Goal: Task Accomplishment & Management: Manage account settings

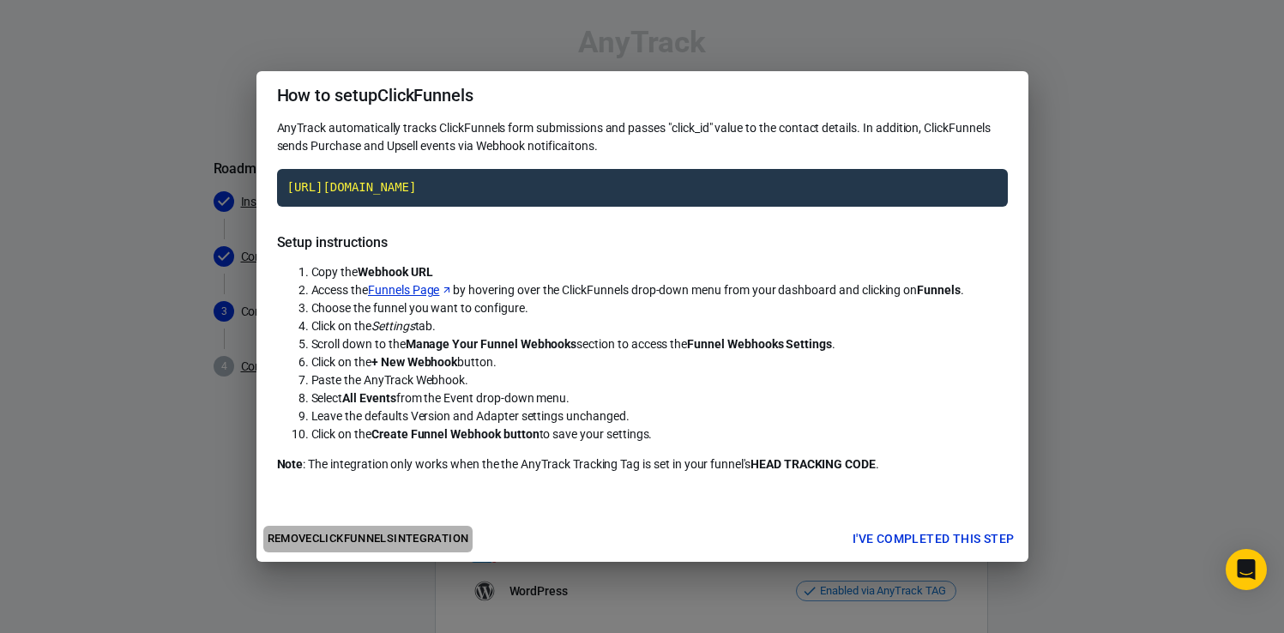
click at [435, 543] on button "Remove ClickFunnels integration" at bounding box center [368, 539] width 210 height 27
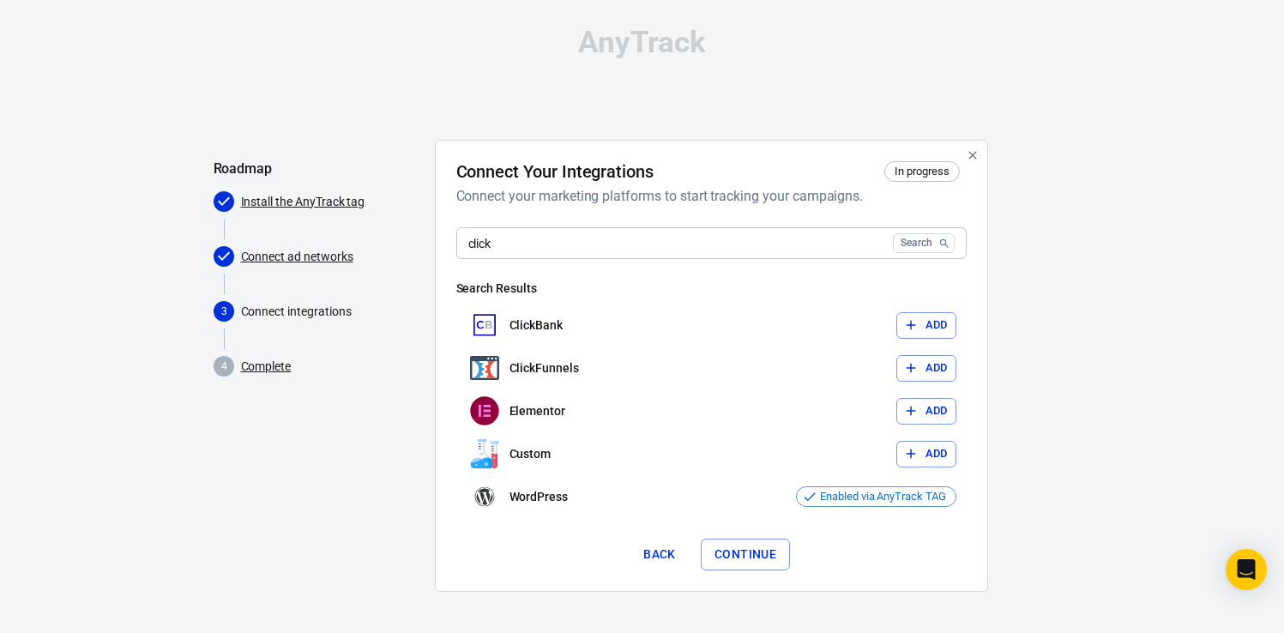
click at [273, 366] on link "Complete" at bounding box center [266, 367] width 51 height 18
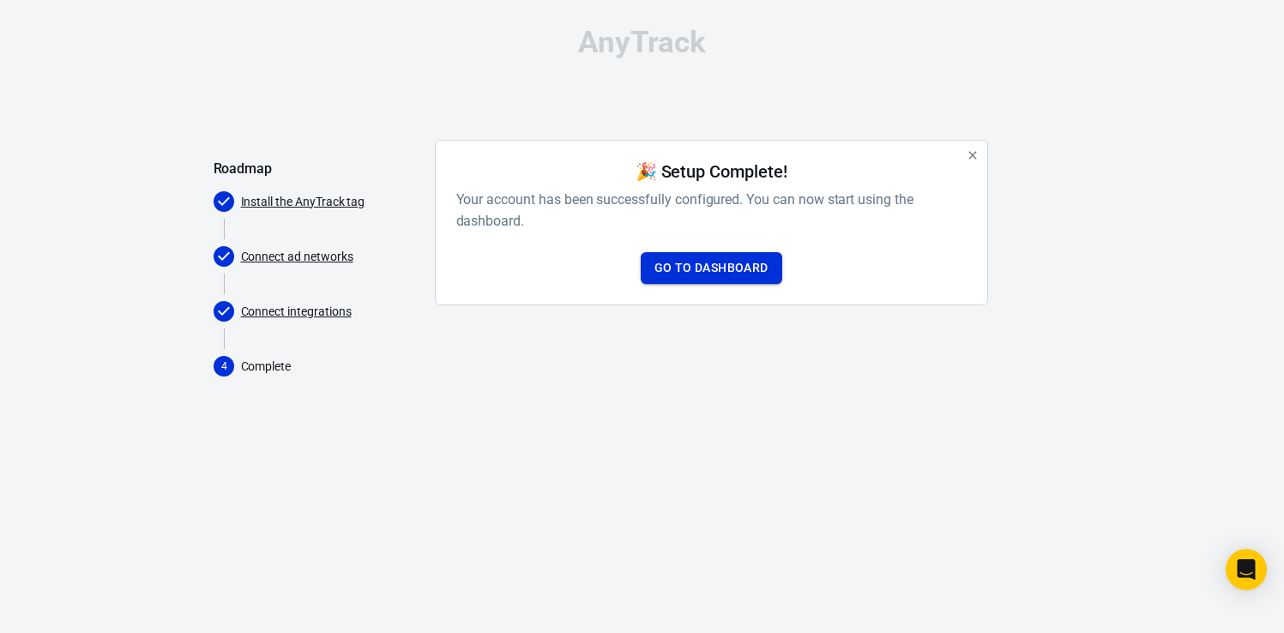
click at [700, 265] on link "Go to Dashboard" at bounding box center [711, 268] width 141 height 32
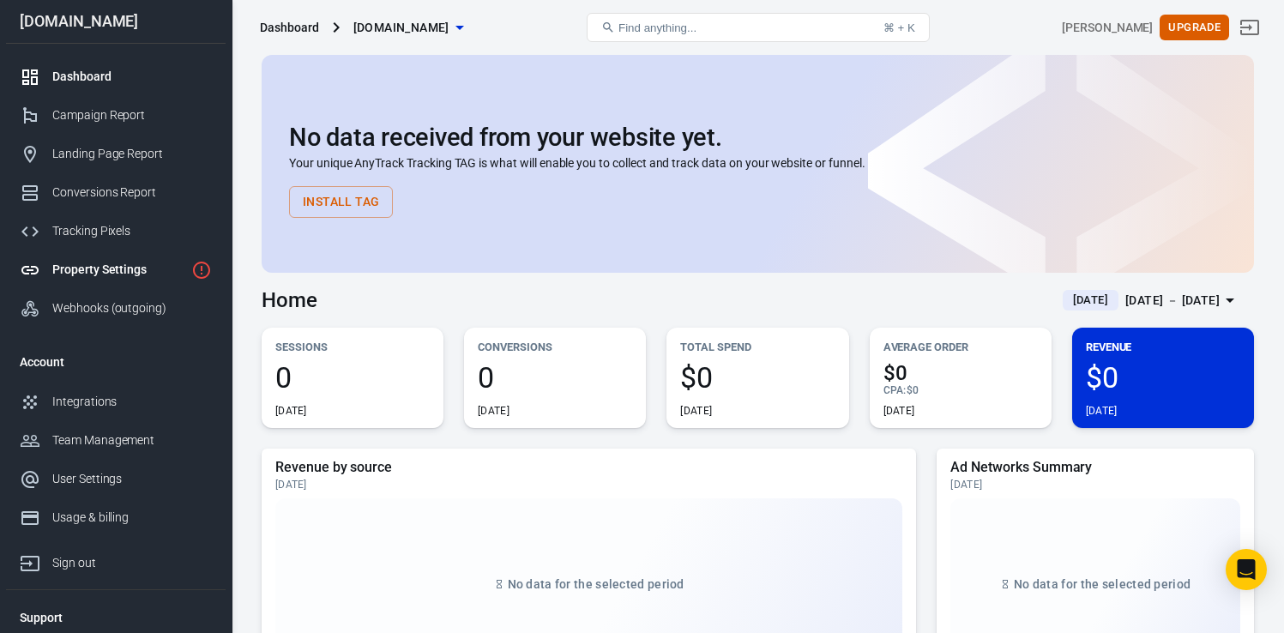
click at [135, 273] on div "Property Settings" at bounding box center [118, 270] width 132 height 18
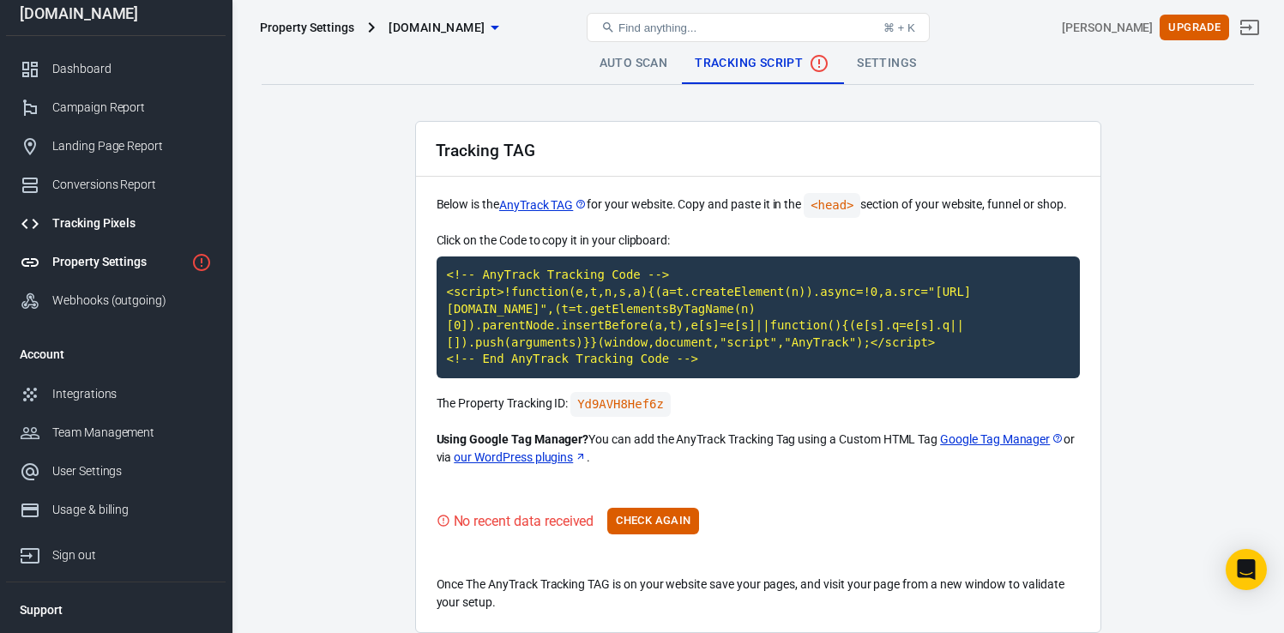
scroll to position [10, 0]
click at [105, 222] on div "Tracking Pixels" at bounding box center [132, 221] width 160 height 18
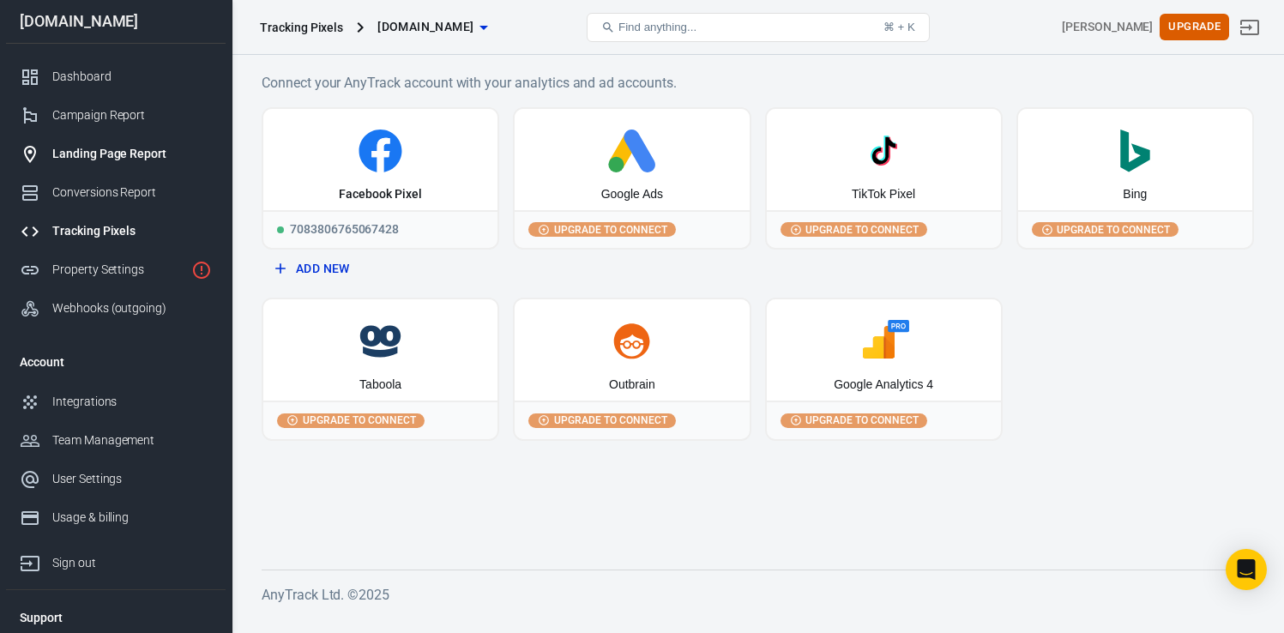
click at [83, 160] on div "Landing Page Report" at bounding box center [132, 154] width 160 height 18
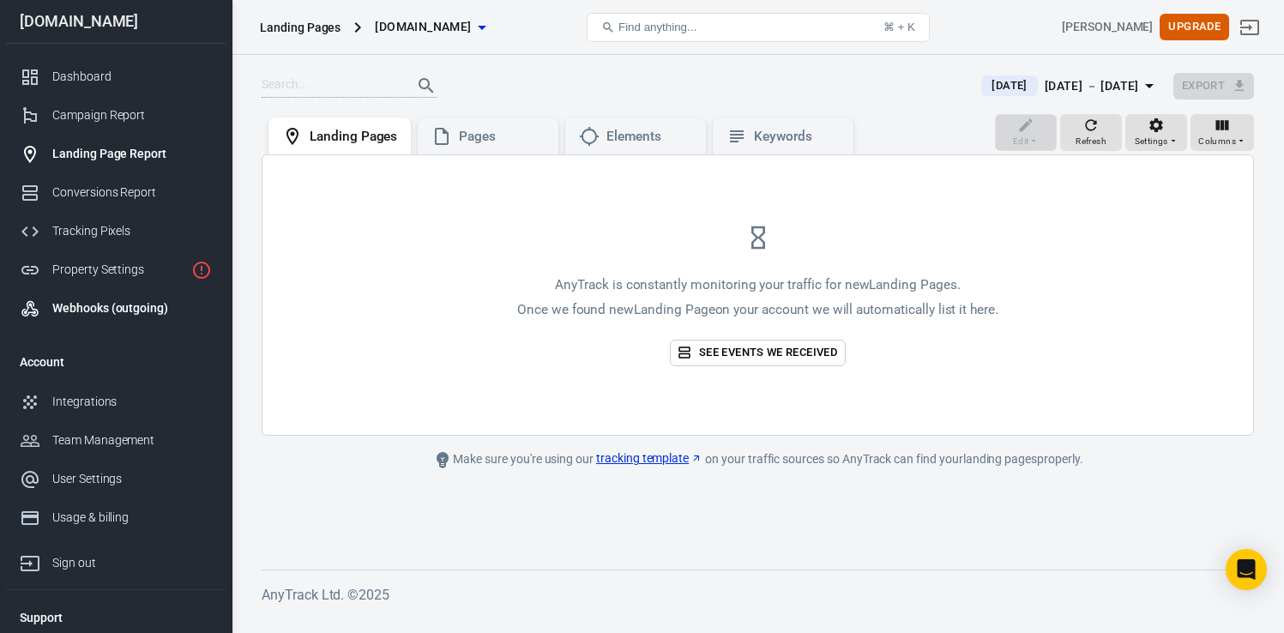
click at [94, 294] on link "Webhooks (outgoing)" at bounding box center [116, 308] width 220 height 39
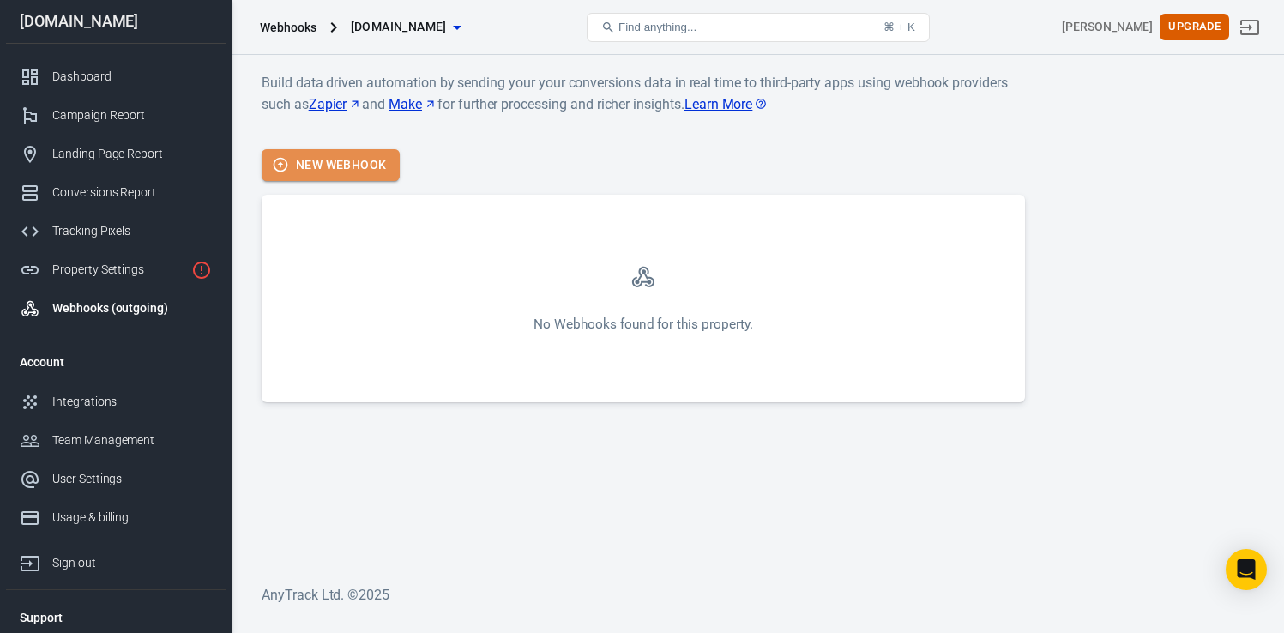
click at [339, 171] on button "New Webhook" at bounding box center [331, 165] width 138 height 32
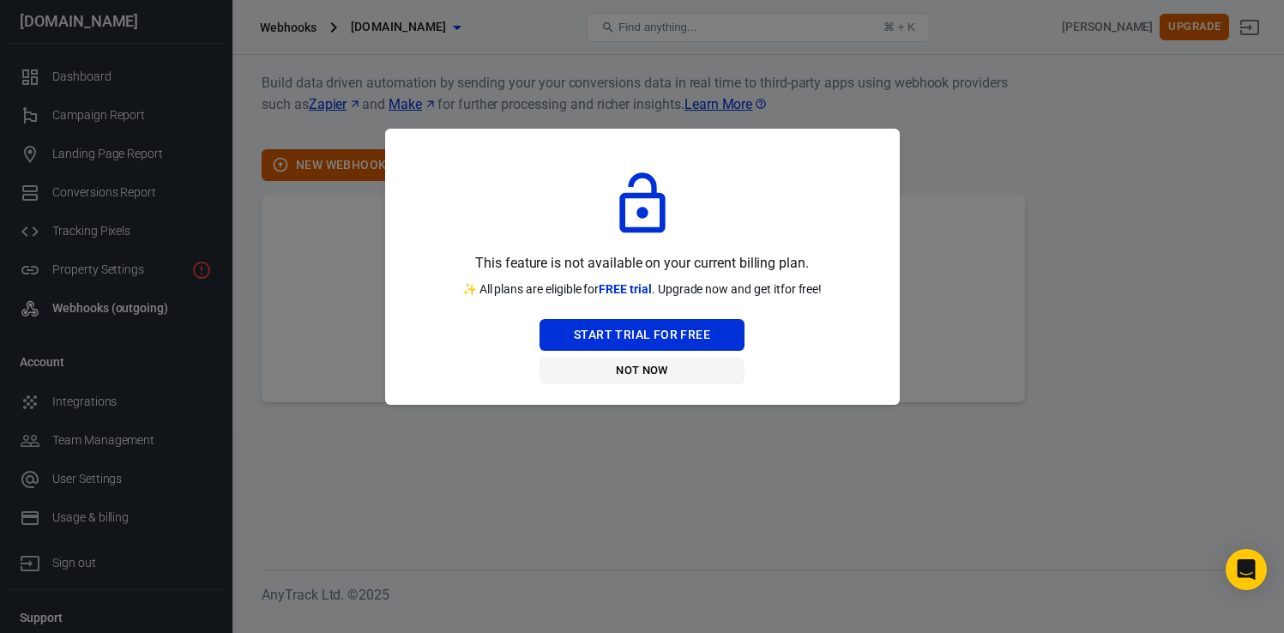
click at [649, 373] on button "Not Now" at bounding box center [641, 371] width 205 height 27
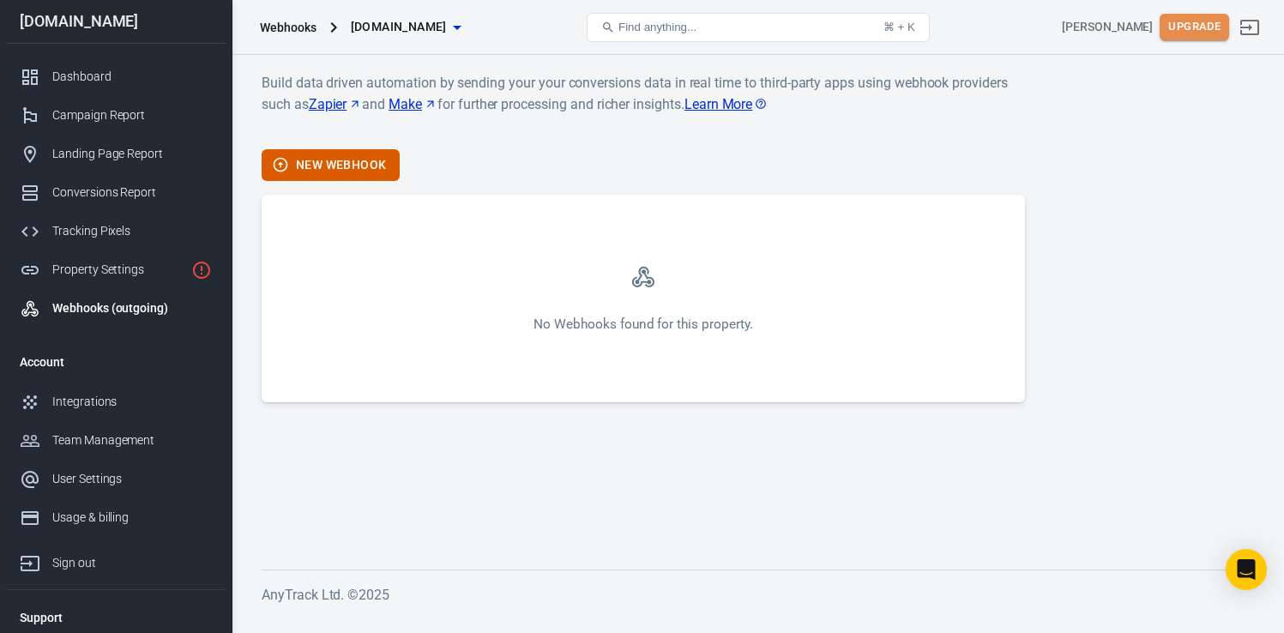
click at [1187, 27] on button "Upgrade" at bounding box center [1193, 27] width 69 height 27
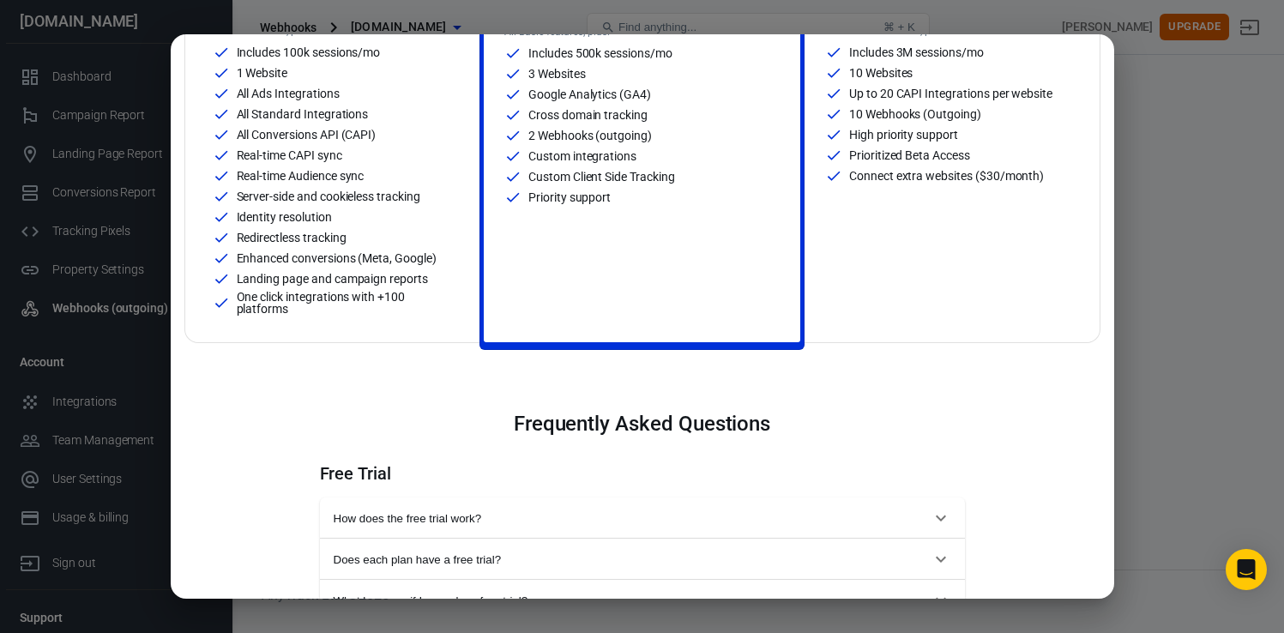
click at [431, 282] on div "Landing page and campaign reports" at bounding box center [336, 278] width 247 height 17
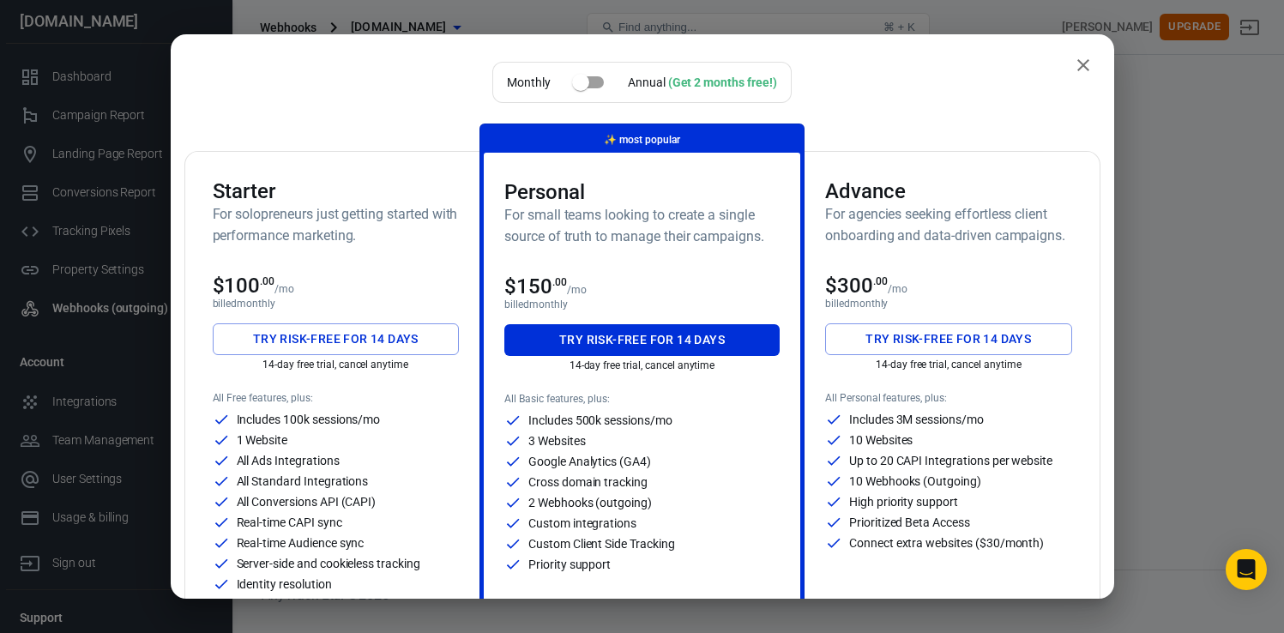
click at [444, 200] on h3 "Starter" at bounding box center [336, 191] width 247 height 24
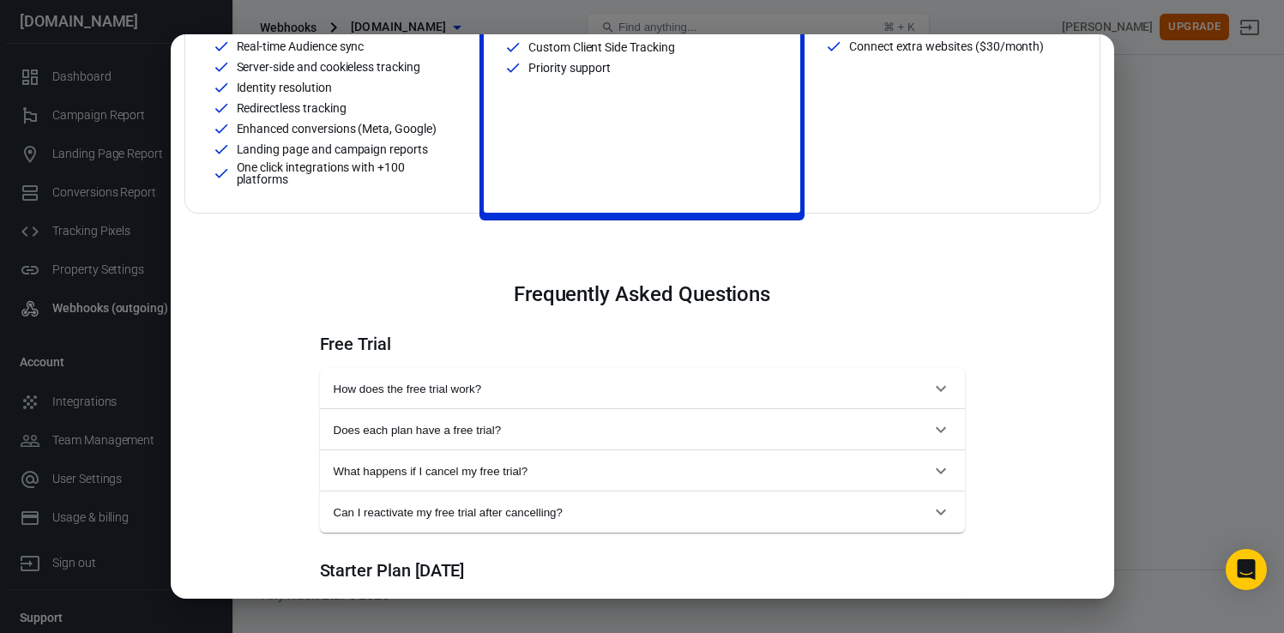
scroll to position [500, 0]
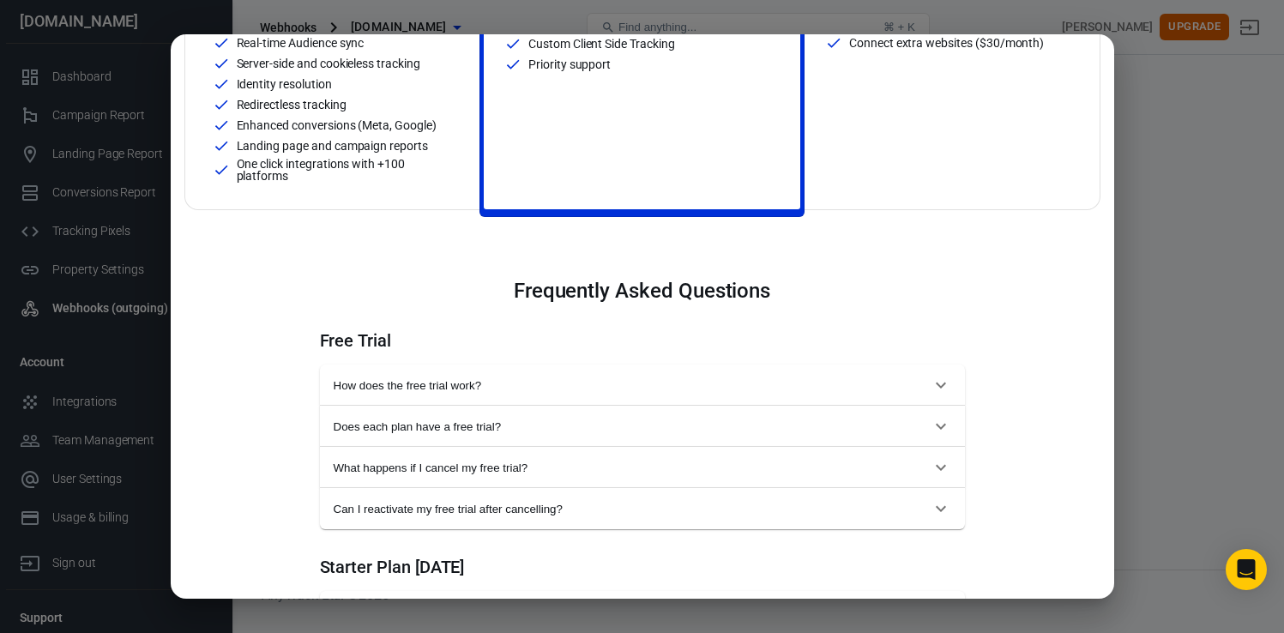
click at [1170, 184] on div "Monthly Annual (Get 2 months free!) Starter For solopreneurs just getting start…" at bounding box center [642, 316] width 1284 height 633
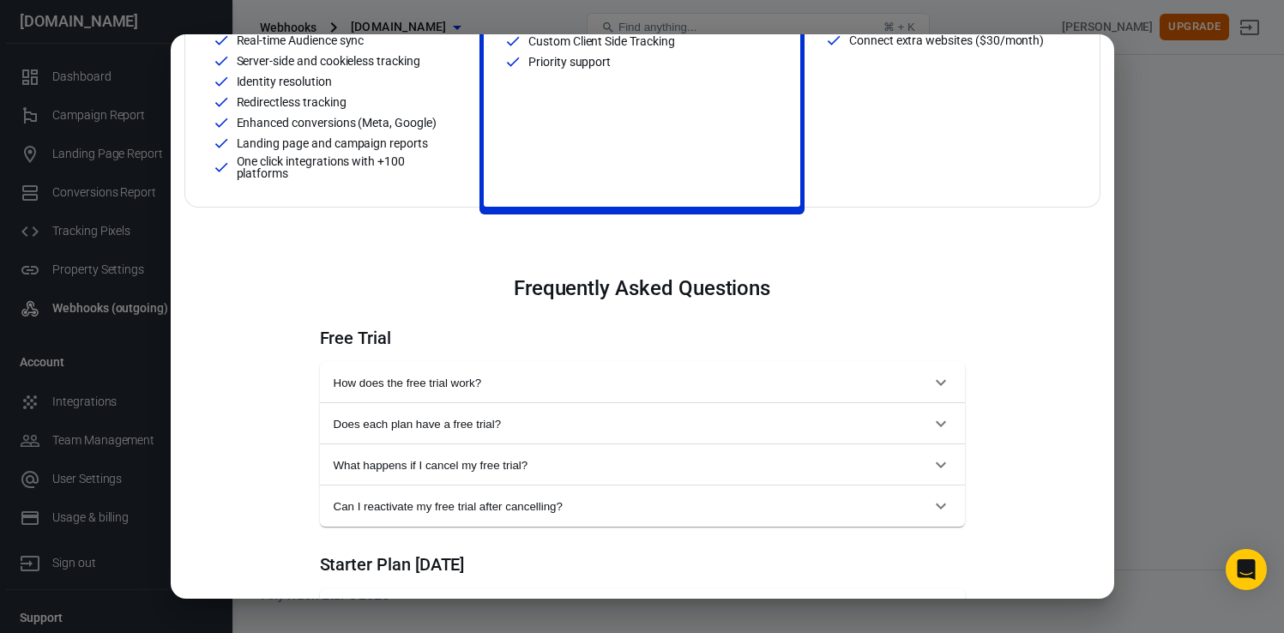
scroll to position [0, 0]
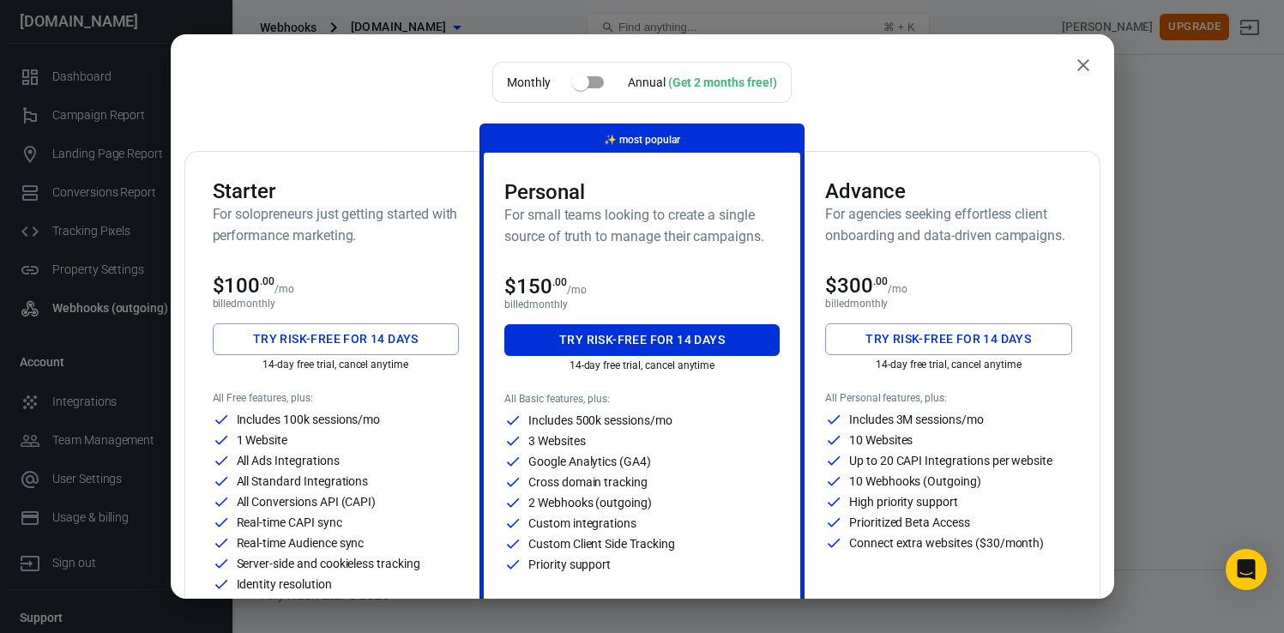
click at [1078, 65] on icon "close" at bounding box center [1083, 65] width 21 height 21
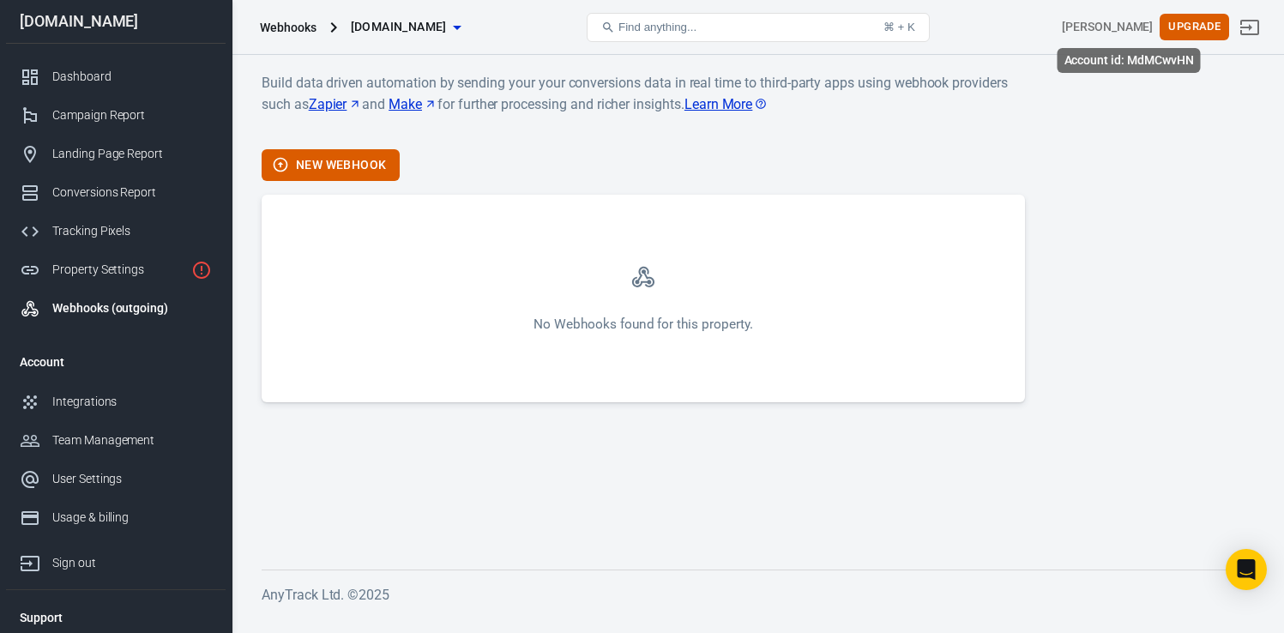
click at [1132, 27] on div "[PERSON_NAME]" at bounding box center [1107, 27] width 91 height 18
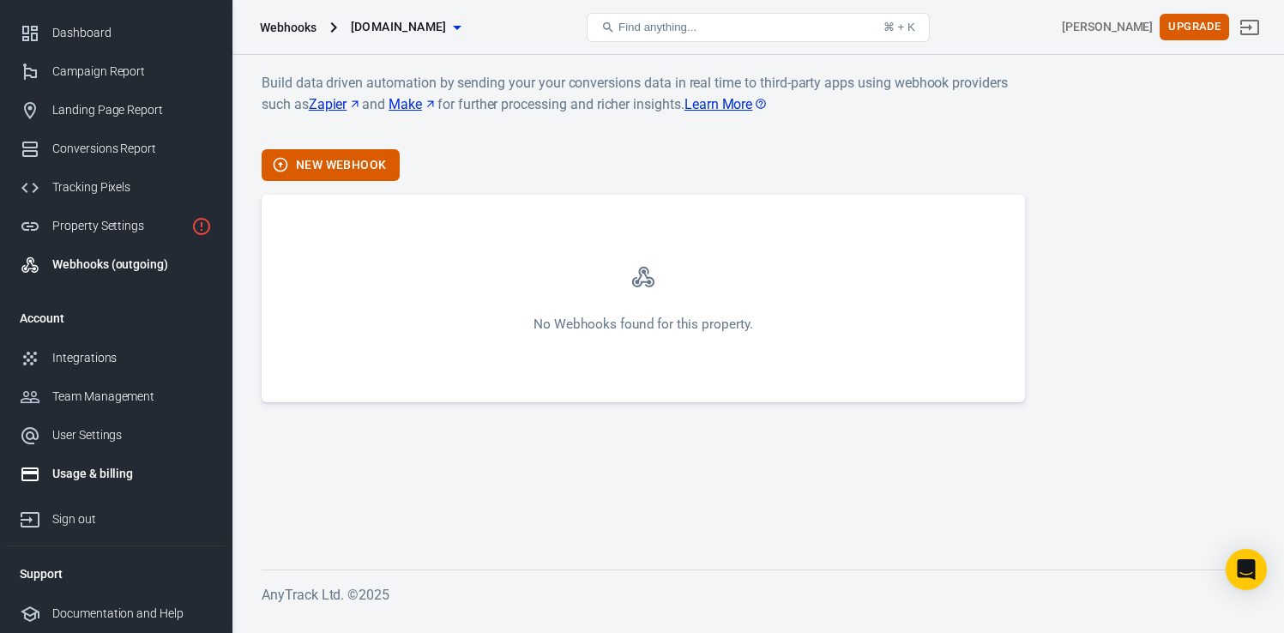
click at [101, 468] on div "Usage & billing" at bounding box center [132, 474] width 160 height 18
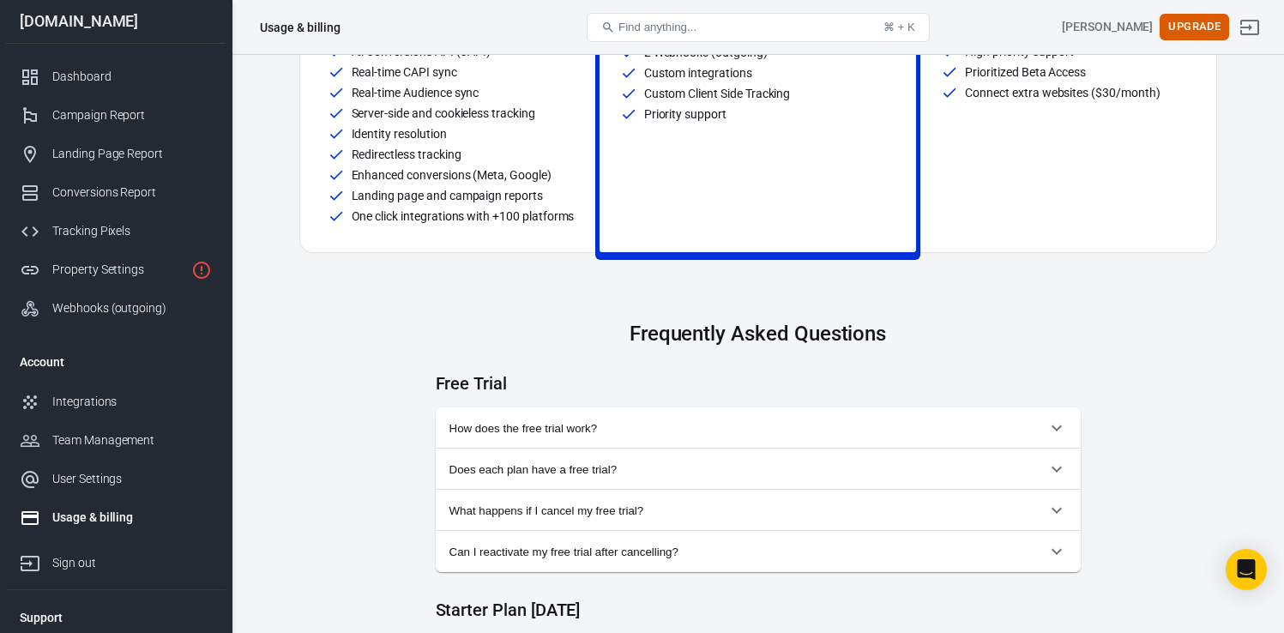
scroll to position [461, 0]
click at [507, 434] on span "How does the free trial work?" at bounding box center [747, 427] width 597 height 13
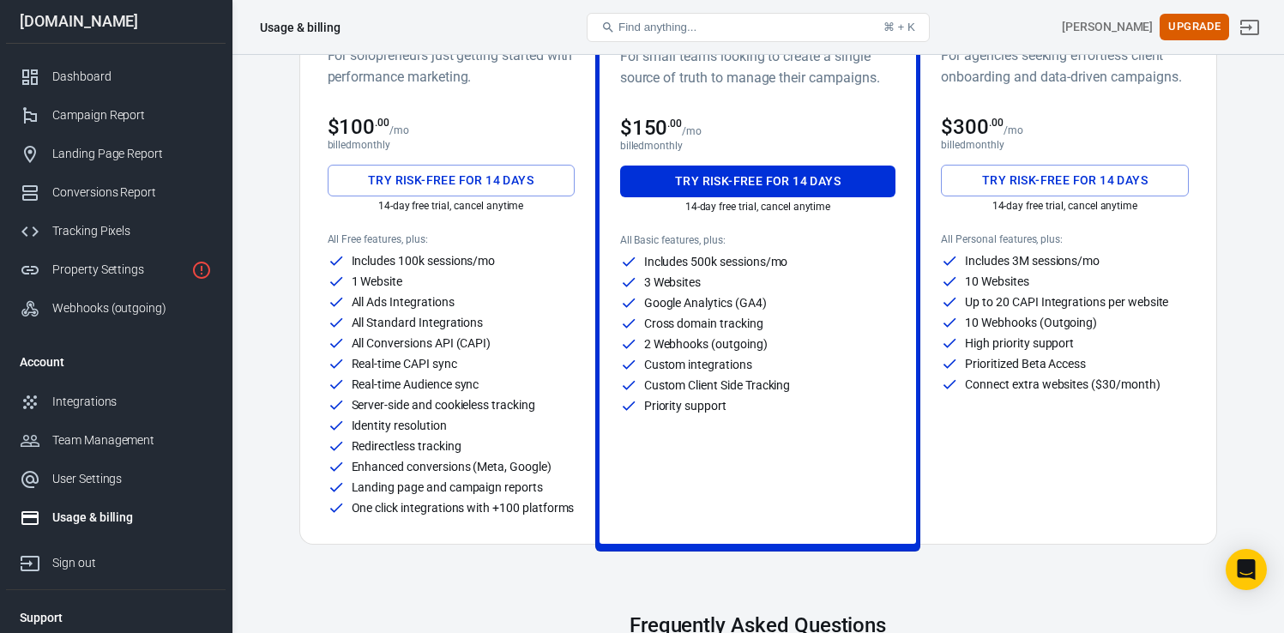
scroll to position [0, 0]
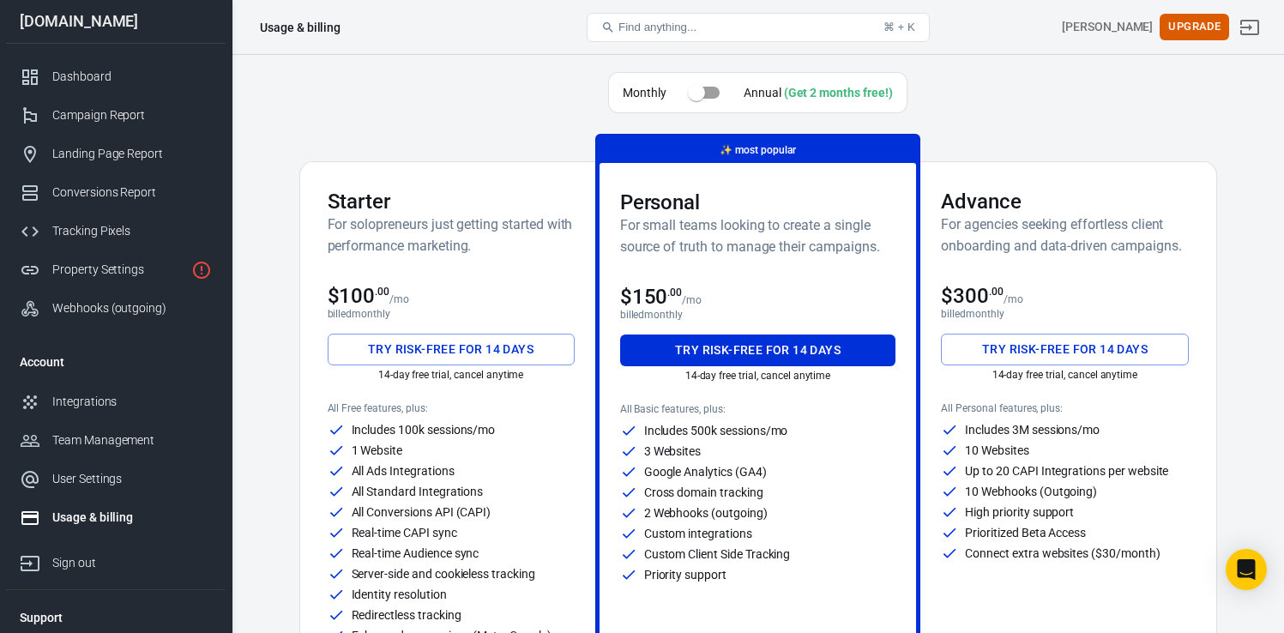
click at [449, 346] on button "Try risk-free for 14 days" at bounding box center [451, 350] width 247 height 32
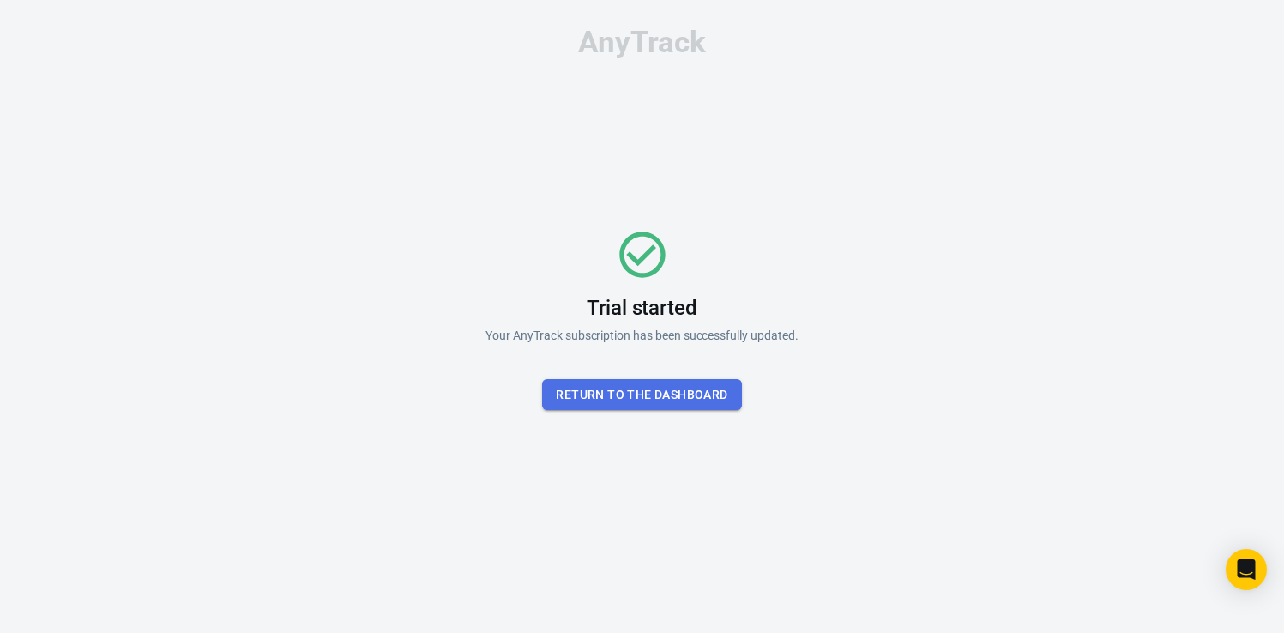
click at [670, 400] on button "Return To the dashboard" at bounding box center [641, 395] width 199 height 32
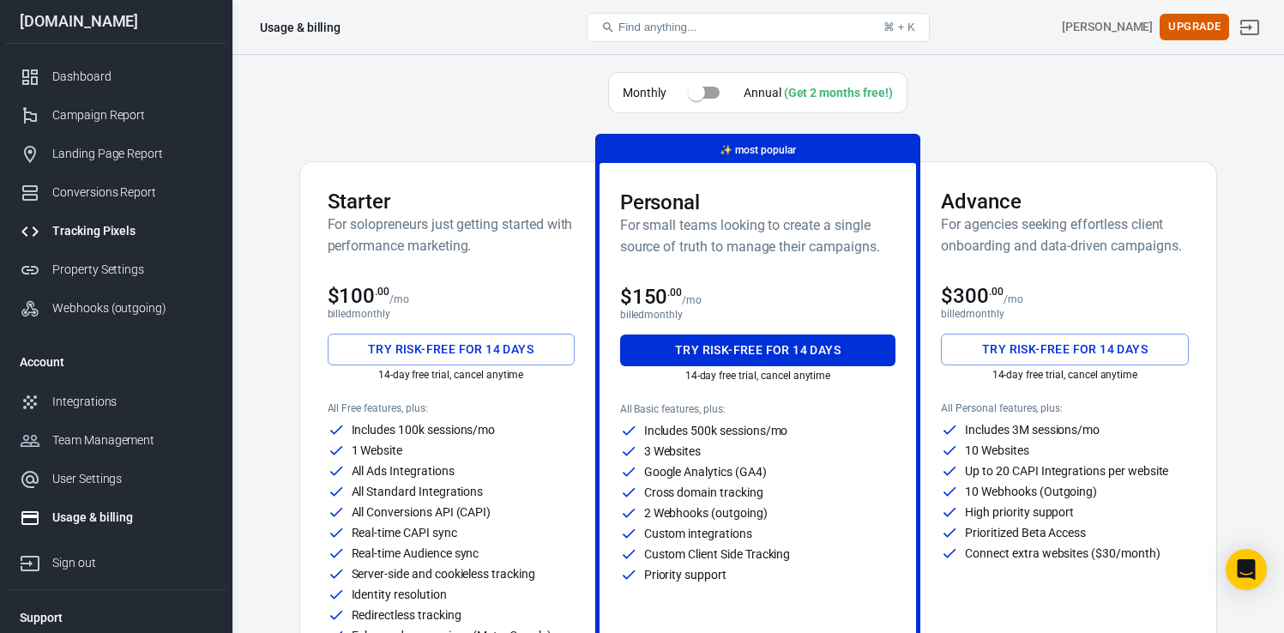
click at [80, 226] on div "Tracking Pixels" at bounding box center [132, 231] width 160 height 18
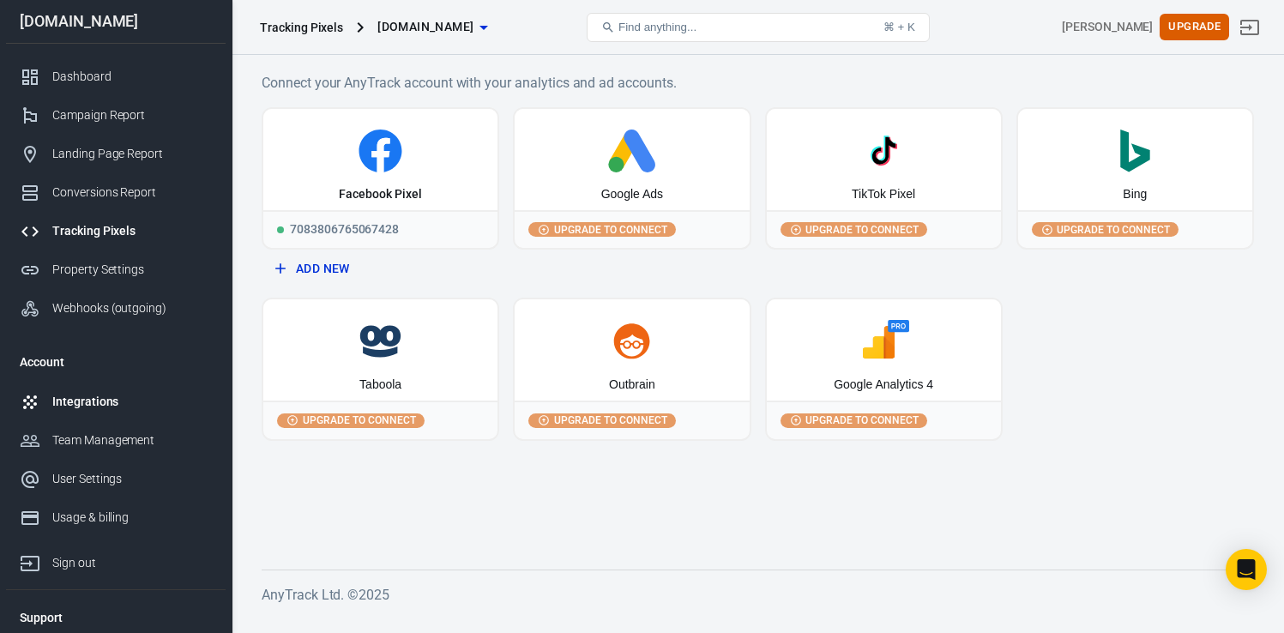
click at [105, 394] on div "Integrations" at bounding box center [132, 402] width 160 height 18
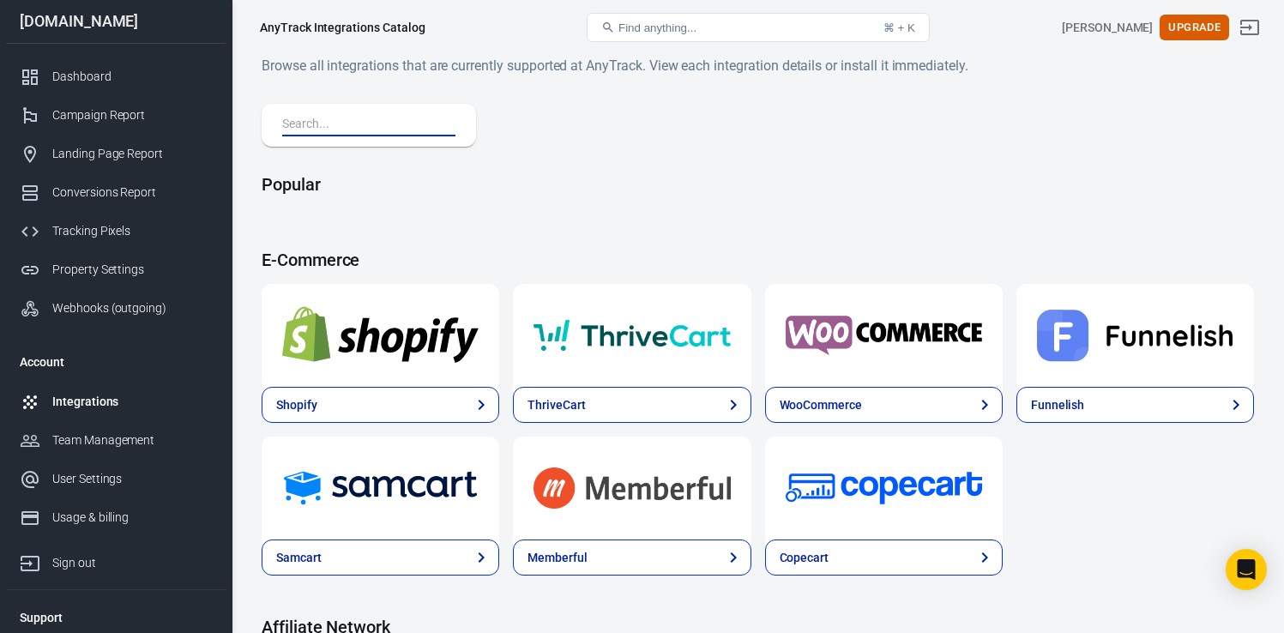
click at [371, 124] on input "text" at bounding box center [365, 125] width 166 height 22
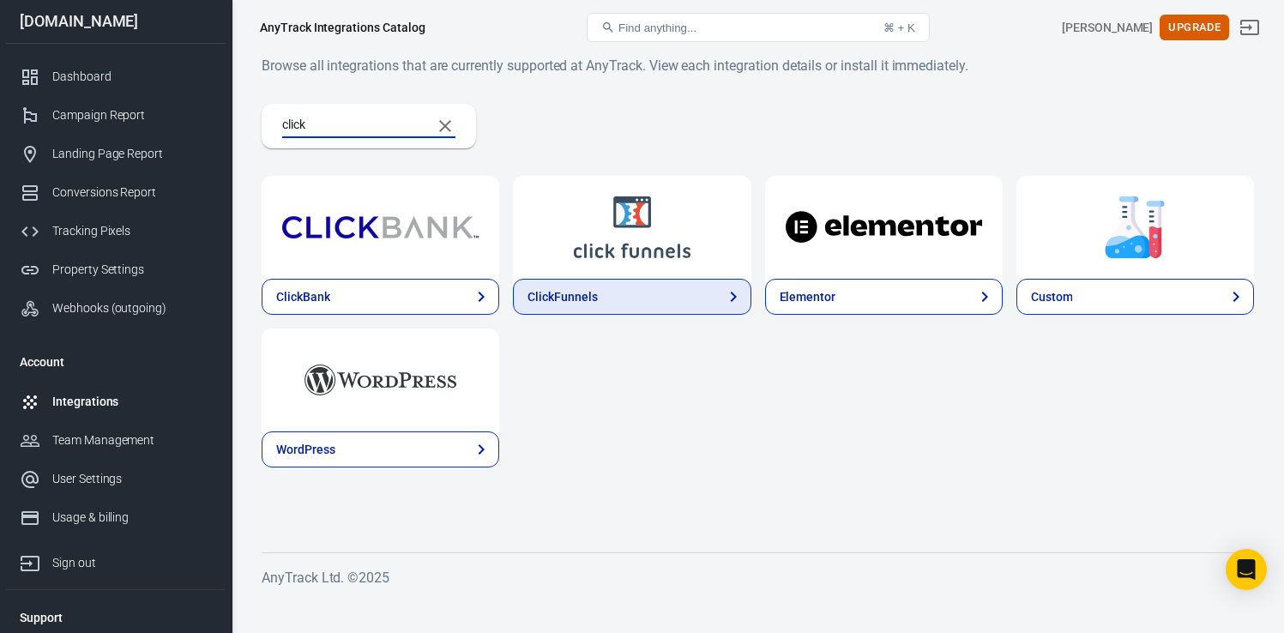
type input "click"
click at [559, 290] on div "ClickFunnels" at bounding box center [561, 297] width 69 height 18
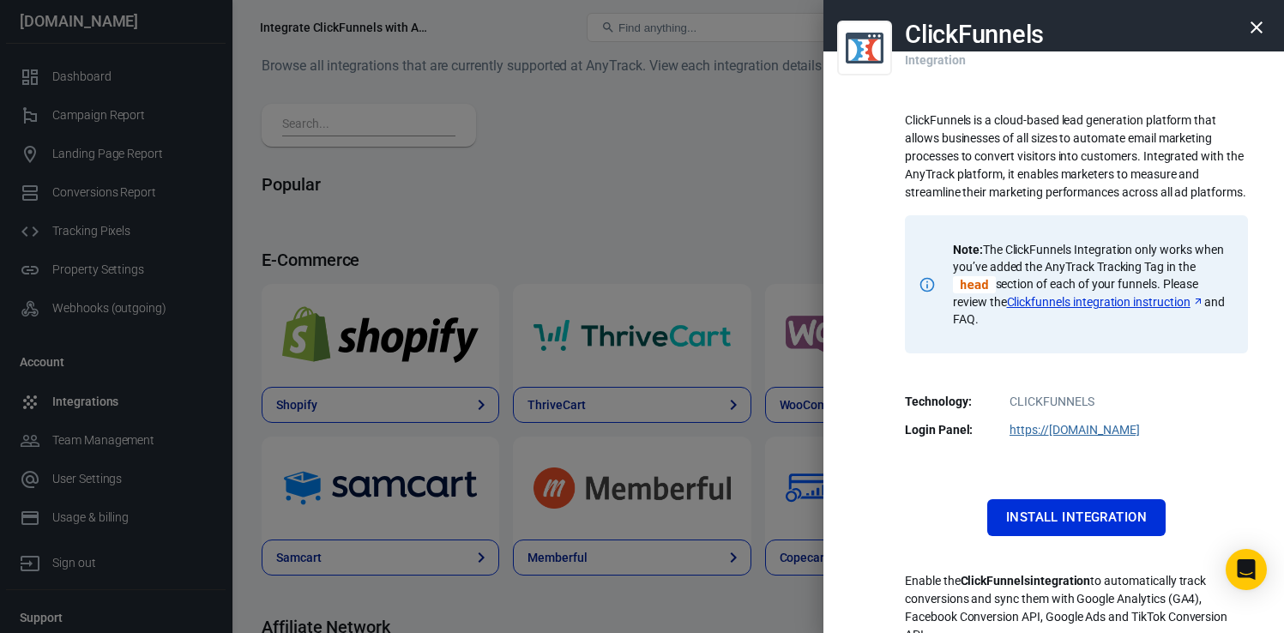
scroll to position [101, 0]
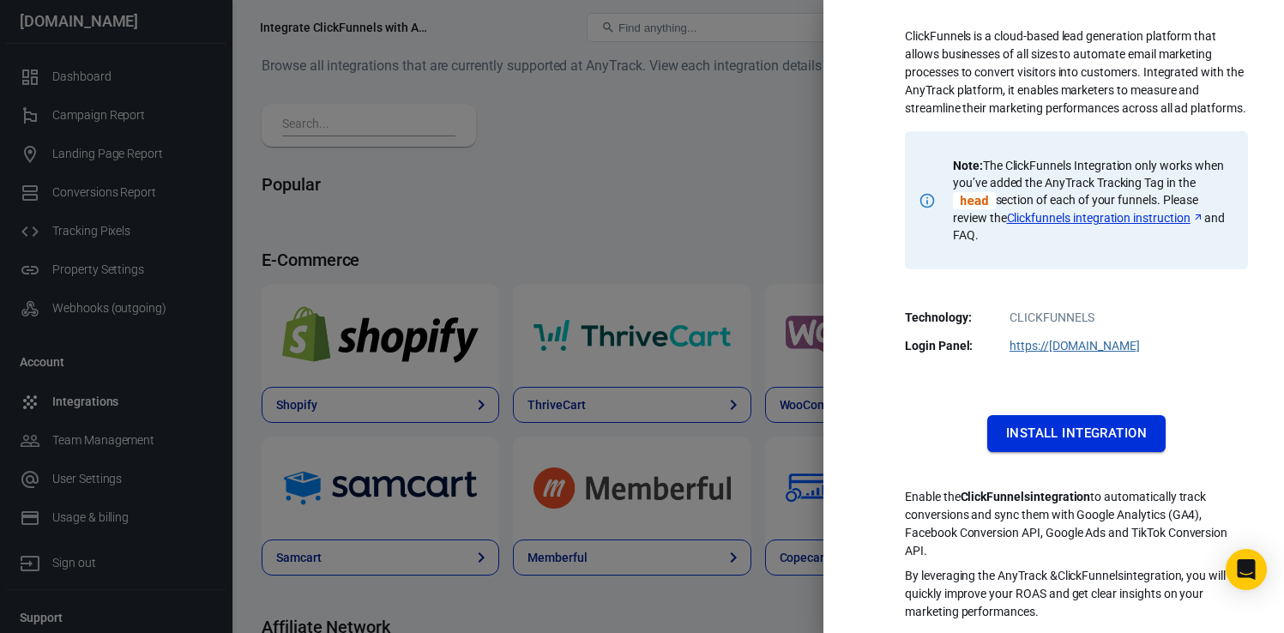
click at [1041, 435] on button "Install Integration" at bounding box center [1076, 433] width 178 height 36
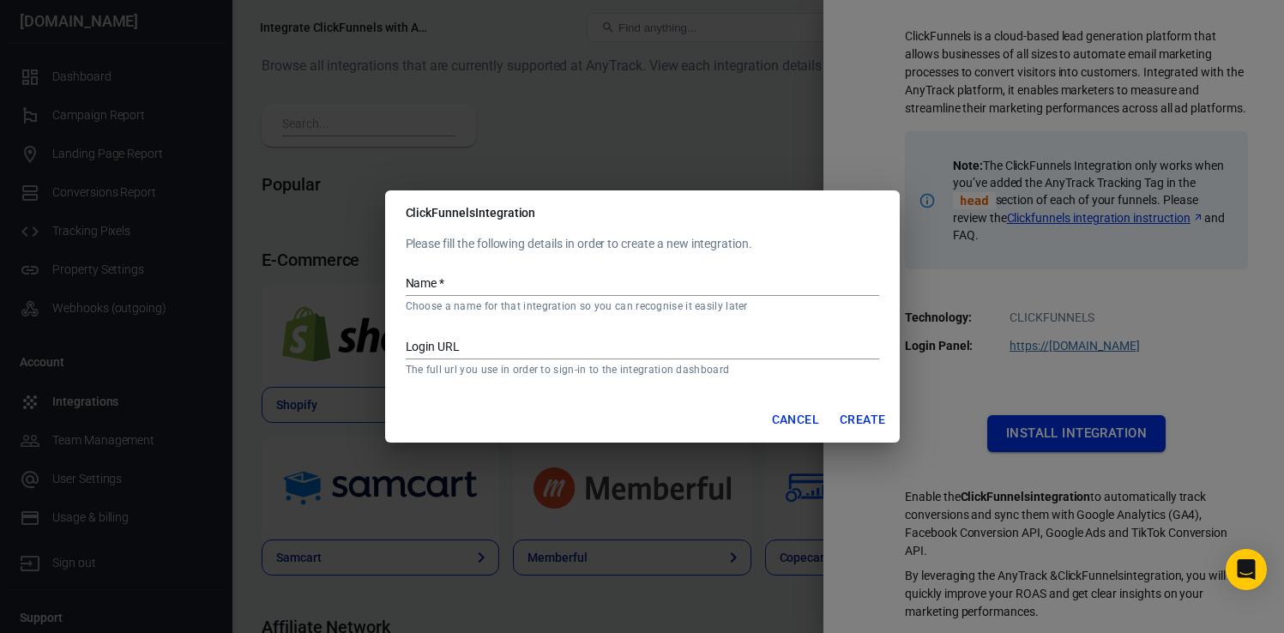
scroll to position [100, 0]
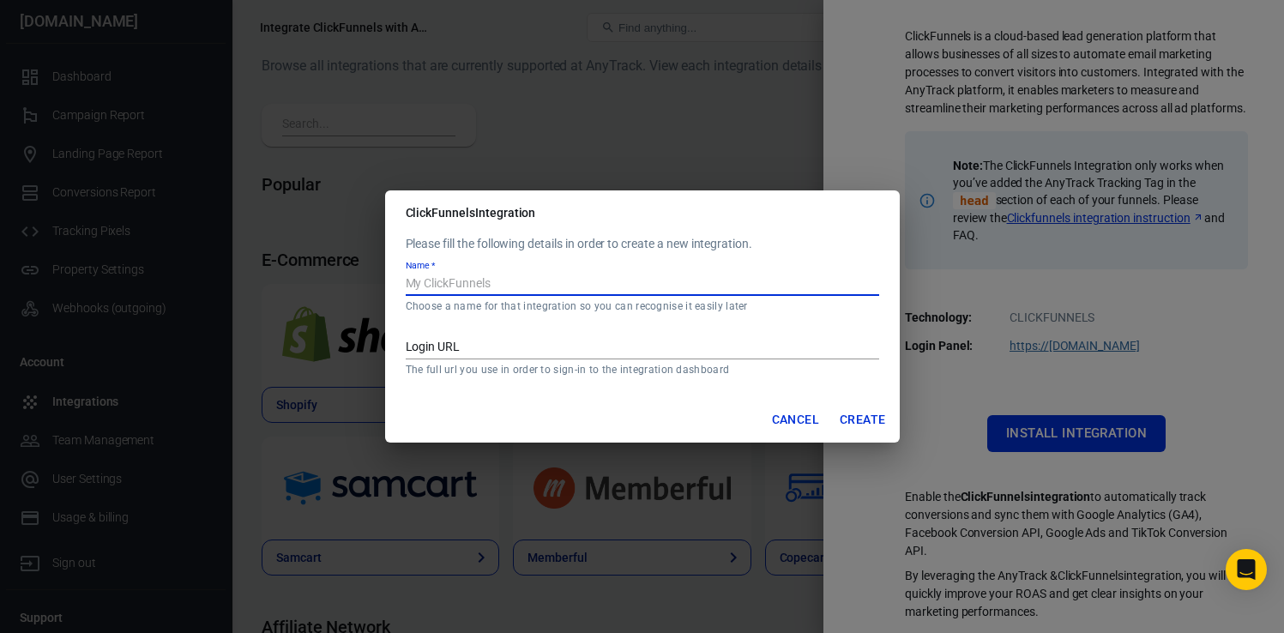
click at [525, 287] on input "Name   *" at bounding box center [642, 285] width 473 height 22
type input "ClickFunnels & AnyTrack integration"
click at [804, 417] on button "Cancel" at bounding box center [795, 420] width 61 height 32
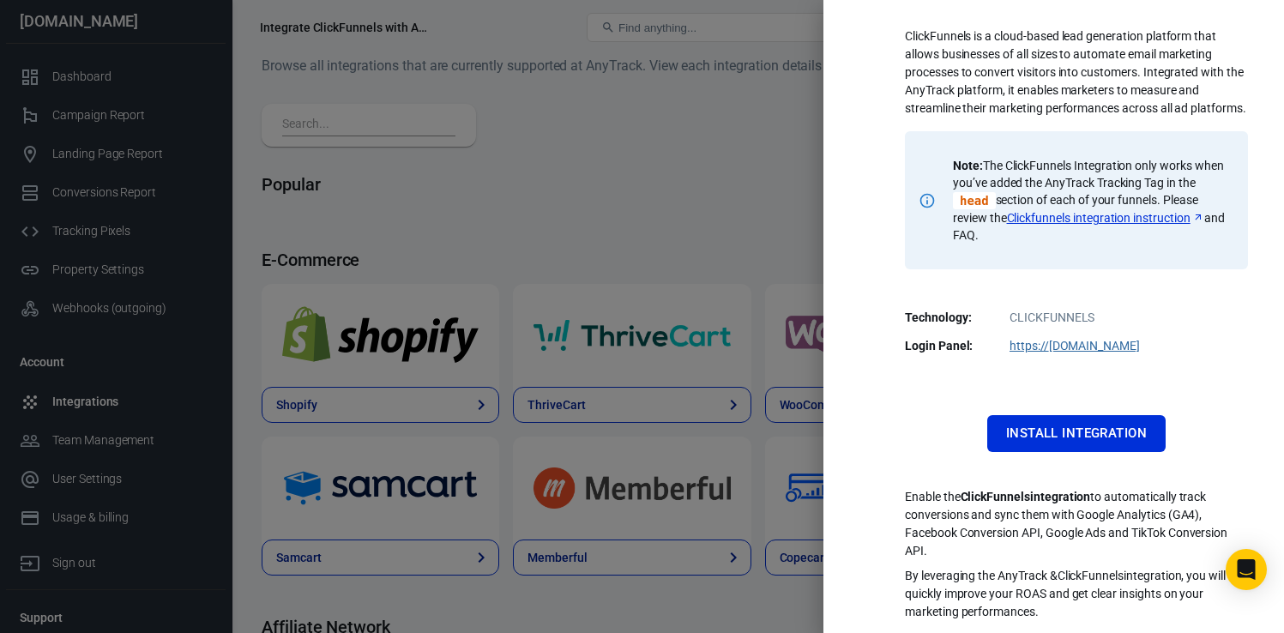
scroll to position [0, 0]
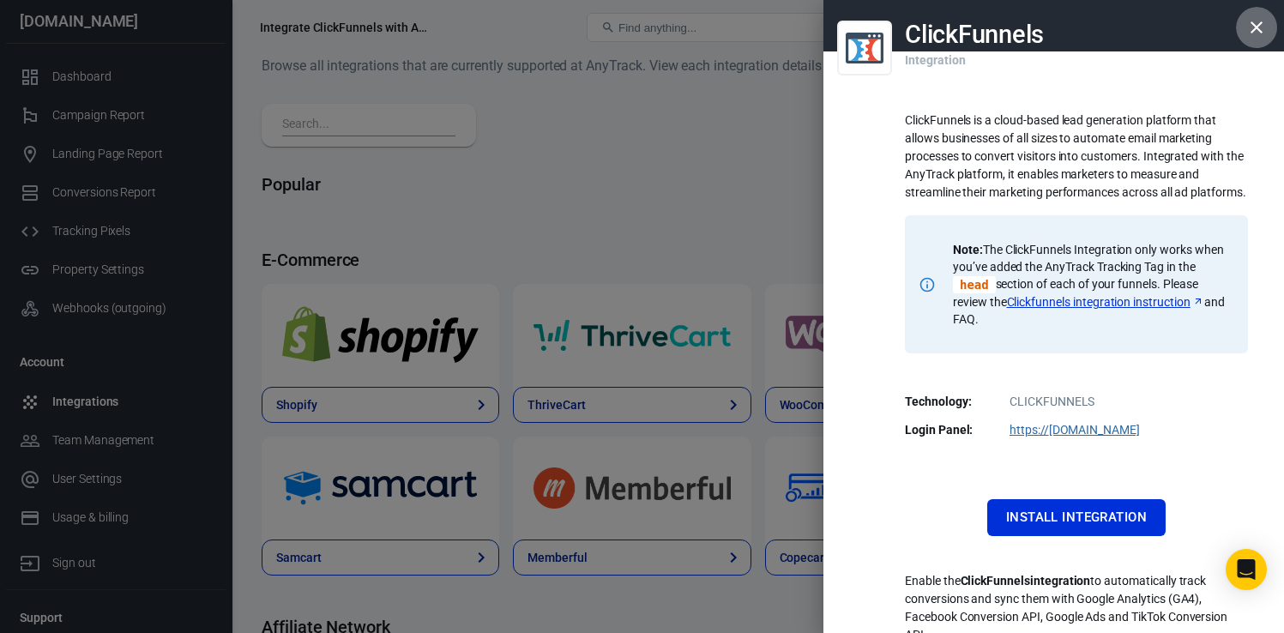
click at [1261, 29] on icon "button" at bounding box center [1256, 27] width 21 height 21
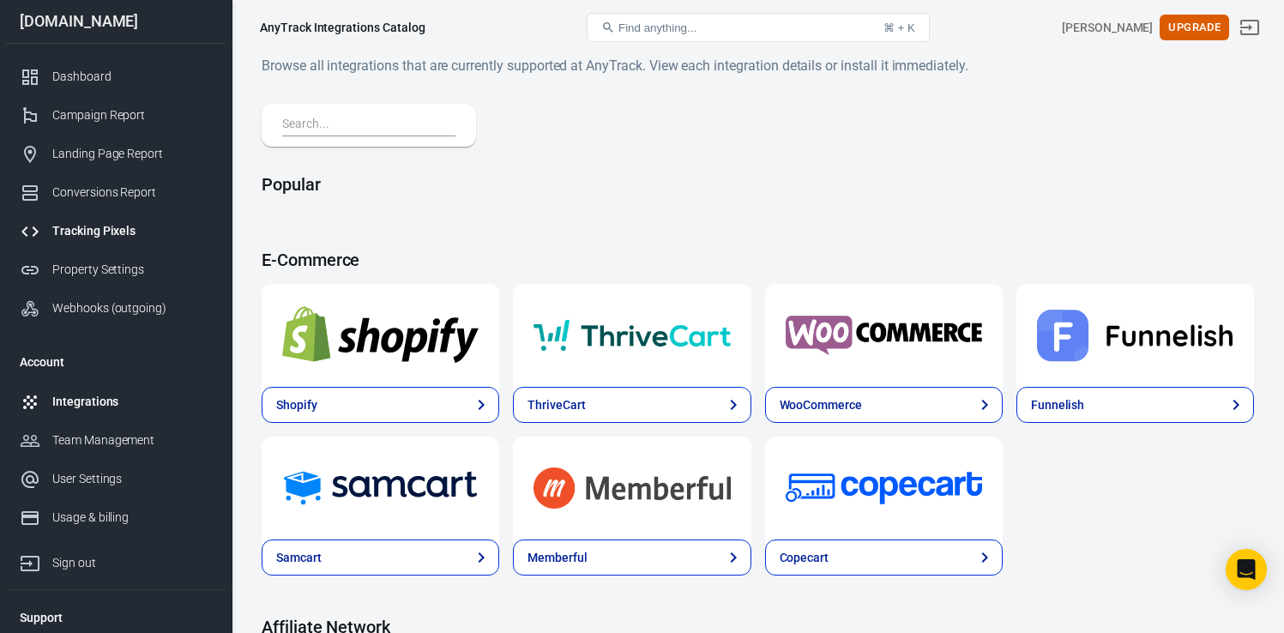
click at [109, 225] on div "Tracking Pixels" at bounding box center [132, 231] width 160 height 18
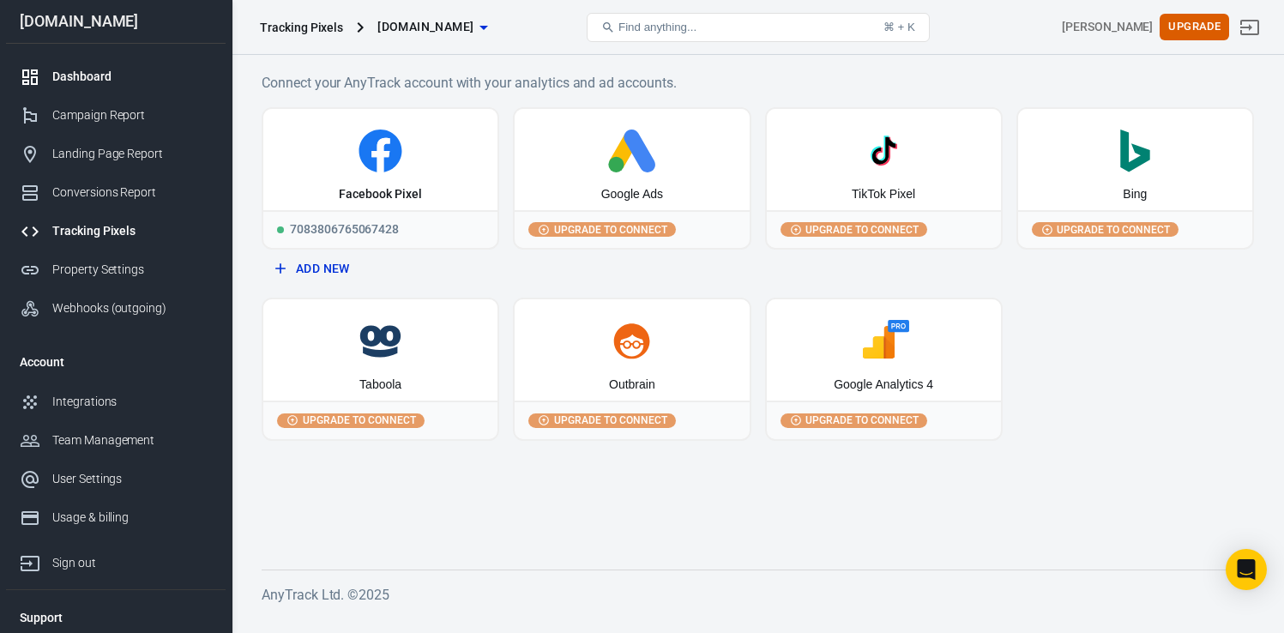
click at [117, 84] on div "Dashboard" at bounding box center [132, 77] width 160 height 18
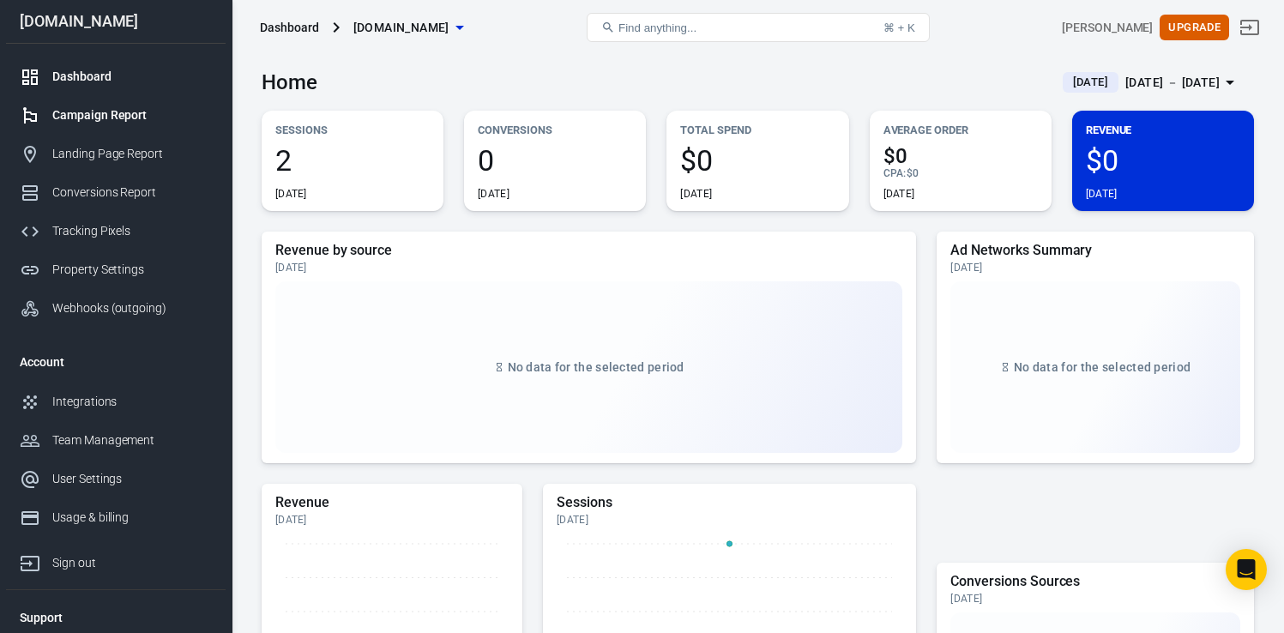
click at [111, 112] on div "Campaign Report" at bounding box center [132, 115] width 160 height 18
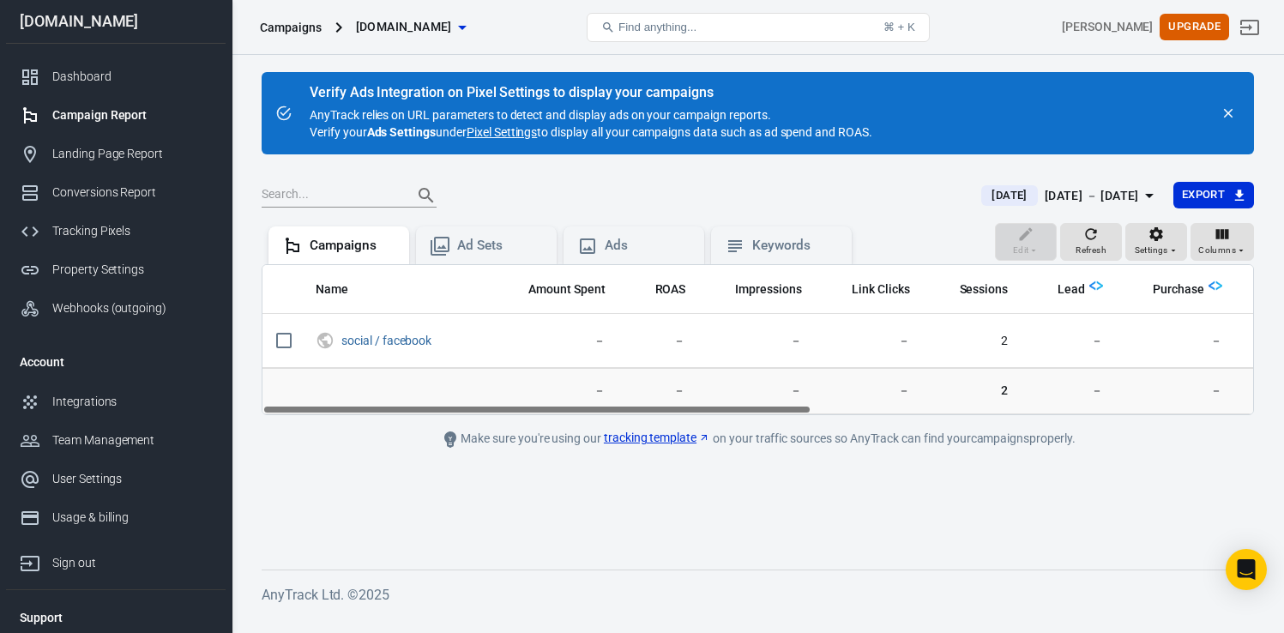
click at [516, 135] on link "Pixel Settings" at bounding box center [502, 131] width 70 height 17
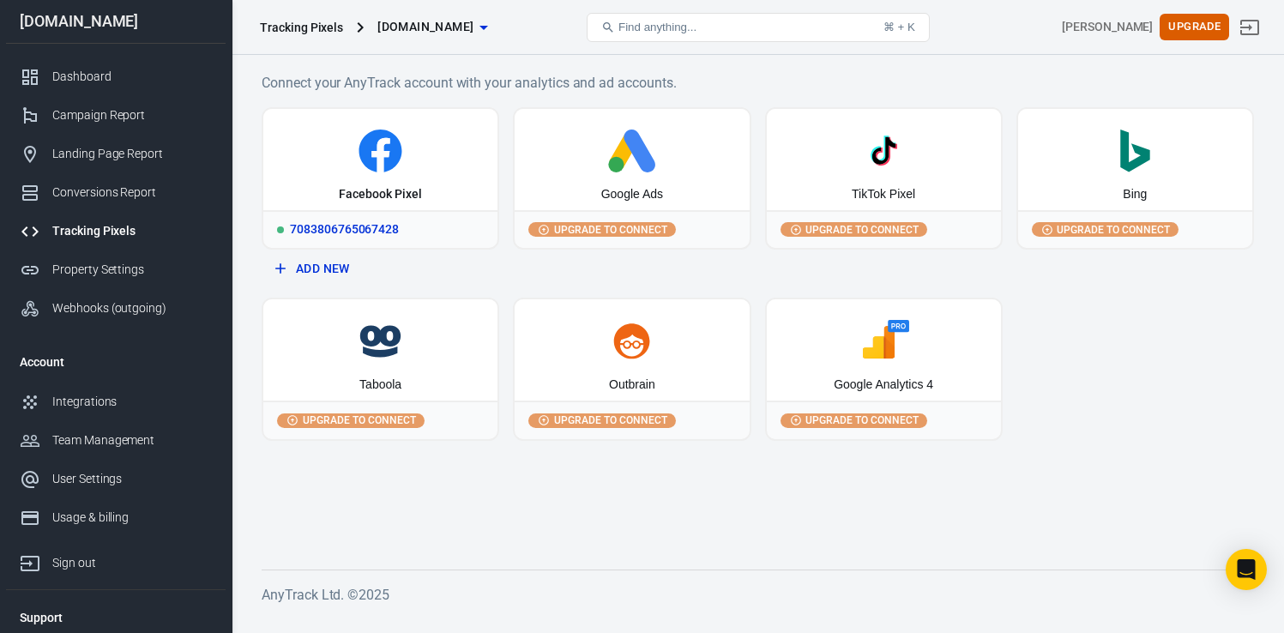
click at [388, 154] on icon at bounding box center [380, 155] width 18 height 34
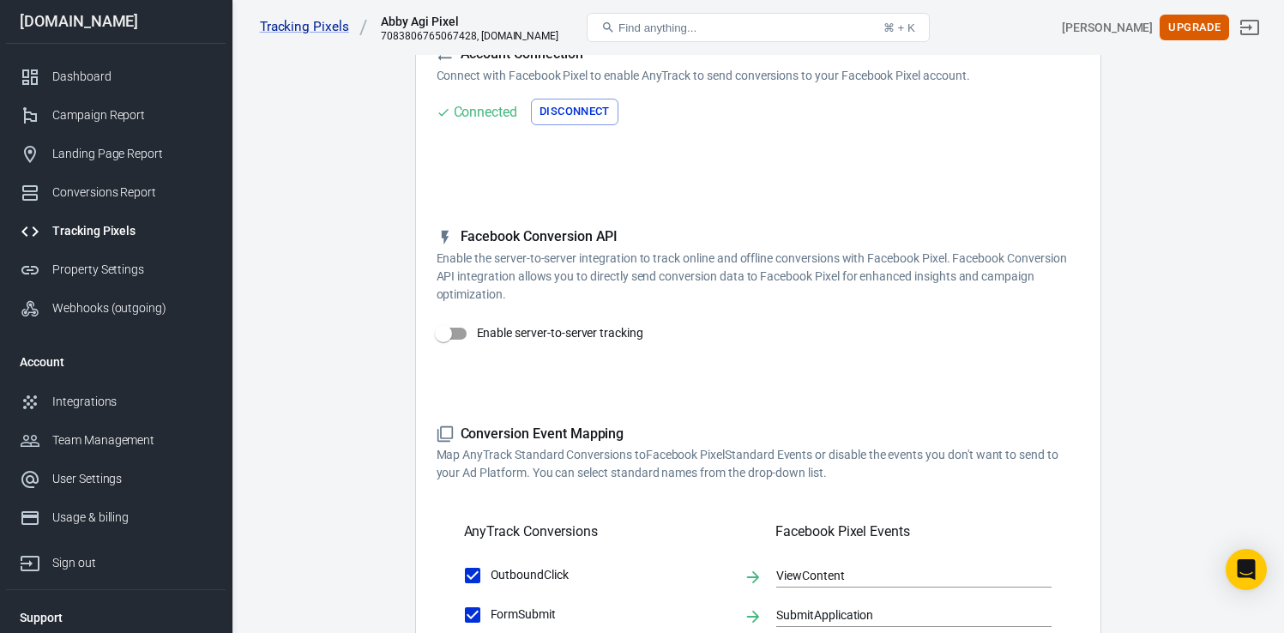
scroll to position [148, 0]
click at [465, 337] on input "Enable server-to-server tracking" at bounding box center [443, 332] width 98 height 33
checkbox input "false"
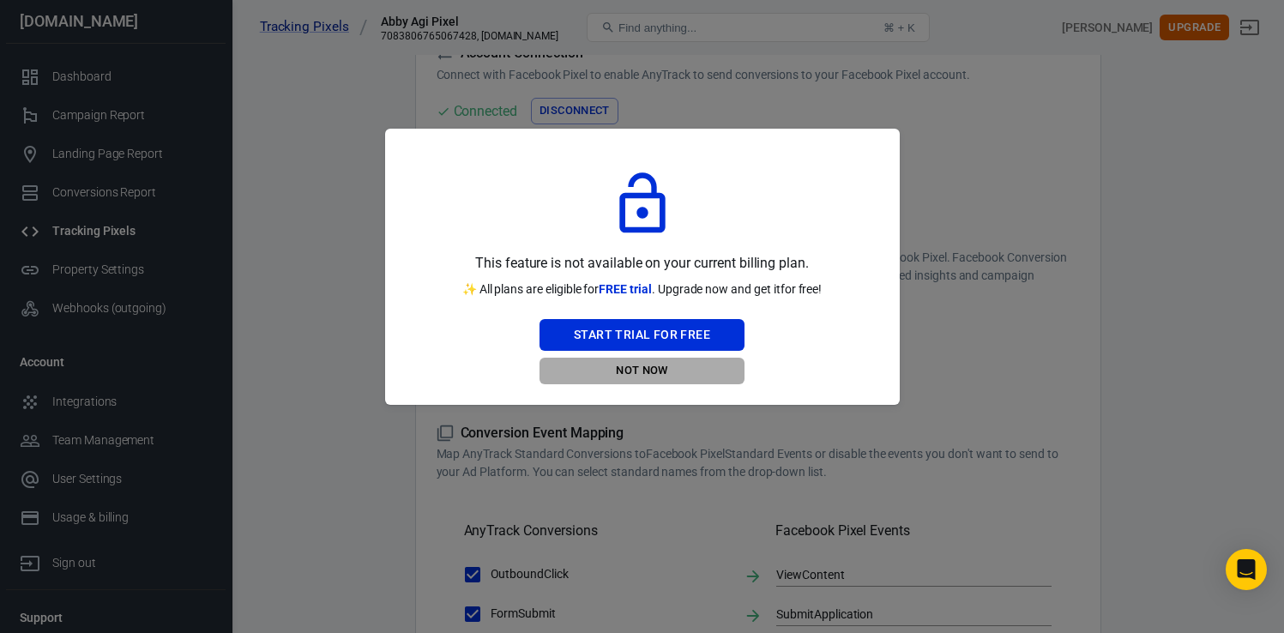
click at [643, 370] on button "Not Now" at bounding box center [641, 371] width 205 height 27
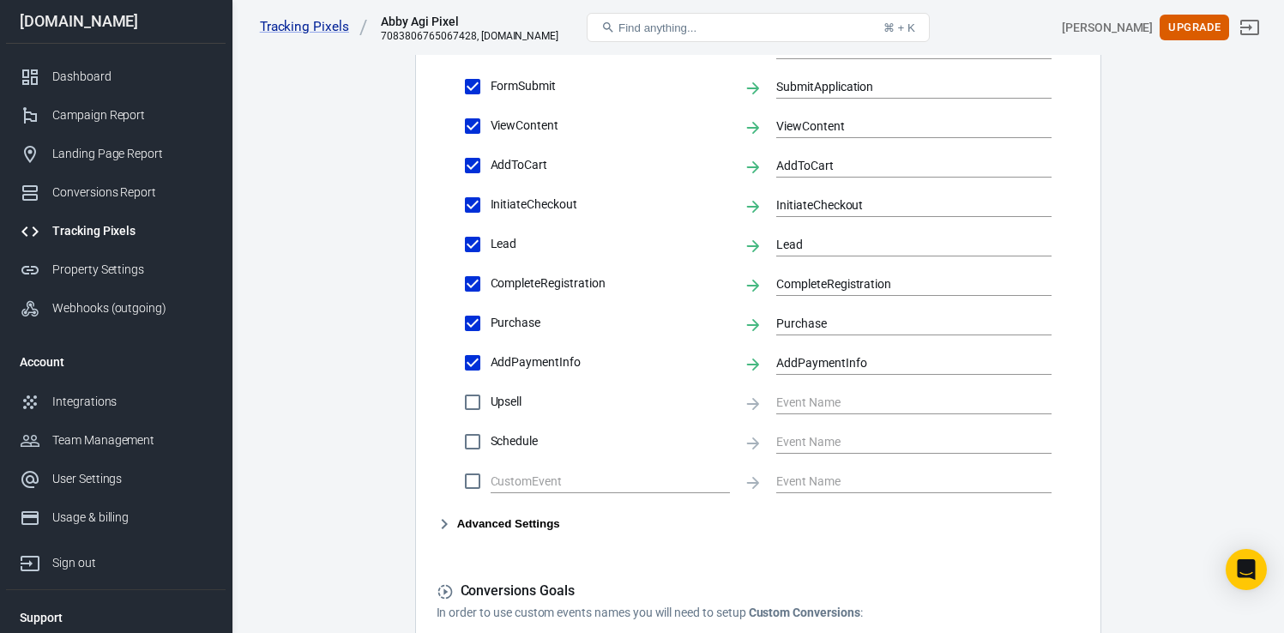
scroll to position [677, 0]
click at [477, 405] on input "Upsell" at bounding box center [473, 401] width 36 height 36
click at [817, 400] on input "text" at bounding box center [901, 400] width 250 height 21
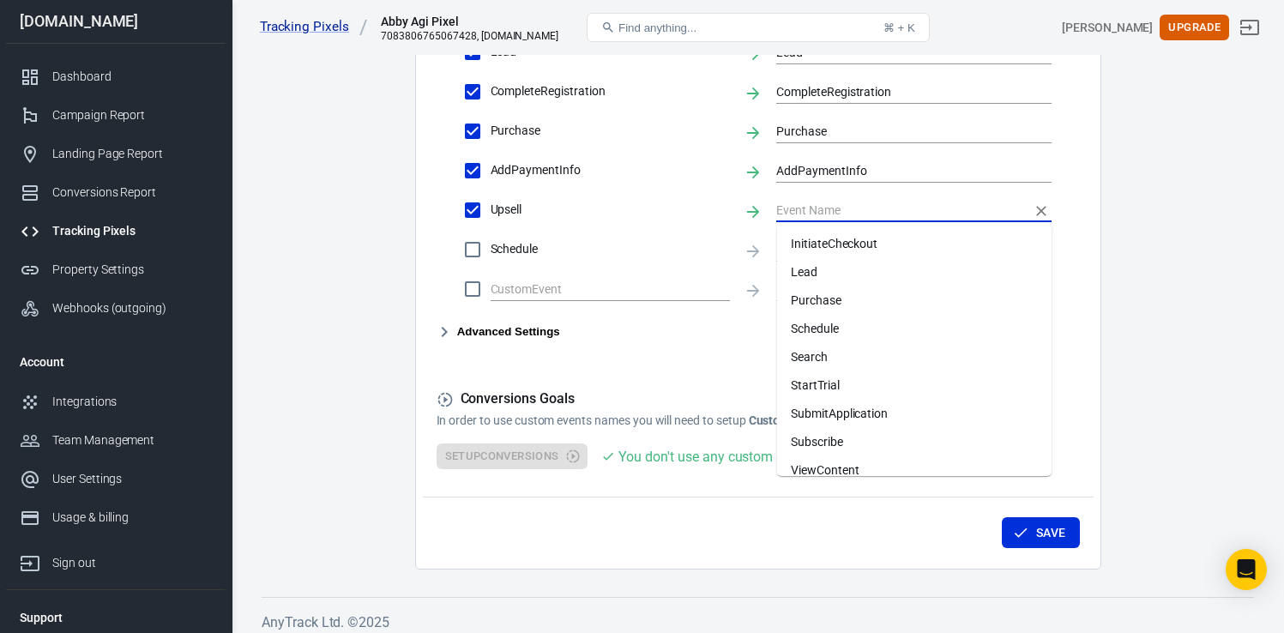
scroll to position [242, 0]
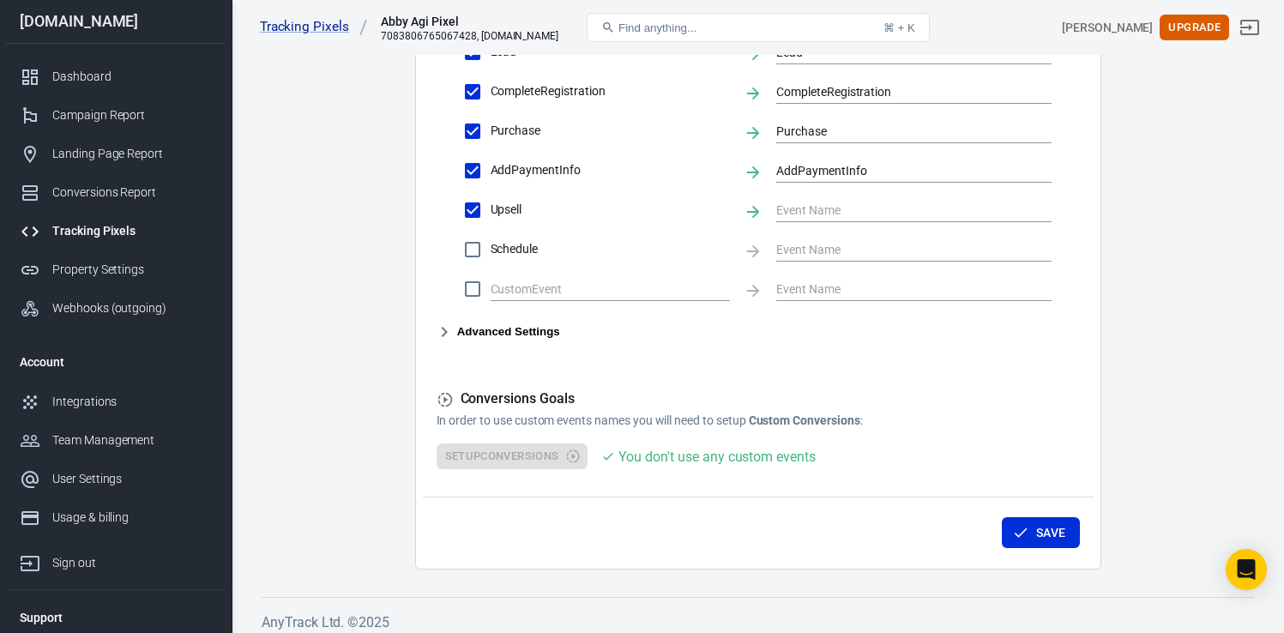
click at [472, 213] on input "Upsell" at bounding box center [473, 210] width 36 height 36
checkbox input "false"
click at [496, 332] on button "Advanced Settings" at bounding box center [497, 332] width 123 height 21
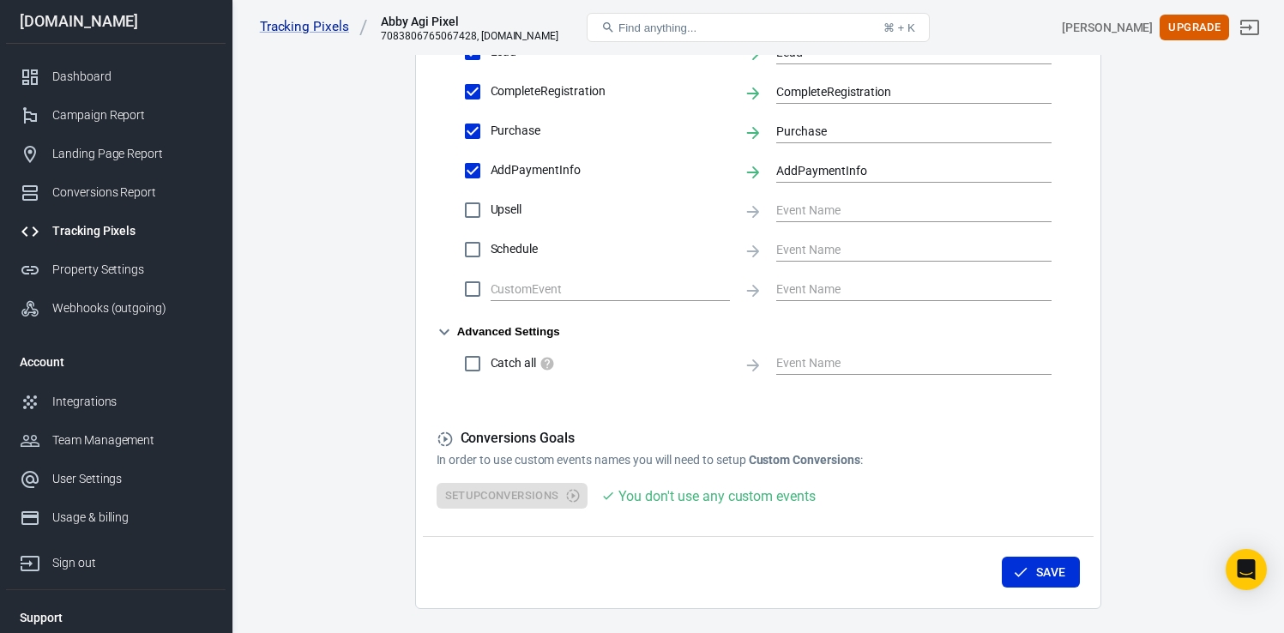
click at [496, 332] on button "Advanced Settings" at bounding box center [497, 332] width 123 height 21
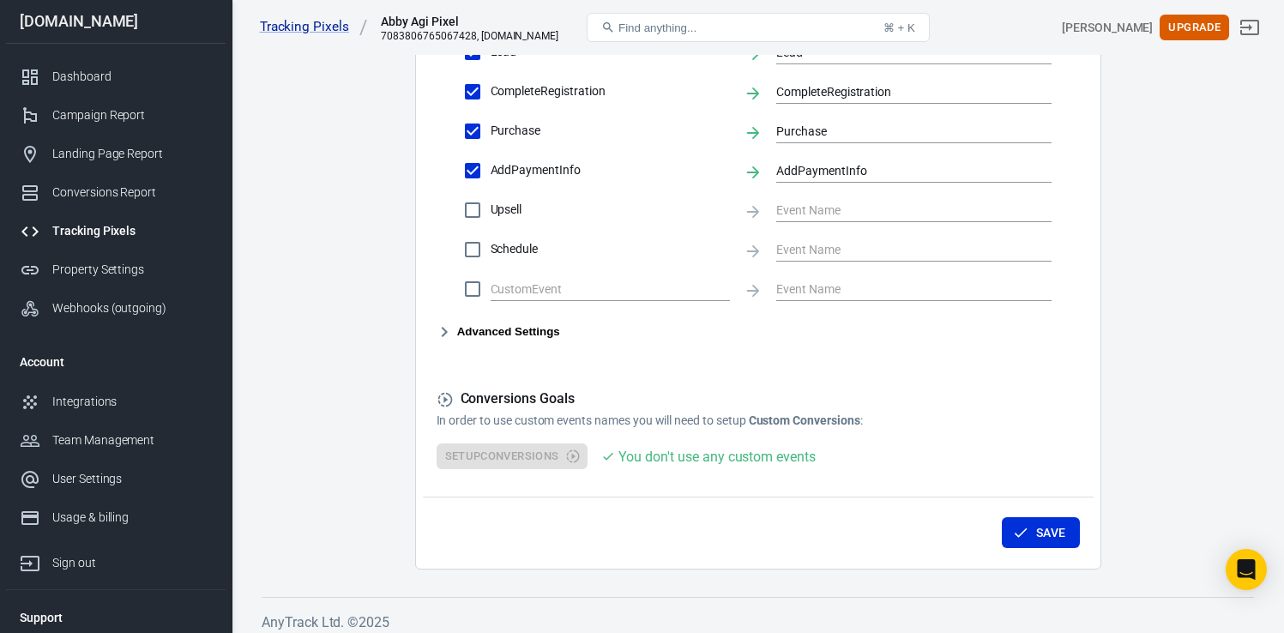
click at [545, 452] on div "Setup Conversions You don't use any custom events" at bounding box center [757, 456] width 643 height 27
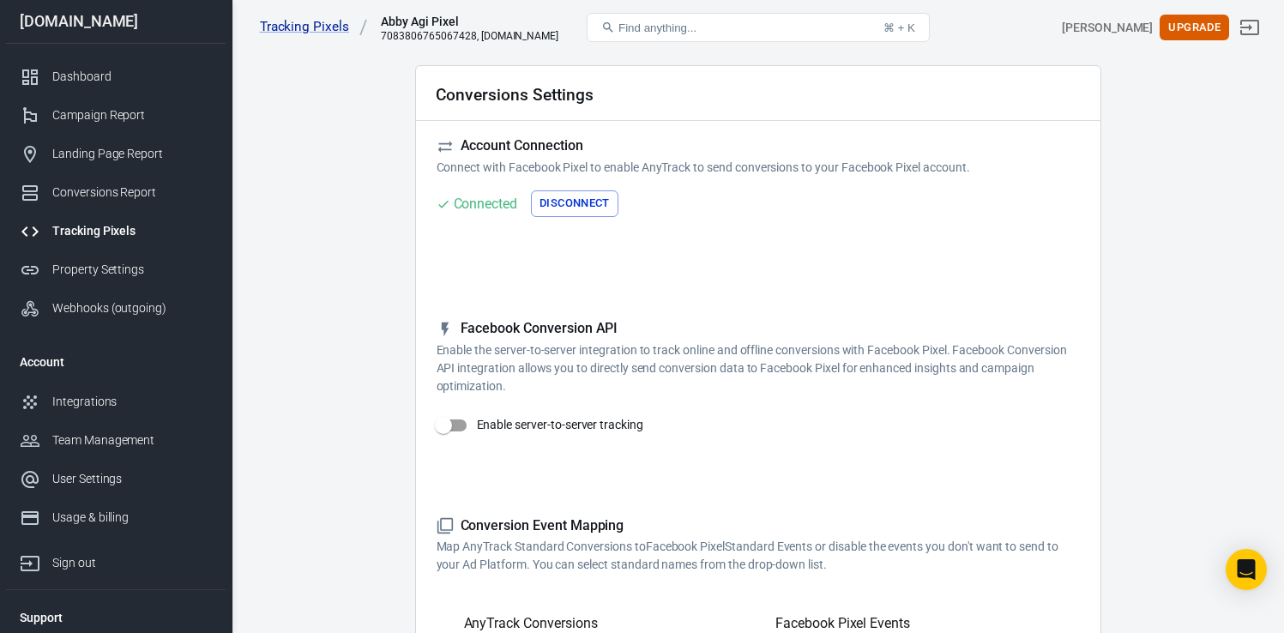
scroll to position [0, 0]
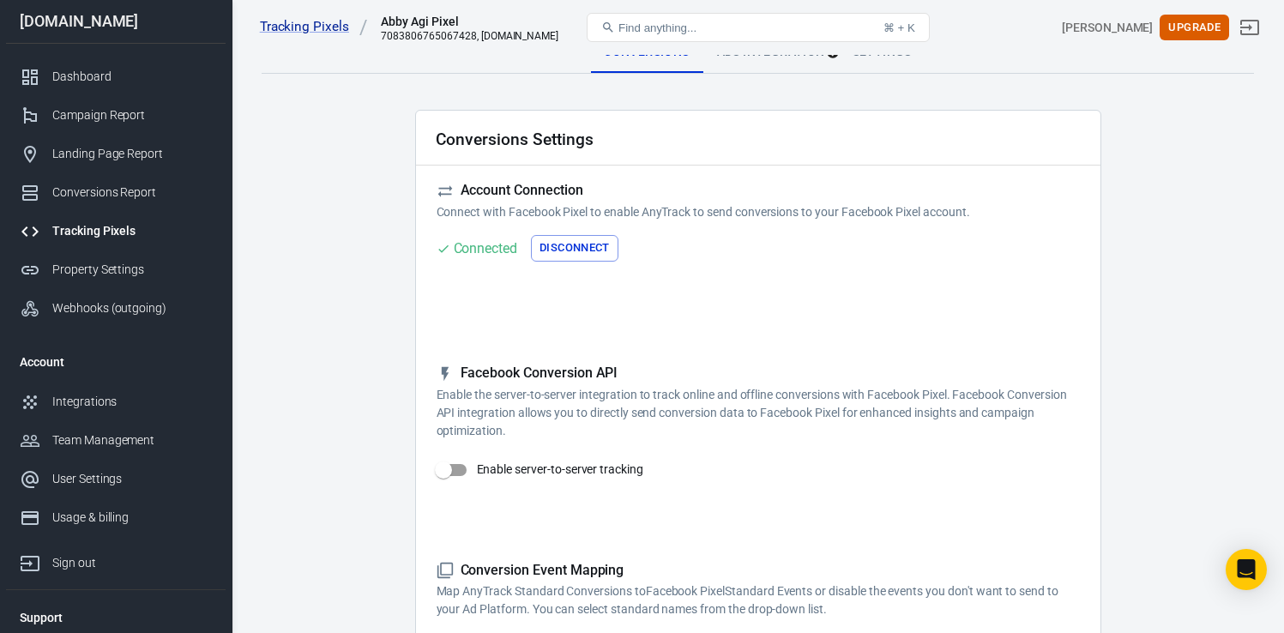
click at [780, 54] on div "Tracking Pixels Abby Agi Pixel 7083806765067428, abbyagi.com Find anything... ⌘…" at bounding box center [757, 27] width 1051 height 55
click at [779, 57] on div "Ads Integration" at bounding box center [770, 52] width 135 height 41
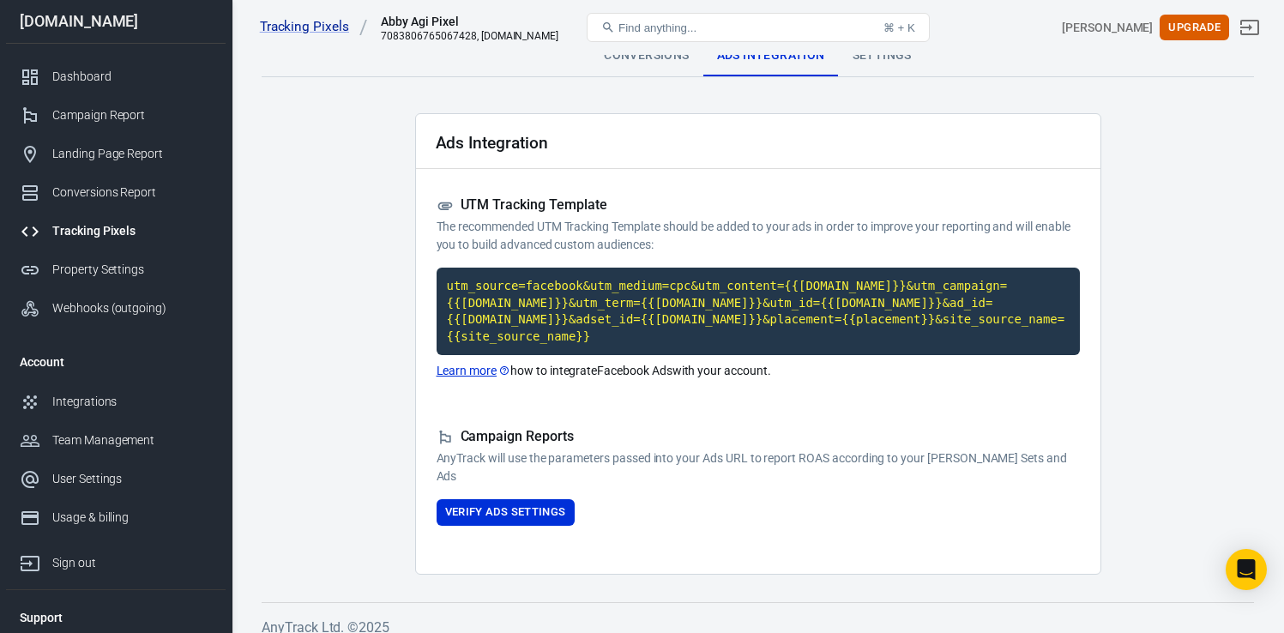
scroll to position [9, 0]
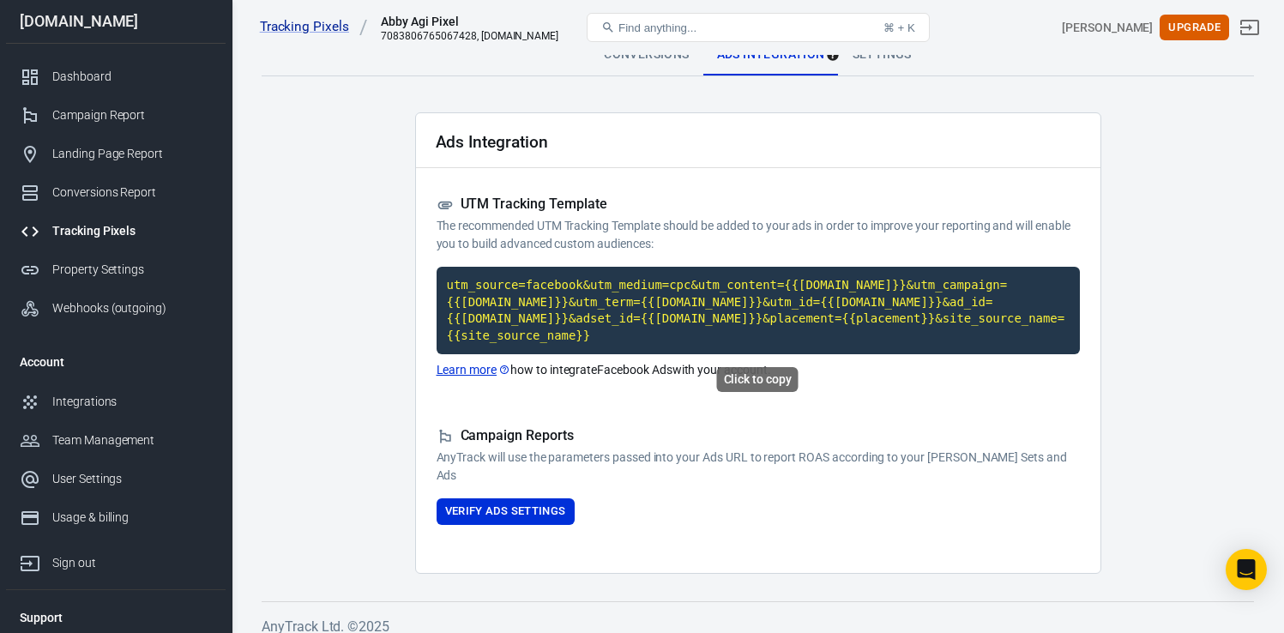
click at [594, 293] on code "utm_source=facebook&utm_medium=cpc&utm_content={{adset.name}}&utm_campaign={{ca…" at bounding box center [757, 310] width 643 height 87
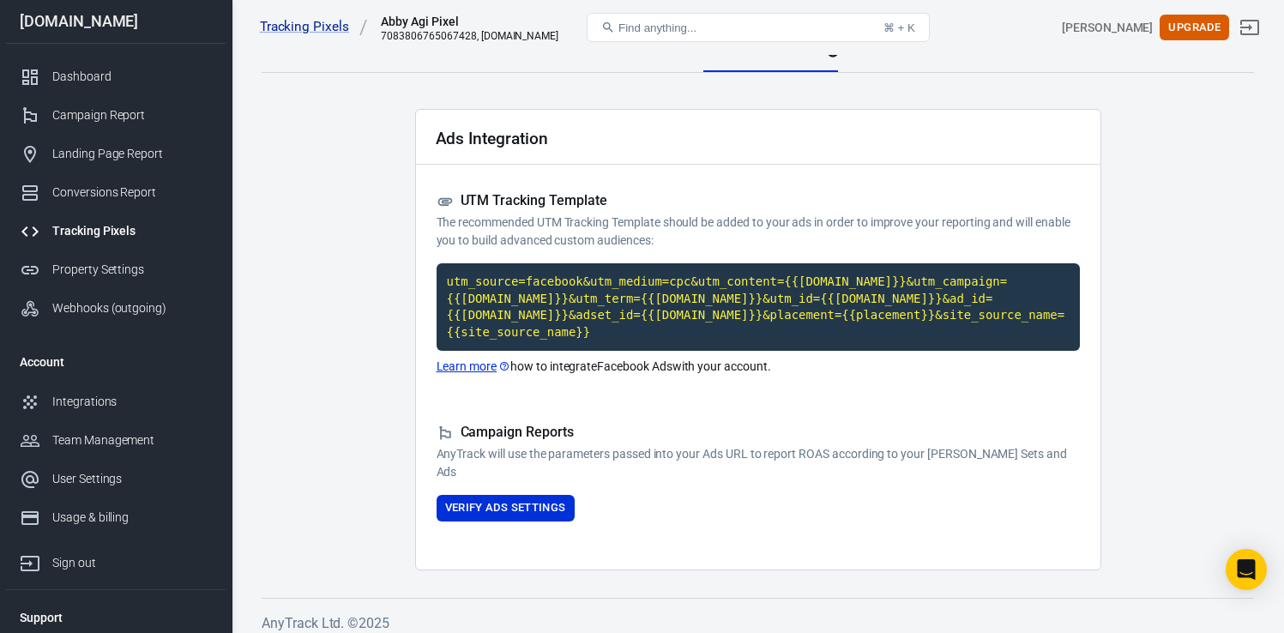
scroll to position [3, 0]
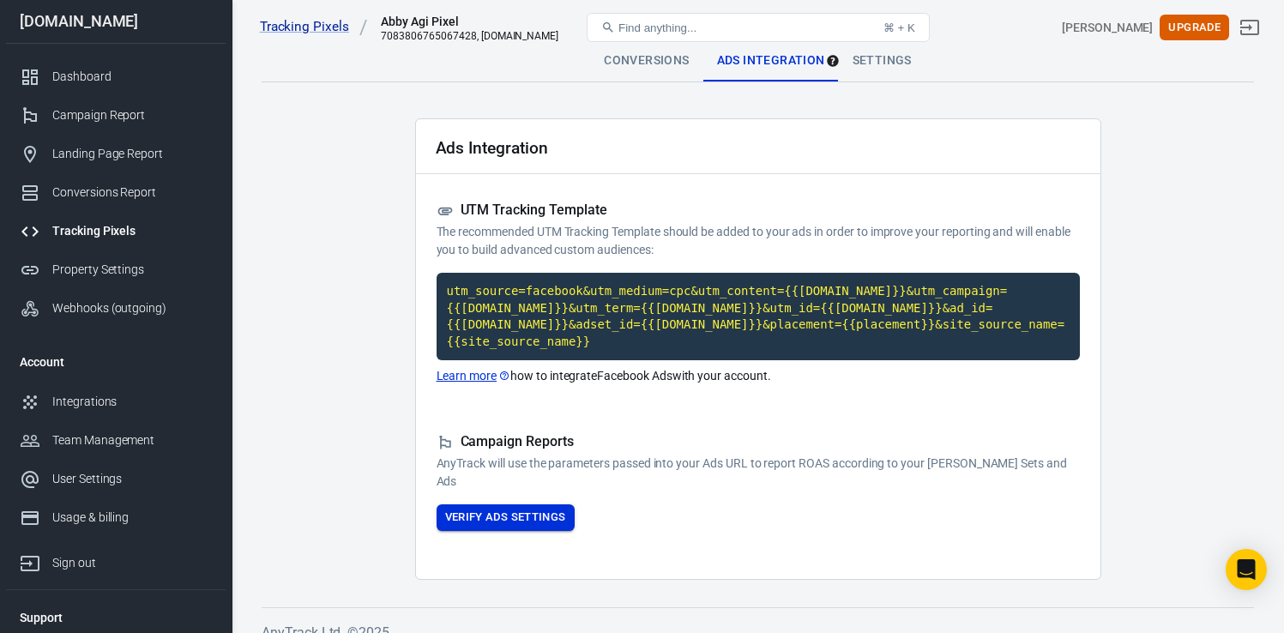
click at [517, 517] on button "Verify Ads Settings" at bounding box center [505, 517] width 138 height 27
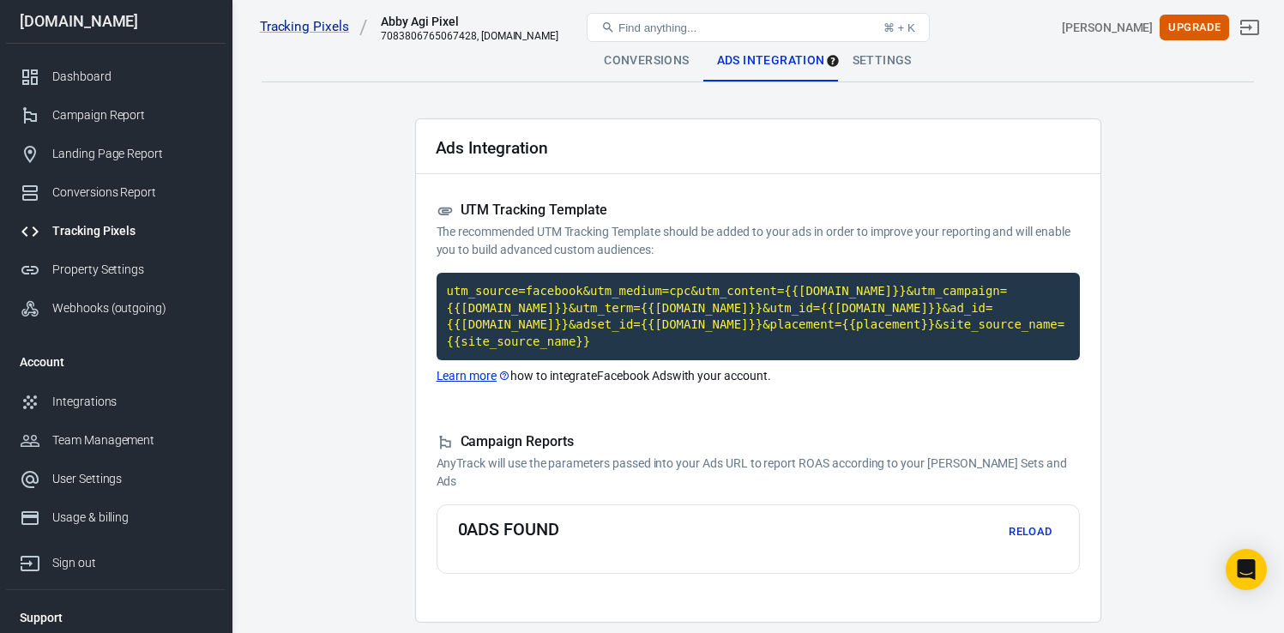
scroll to position [67, 0]
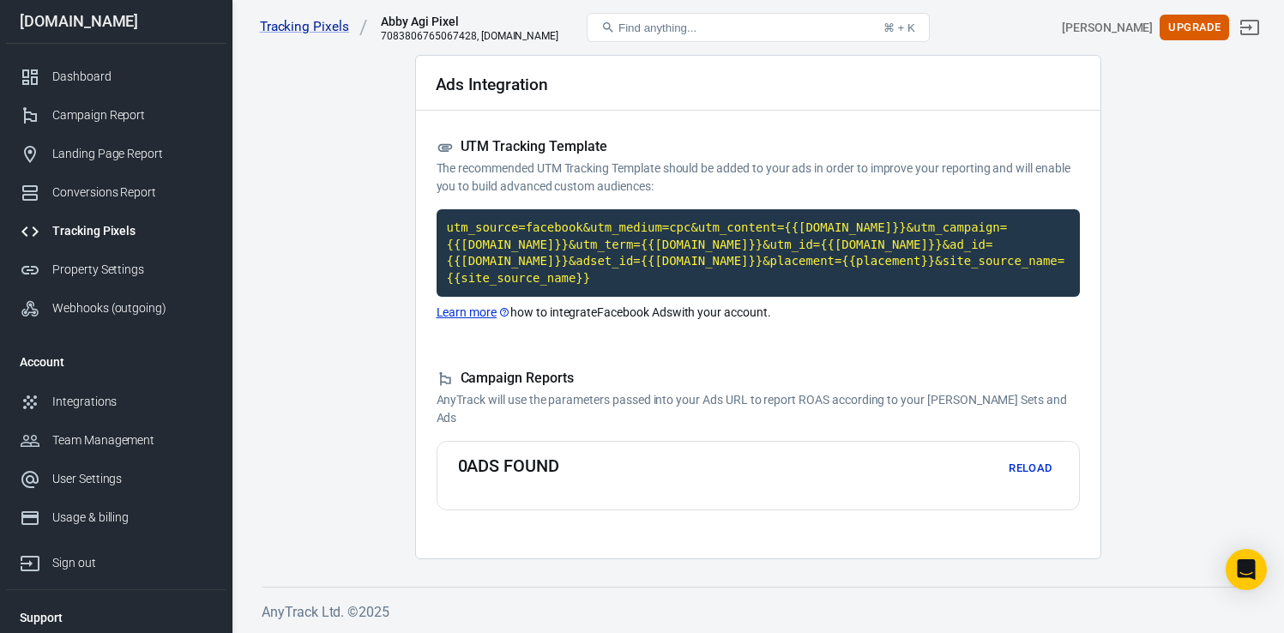
click at [1031, 466] on button "Reload" at bounding box center [1030, 468] width 55 height 27
click at [1027, 467] on button "Reload" at bounding box center [1030, 468] width 55 height 27
click at [150, 199] on div "Conversions Report" at bounding box center [132, 193] width 160 height 18
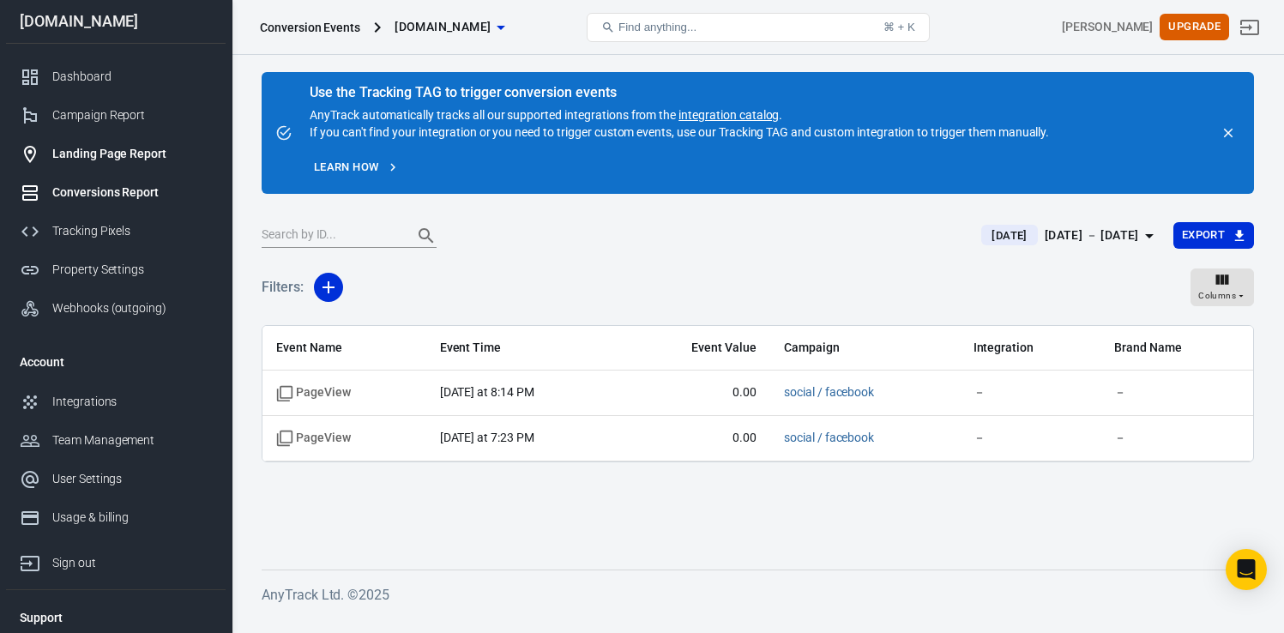
click at [148, 168] on link "Landing Page Report" at bounding box center [116, 154] width 220 height 39
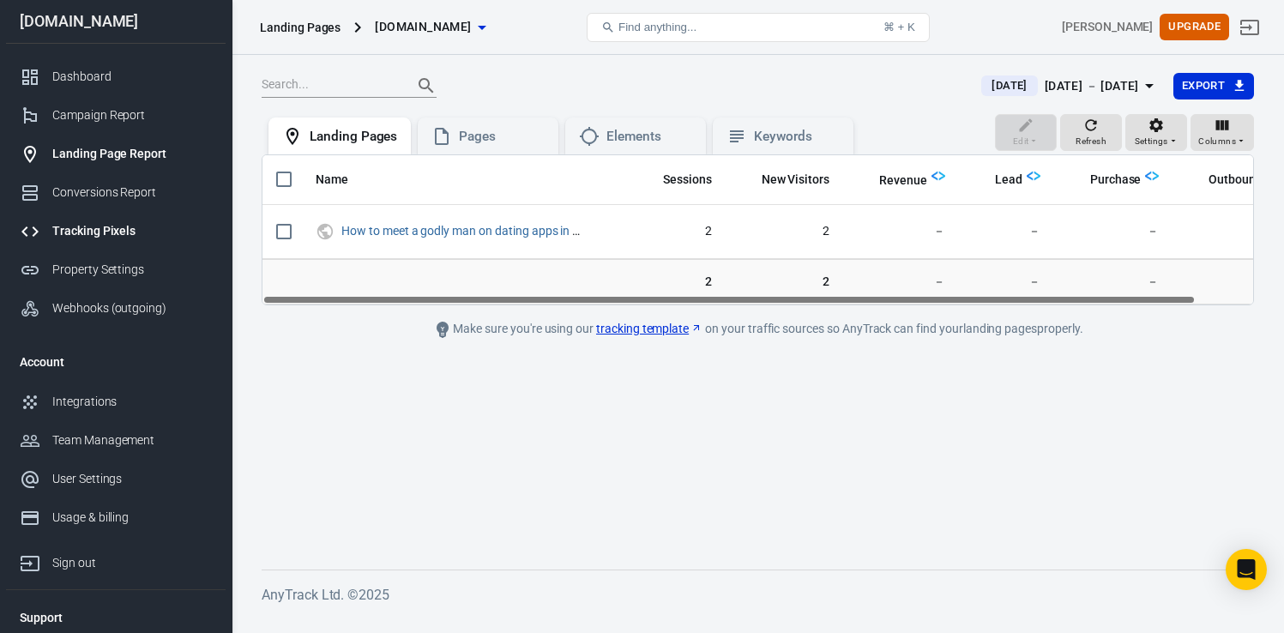
click at [119, 224] on div "Tracking Pixels" at bounding box center [132, 231] width 160 height 18
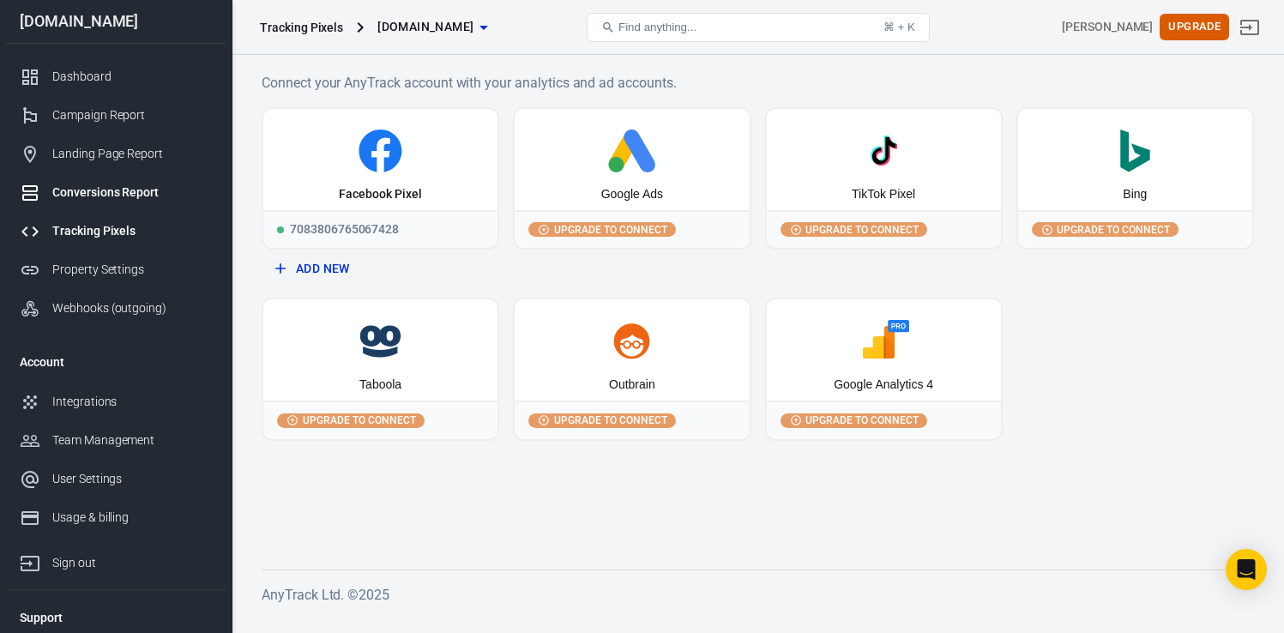
click at [102, 177] on link "Conversions Report" at bounding box center [116, 192] width 220 height 39
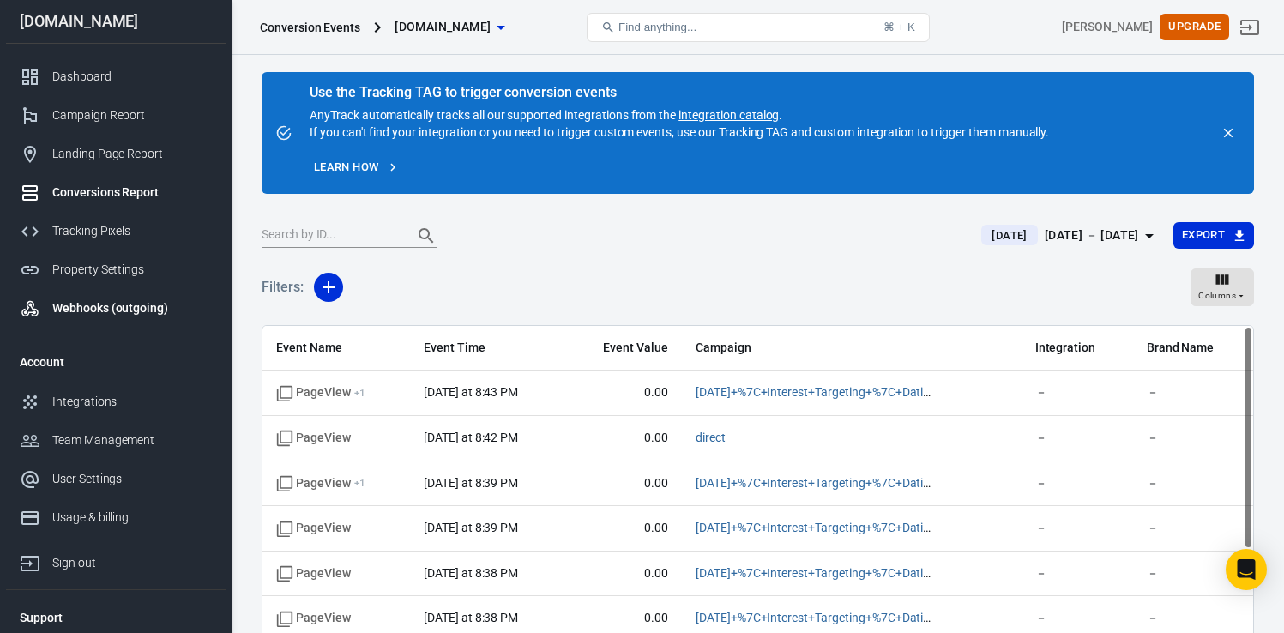
click at [119, 305] on div "Webhooks (outgoing)" at bounding box center [132, 308] width 160 height 18
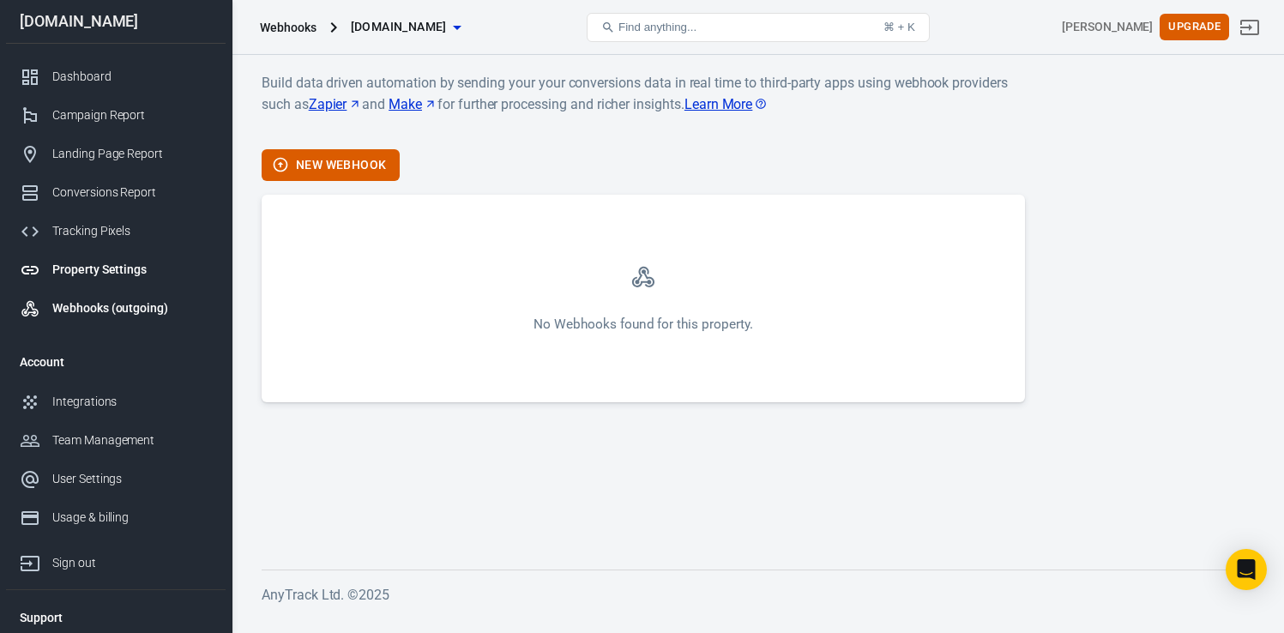
click at [111, 271] on div "Property Settings" at bounding box center [132, 270] width 160 height 18
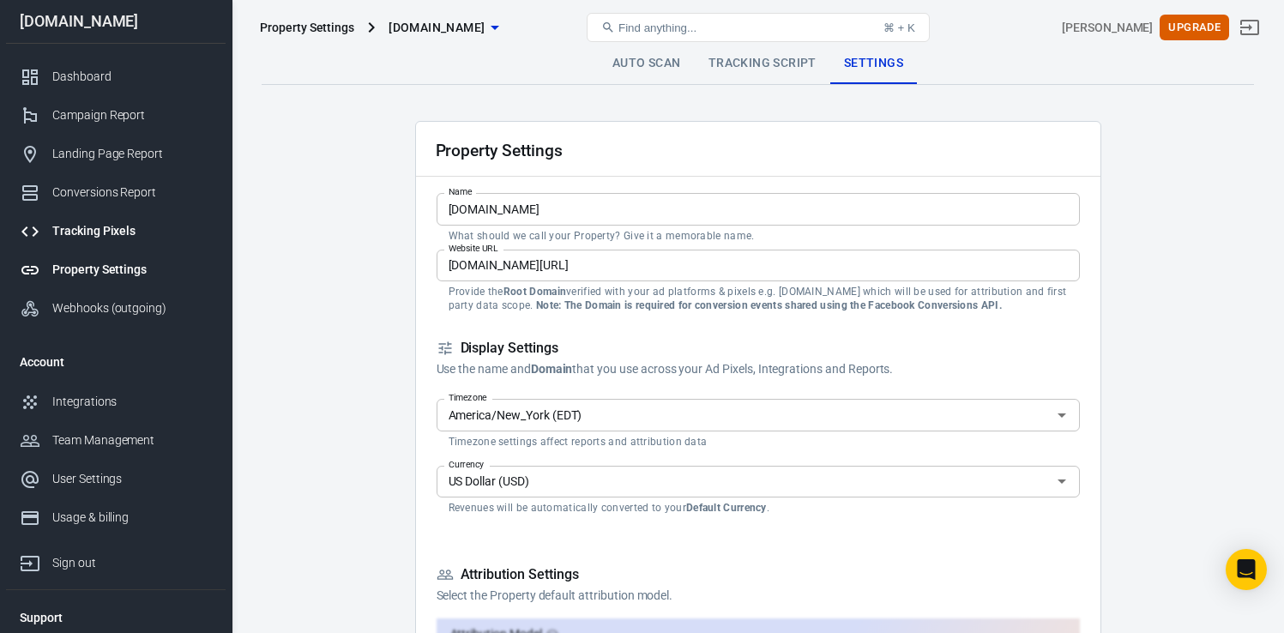
scroll to position [5, 0]
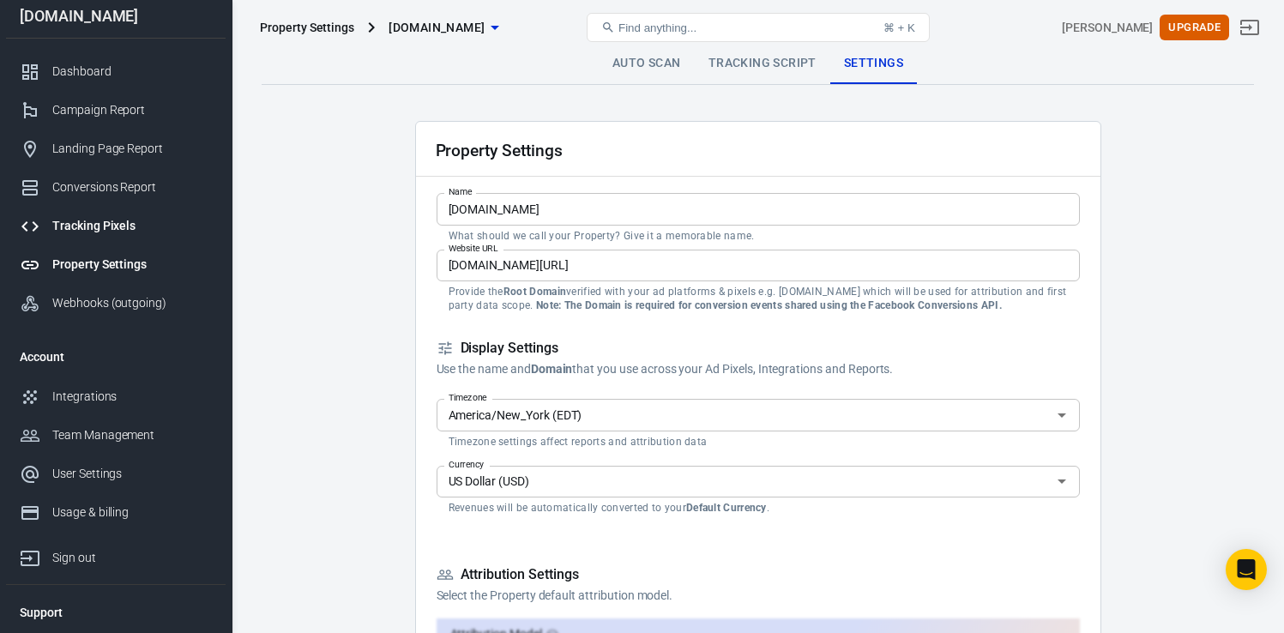
click at [104, 221] on div "Tracking Pixels" at bounding box center [132, 226] width 160 height 18
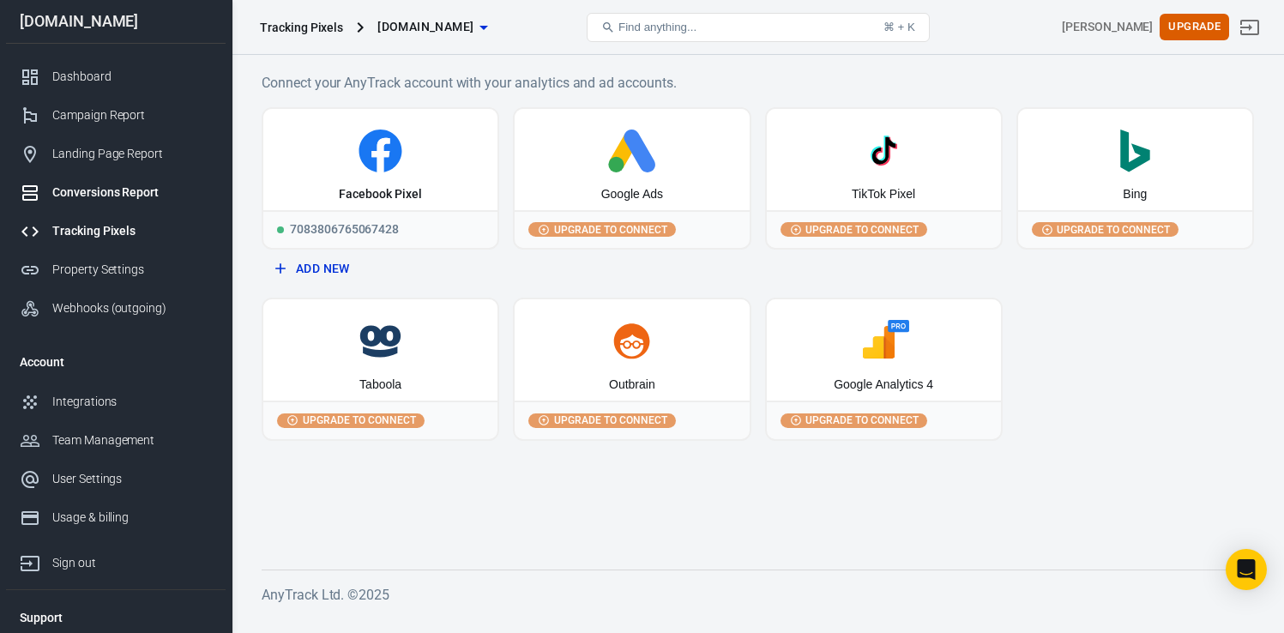
click at [105, 199] on div "Conversions Report" at bounding box center [132, 193] width 160 height 18
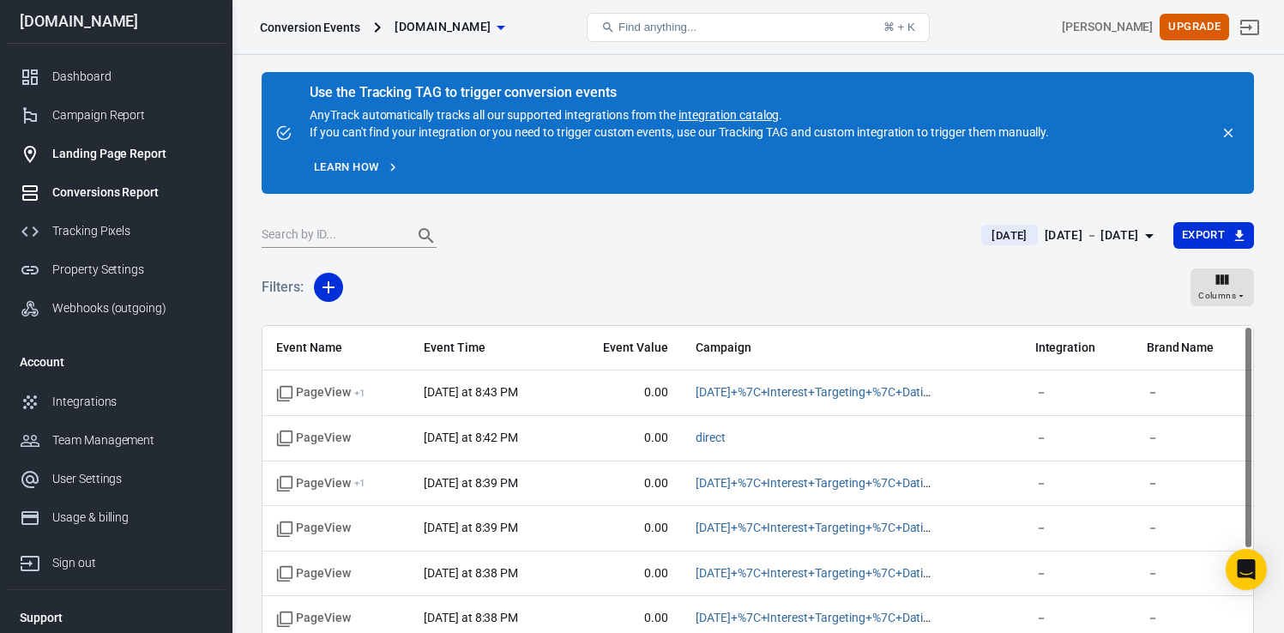
click at [109, 161] on div "Landing Page Report" at bounding box center [132, 154] width 160 height 18
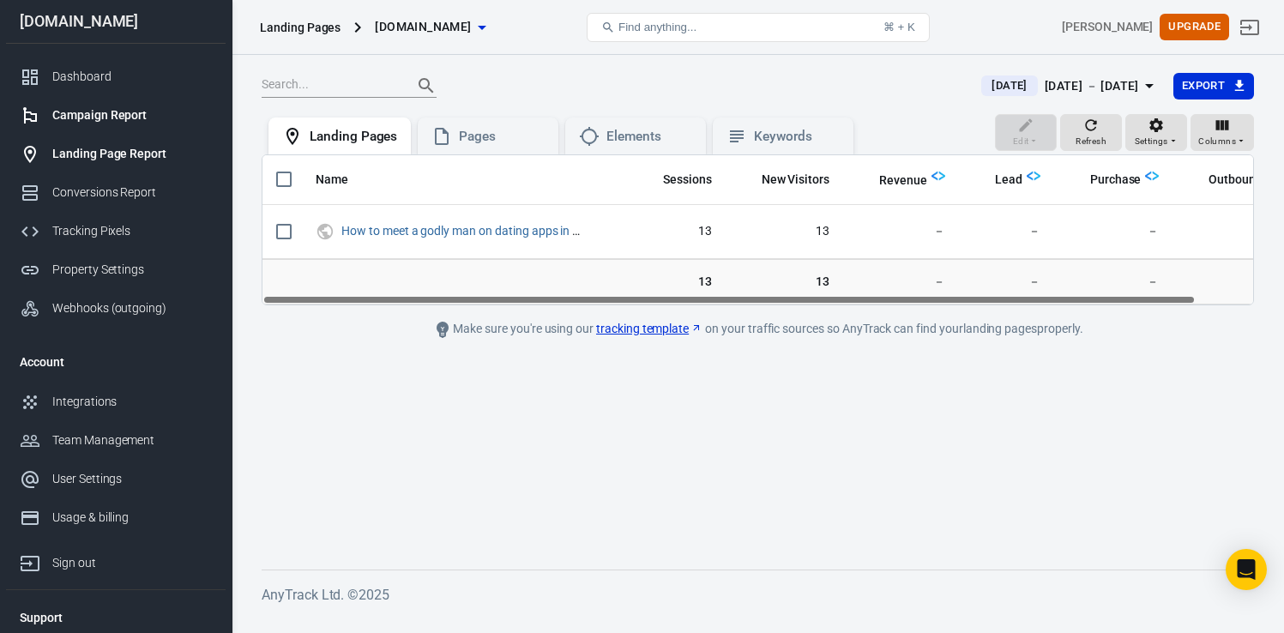
click at [97, 119] on div "Campaign Report" at bounding box center [132, 115] width 160 height 18
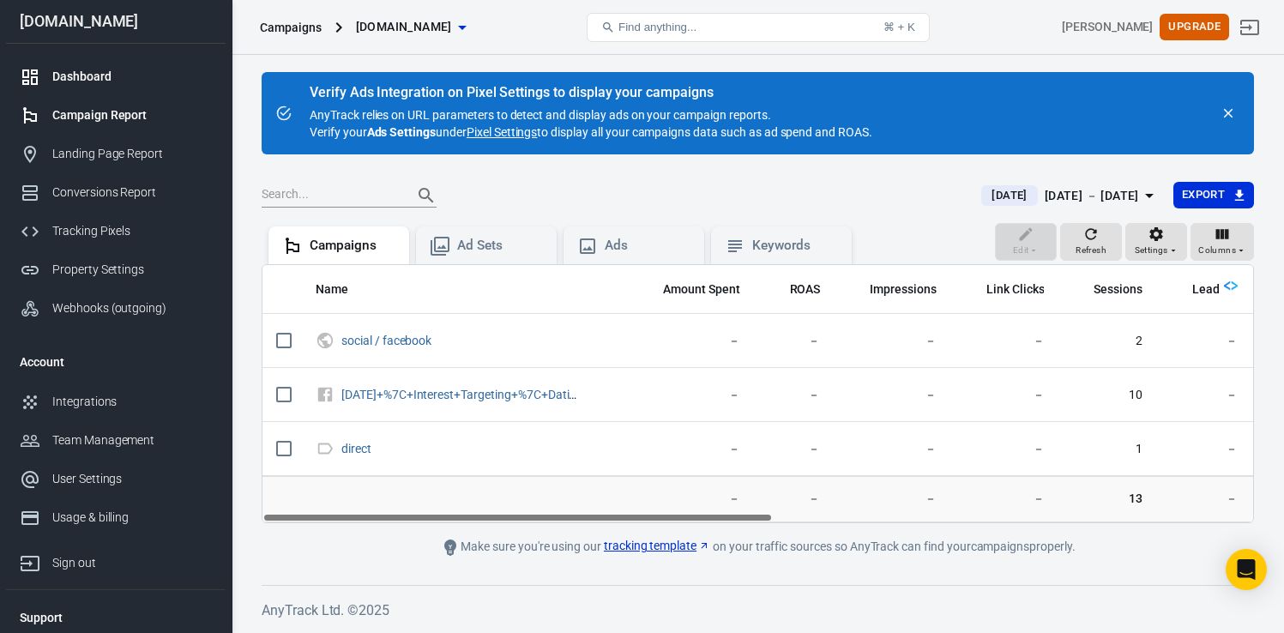
click at [88, 87] on link "Dashboard" at bounding box center [116, 76] width 220 height 39
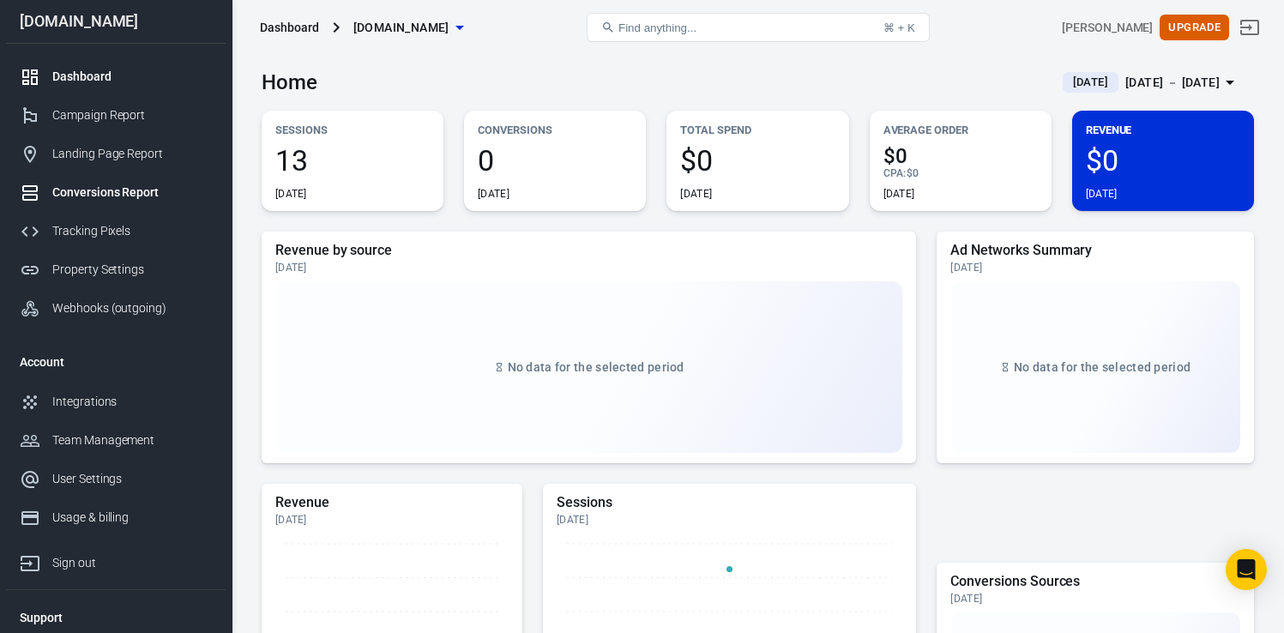
click at [86, 186] on div "Conversions Report" at bounding box center [132, 193] width 160 height 18
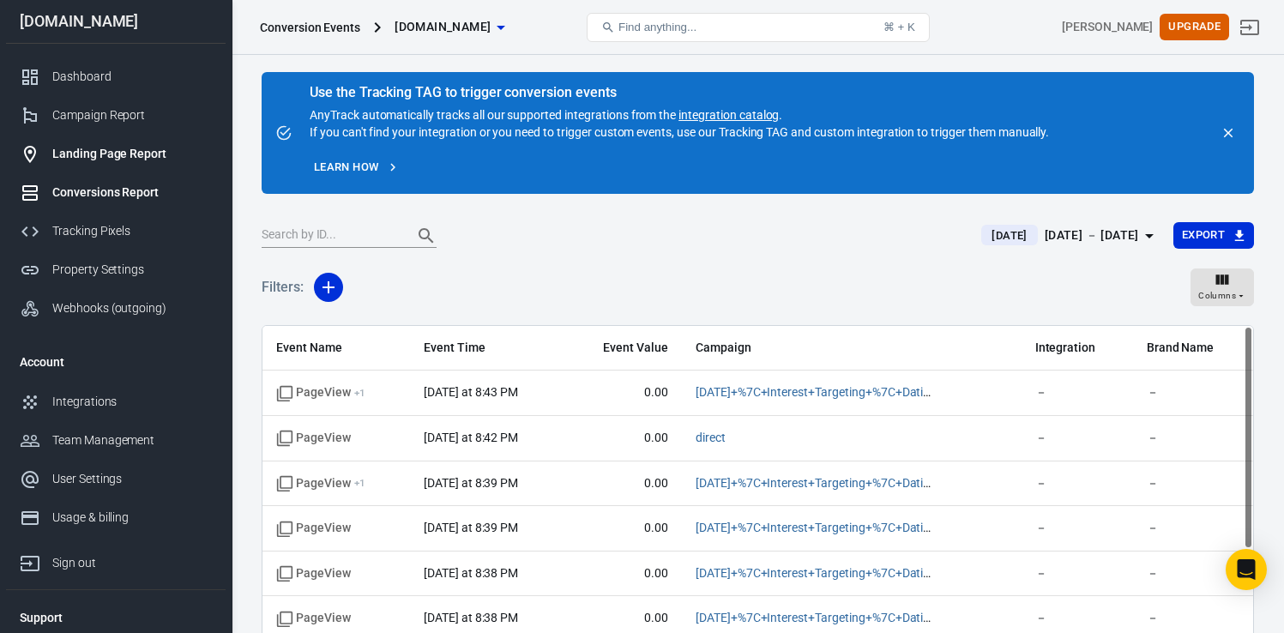
click at [89, 161] on div "Landing Page Report" at bounding box center [132, 154] width 160 height 18
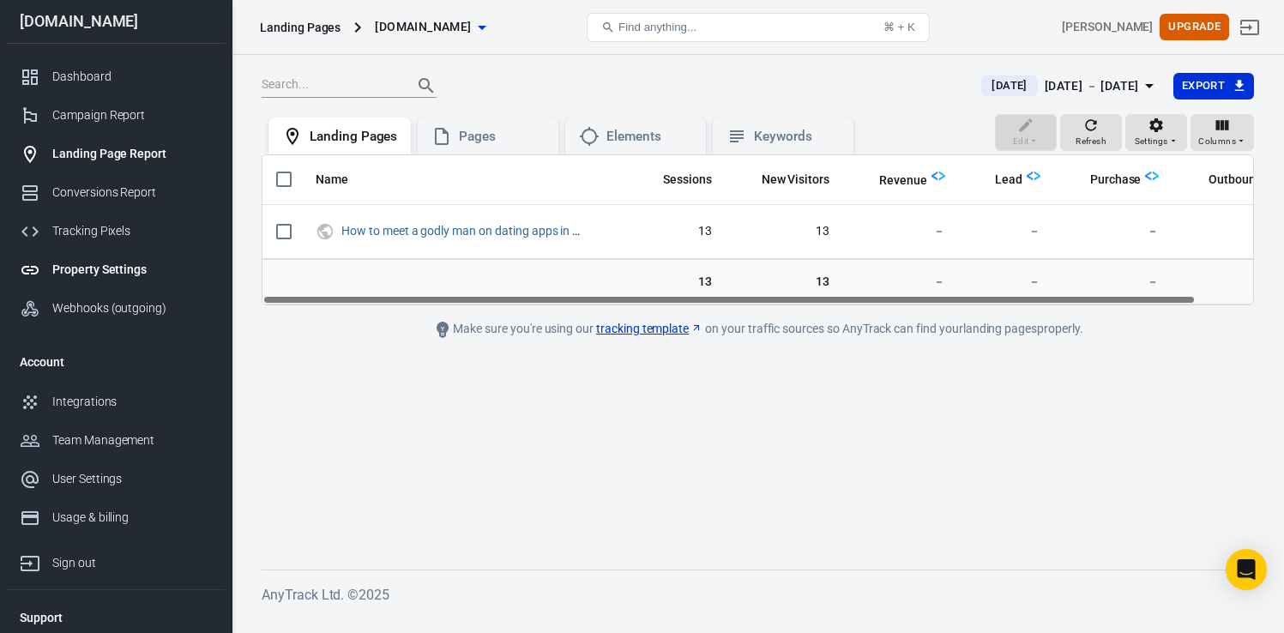
click at [94, 257] on link "Property Settings" at bounding box center [116, 269] width 220 height 39
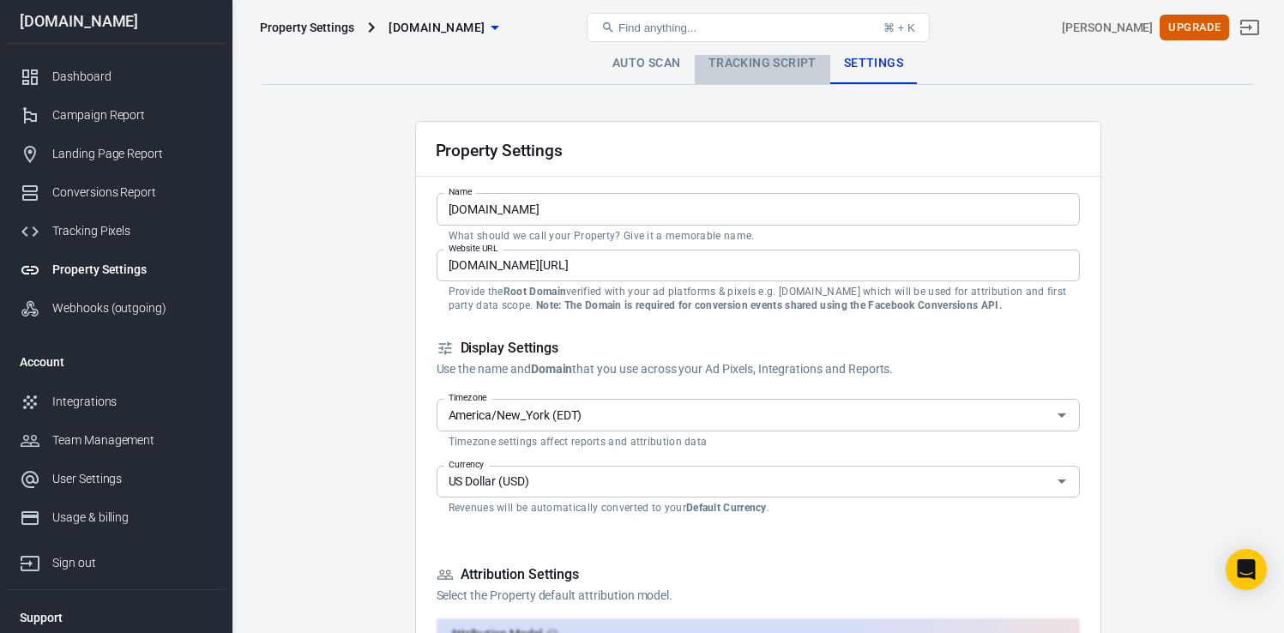
click at [741, 66] on link "Tracking Script" at bounding box center [762, 63] width 135 height 41
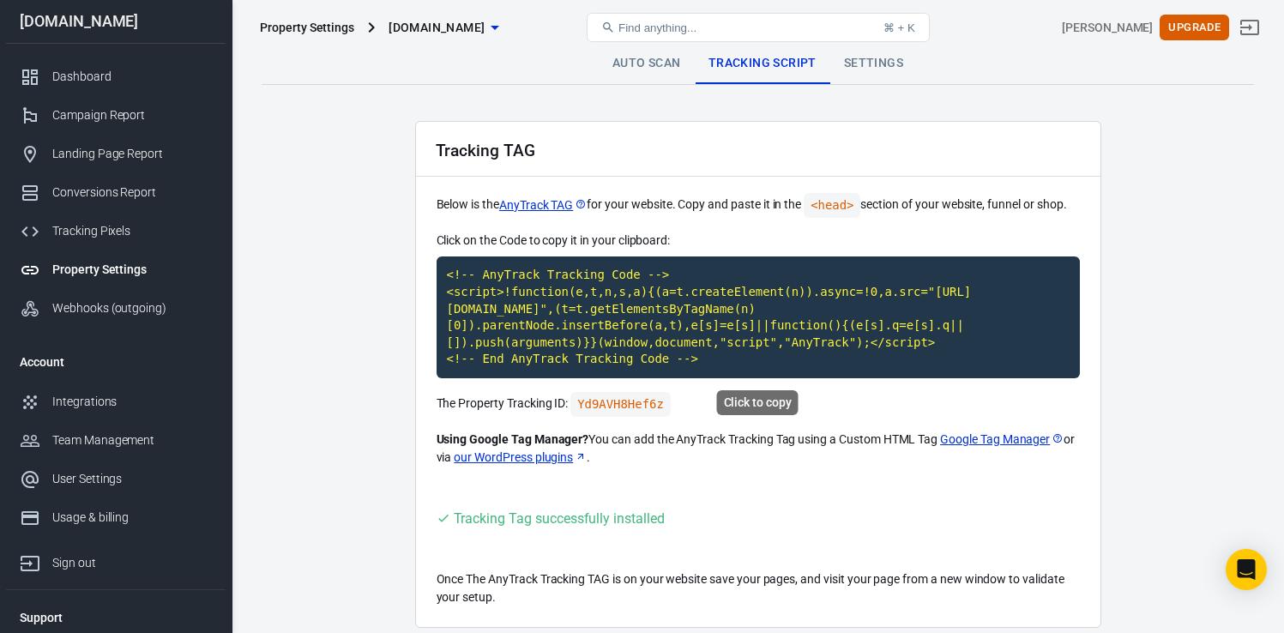
scroll to position [69, 0]
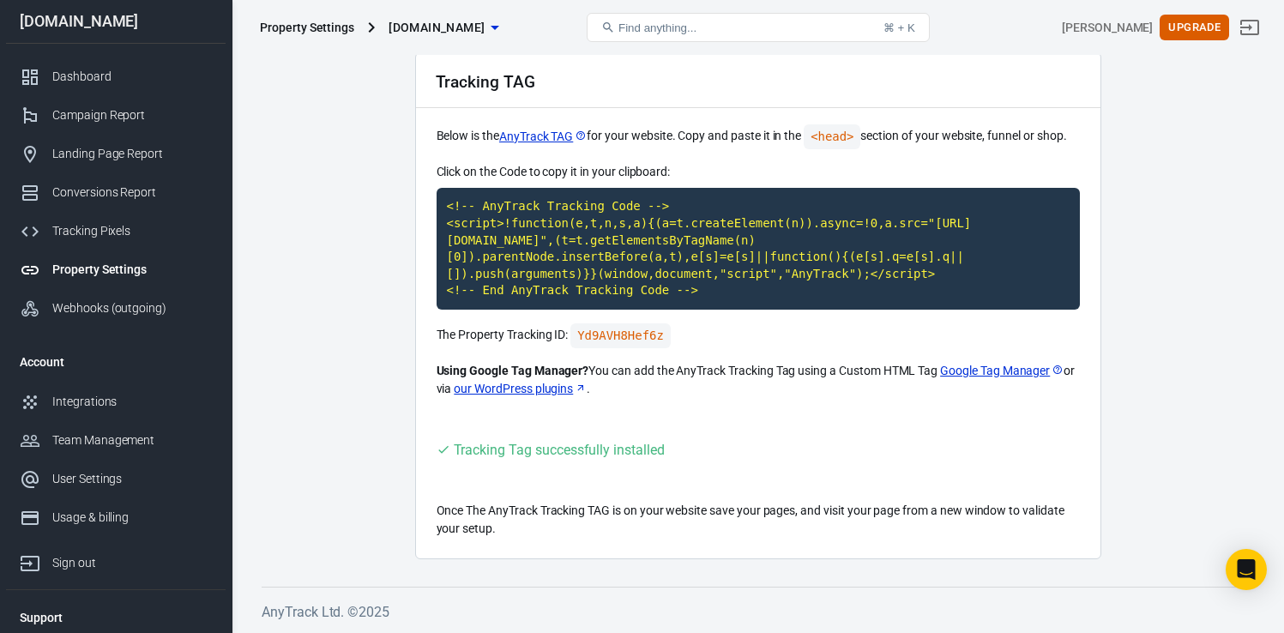
click at [677, 27] on span "Find anything..." at bounding box center [657, 27] width 78 height 13
click at [640, 27] on span "Find anything..." at bounding box center [657, 27] width 78 height 13
click at [627, 23] on span "Find anything..." at bounding box center [657, 27] width 78 height 13
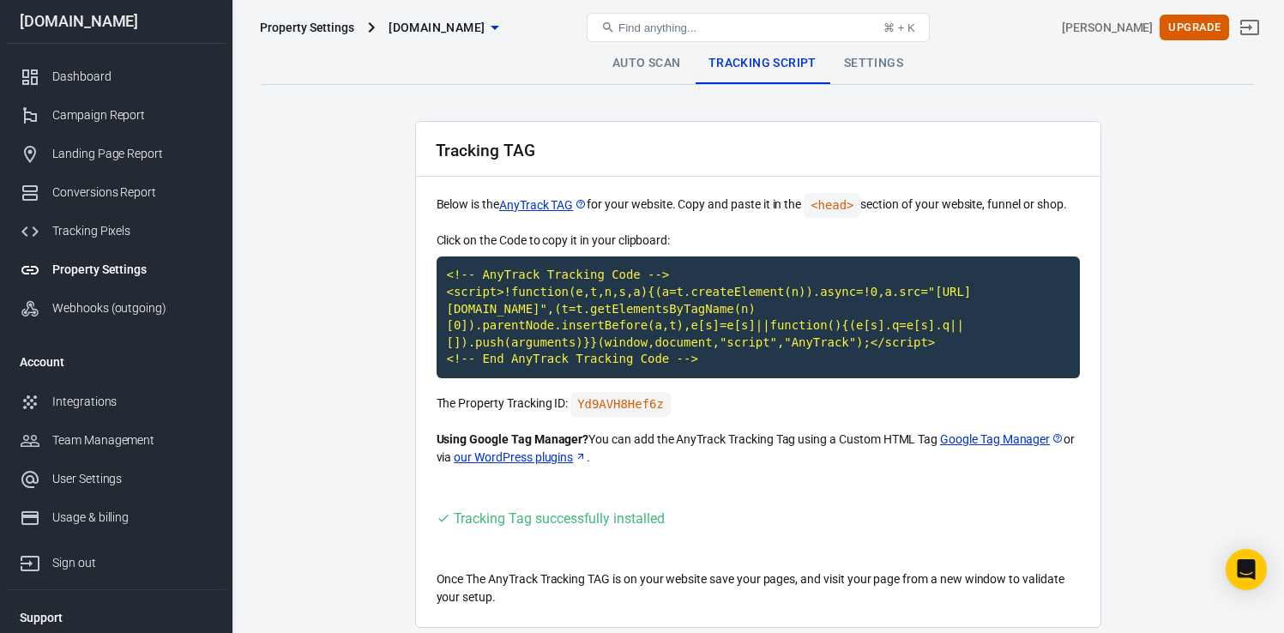
click at [683, 26] on span "Find anything..." at bounding box center [657, 27] width 78 height 13
click at [638, 61] on link "Auto Scan" at bounding box center [647, 63] width 96 height 41
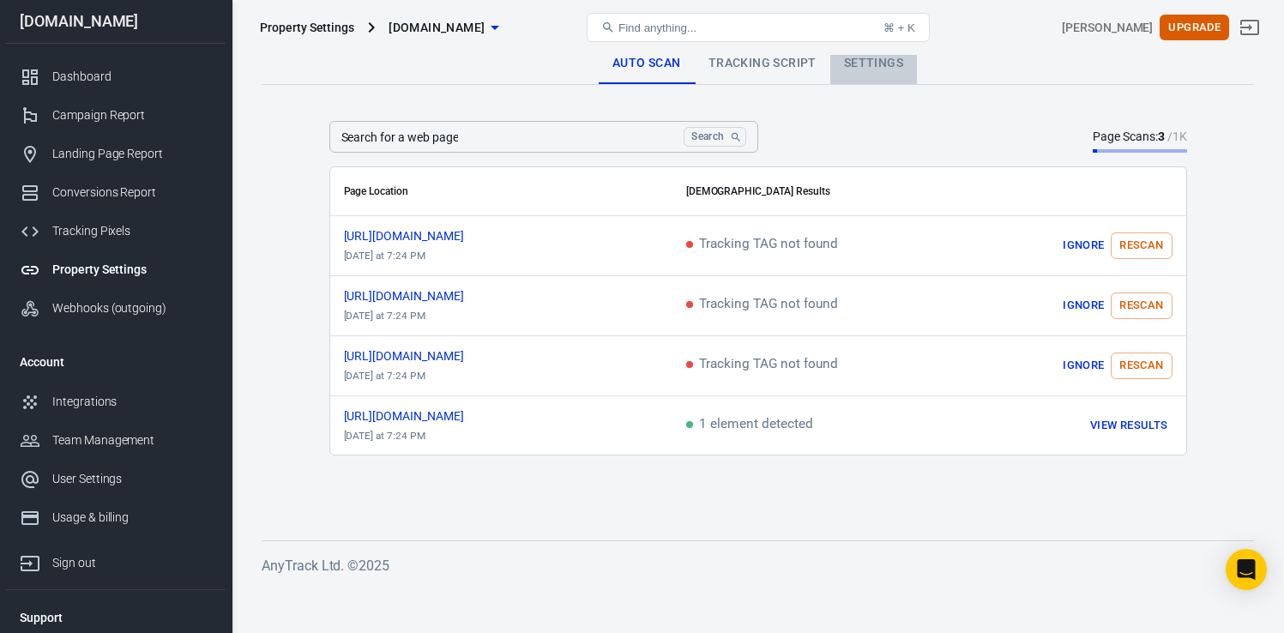
click at [855, 63] on link "Settings" at bounding box center [873, 63] width 87 height 41
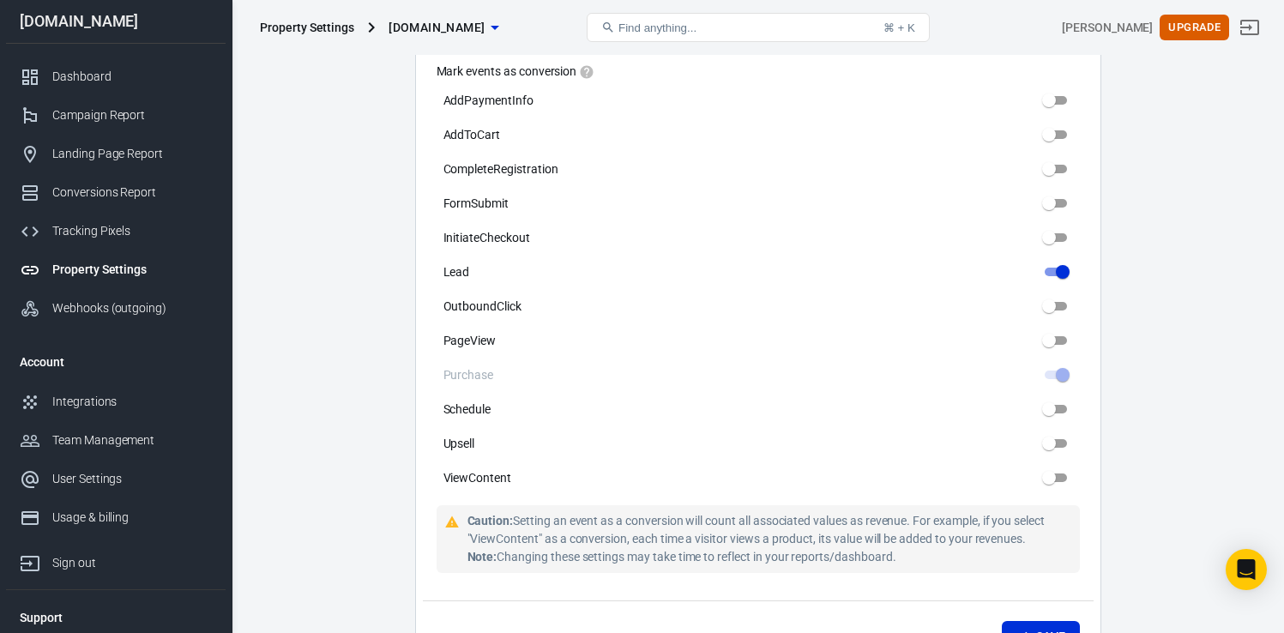
scroll to position [900, 0]
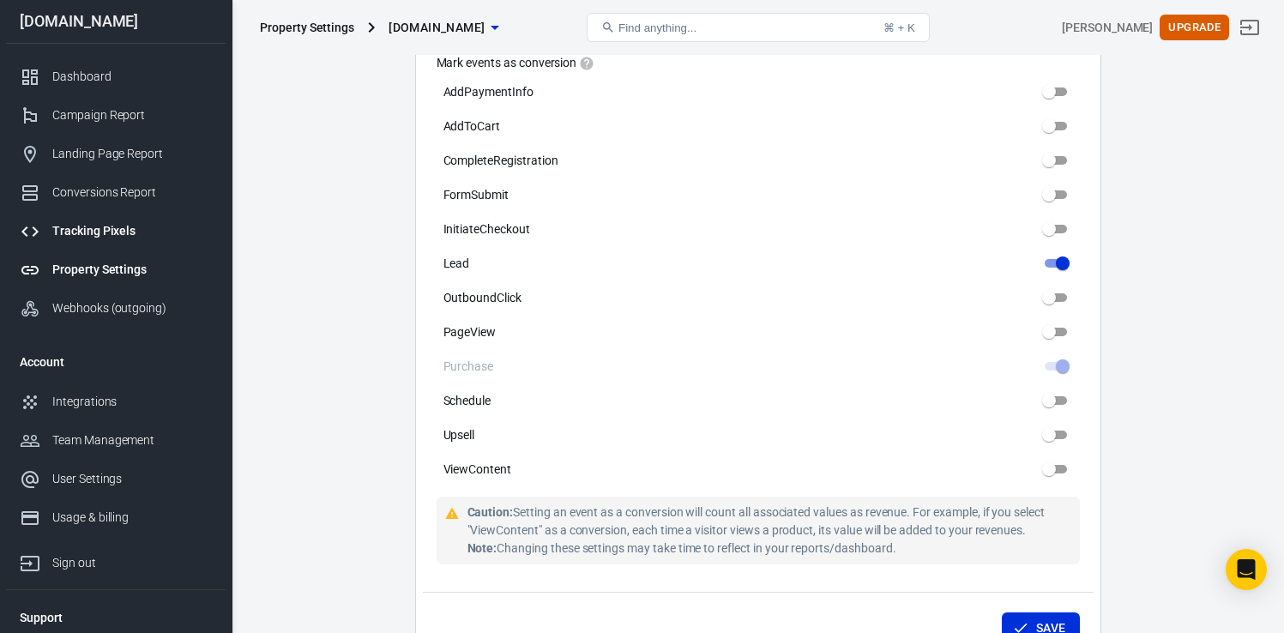
click at [125, 218] on link "Tracking Pixels" at bounding box center [116, 231] width 220 height 39
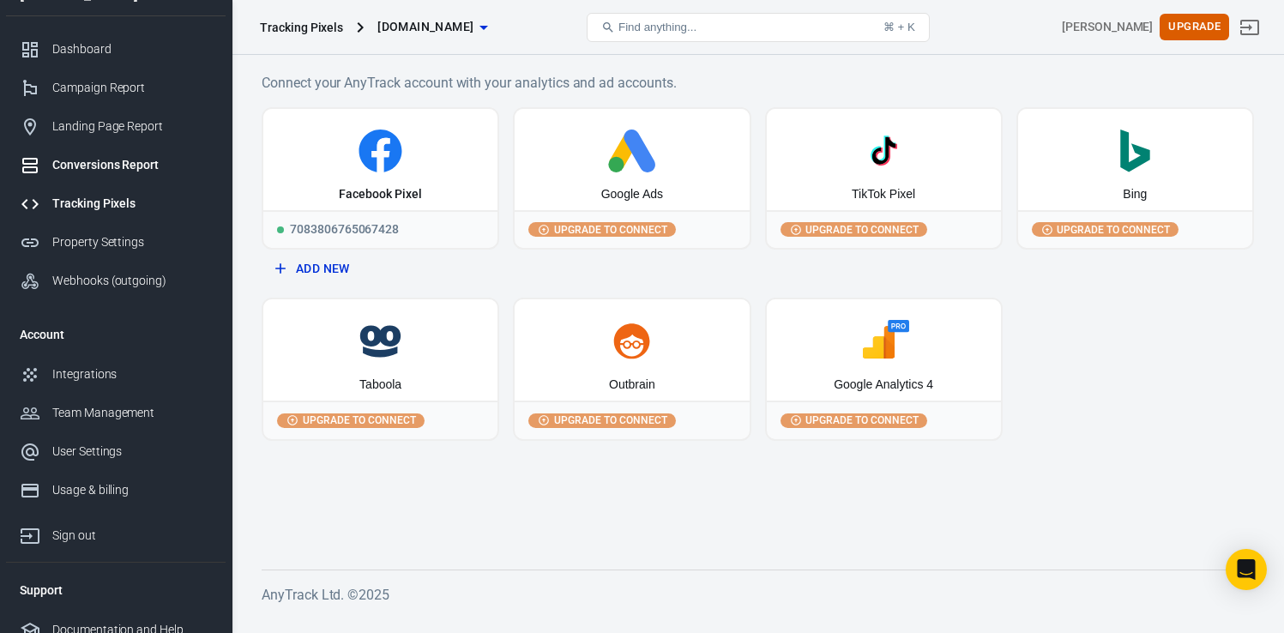
scroll to position [21, 0]
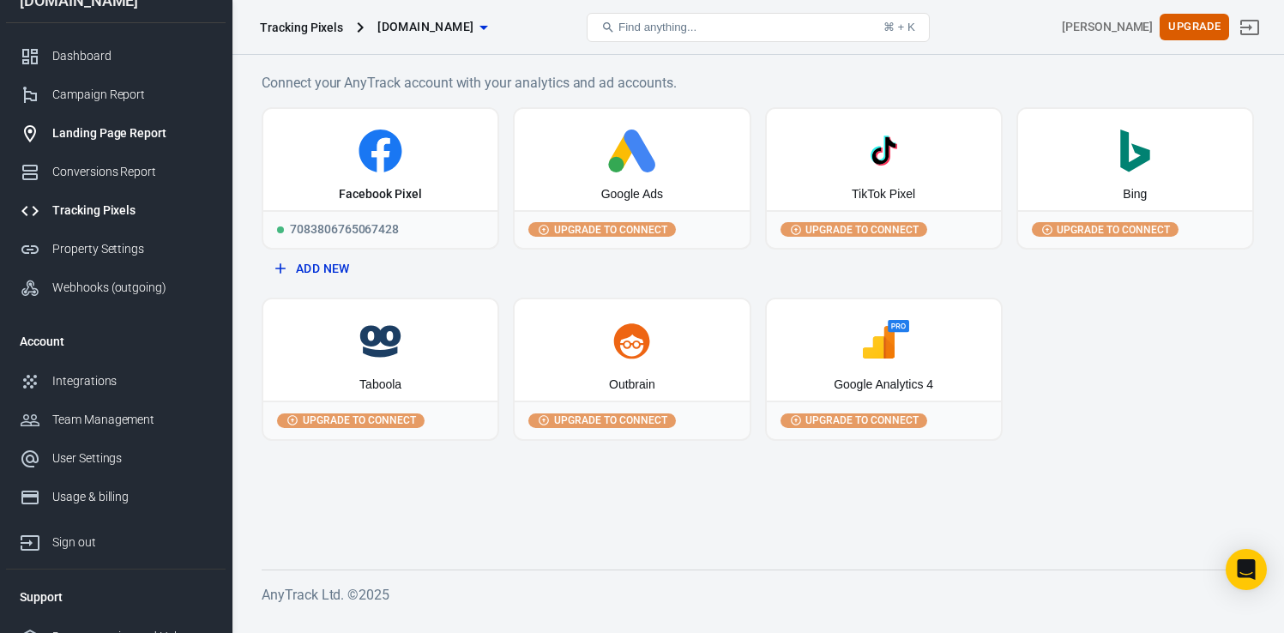
click at [113, 138] on div "Landing Page Report" at bounding box center [132, 133] width 160 height 18
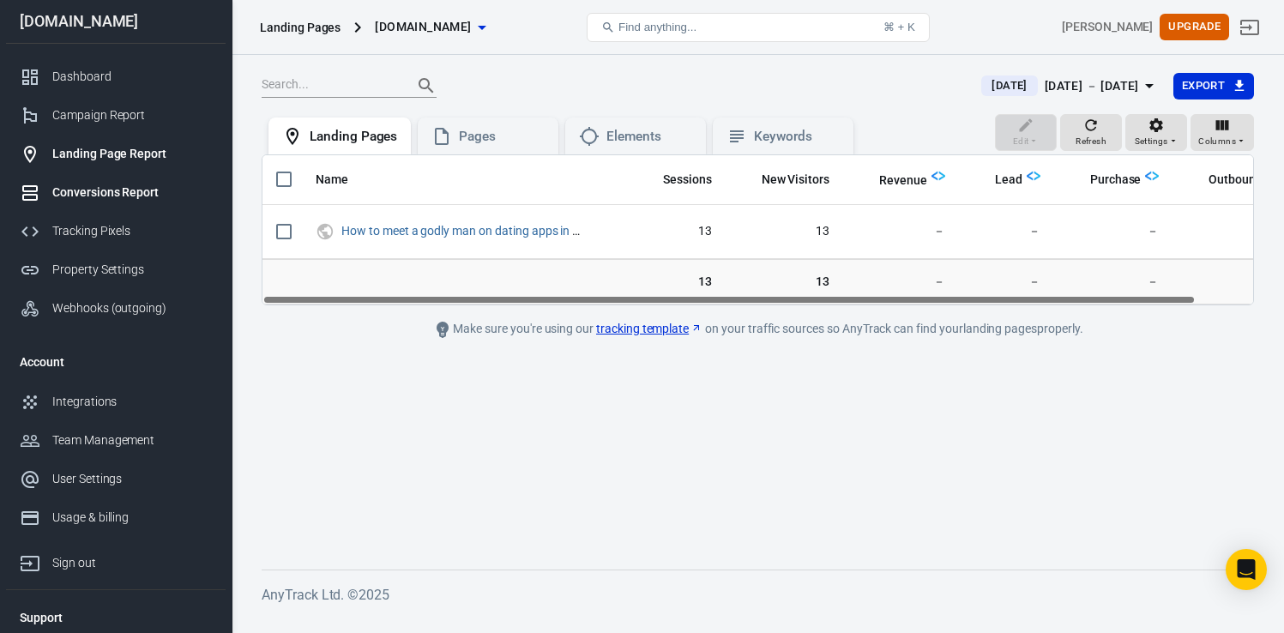
click at [119, 182] on link "Conversions Report" at bounding box center [116, 192] width 220 height 39
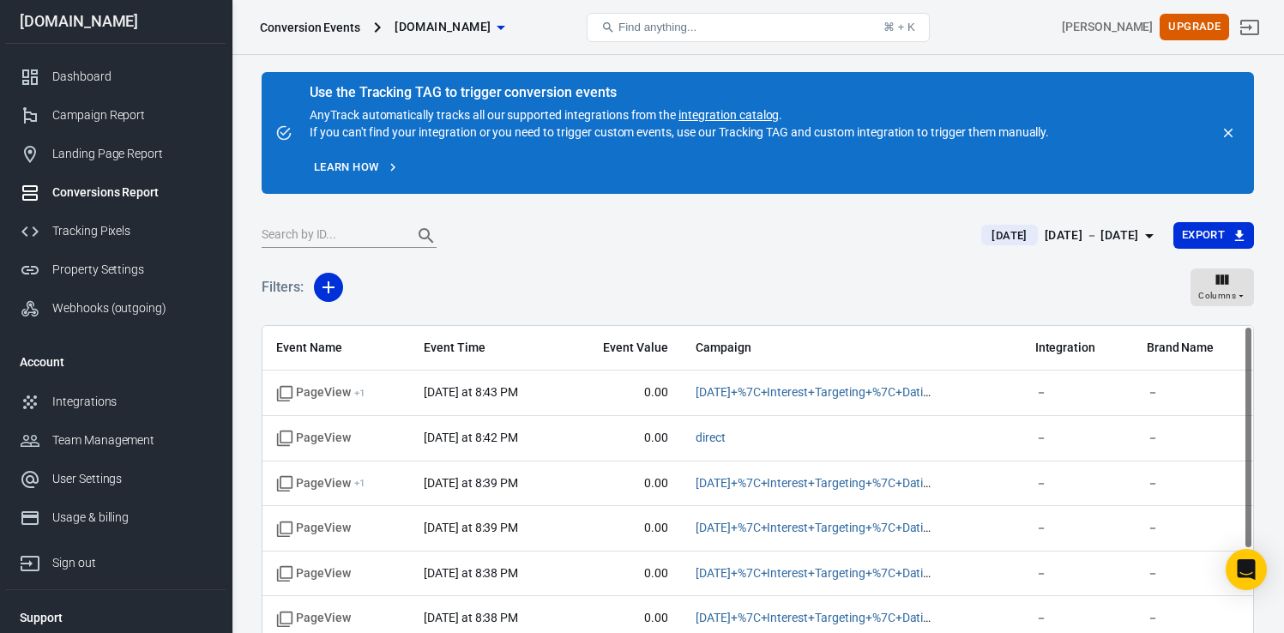
click at [88, 32] on div "[DOMAIN_NAME]" at bounding box center [116, 22] width 220 height 44
click at [89, 24] on div "[DOMAIN_NAME]" at bounding box center [116, 21] width 220 height 15
click at [87, 66] on link "Dashboard" at bounding box center [116, 76] width 220 height 39
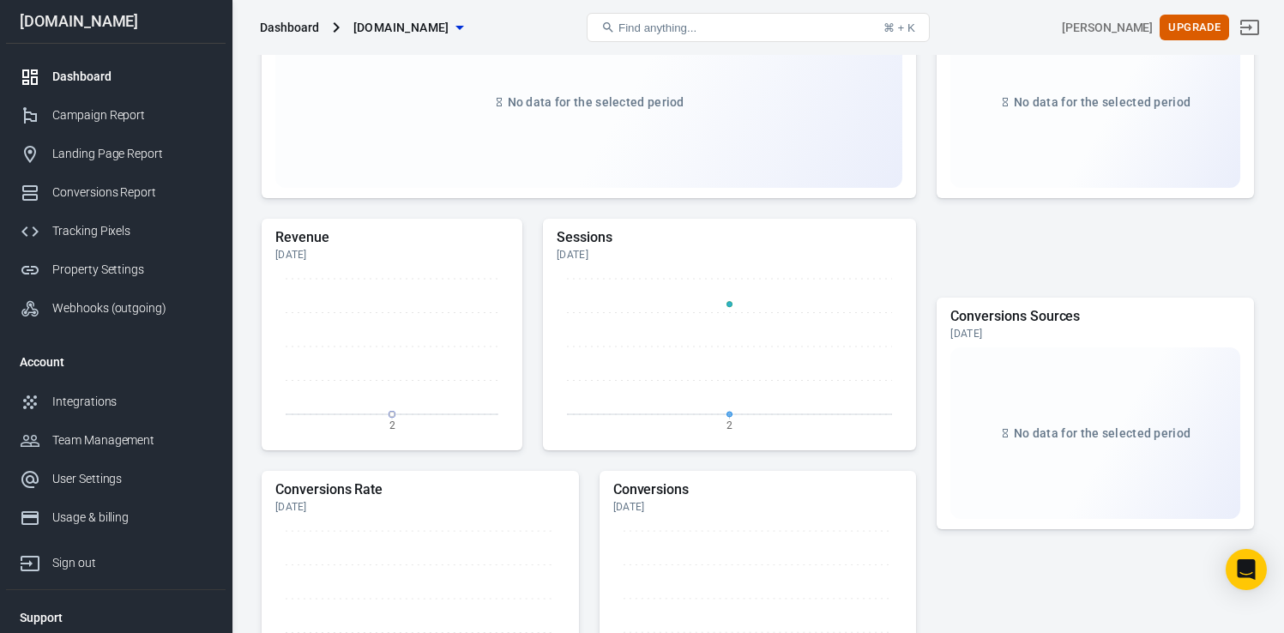
scroll to position [203, 0]
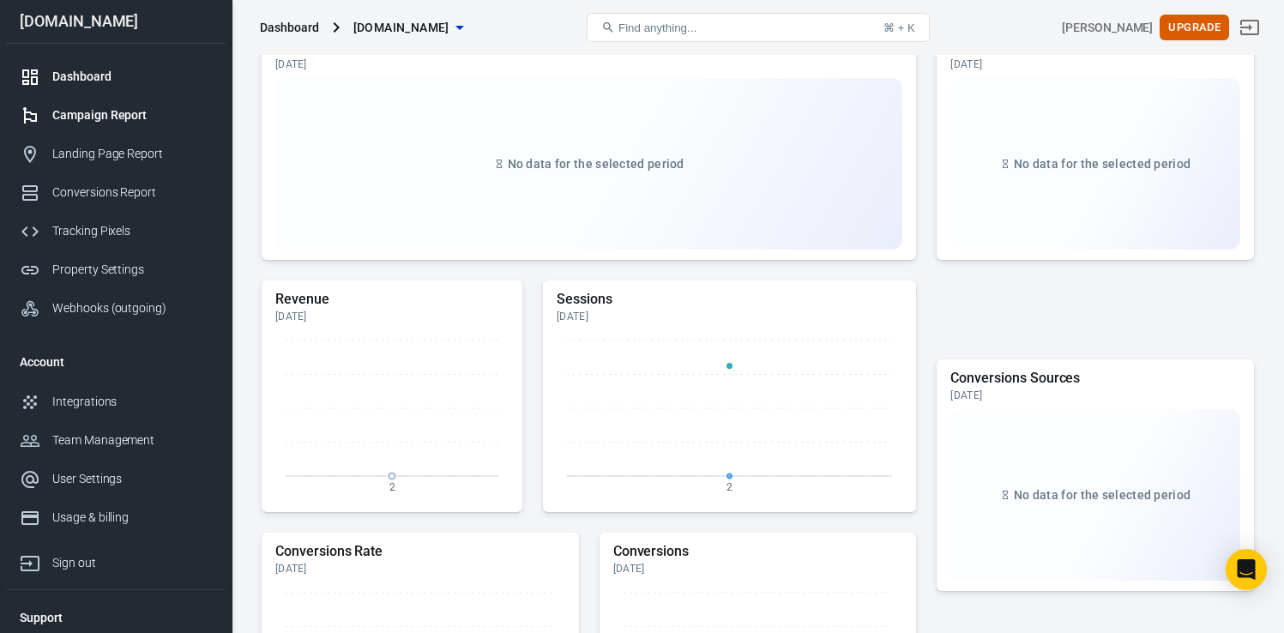
click at [120, 117] on div "Campaign Report" at bounding box center [132, 115] width 160 height 18
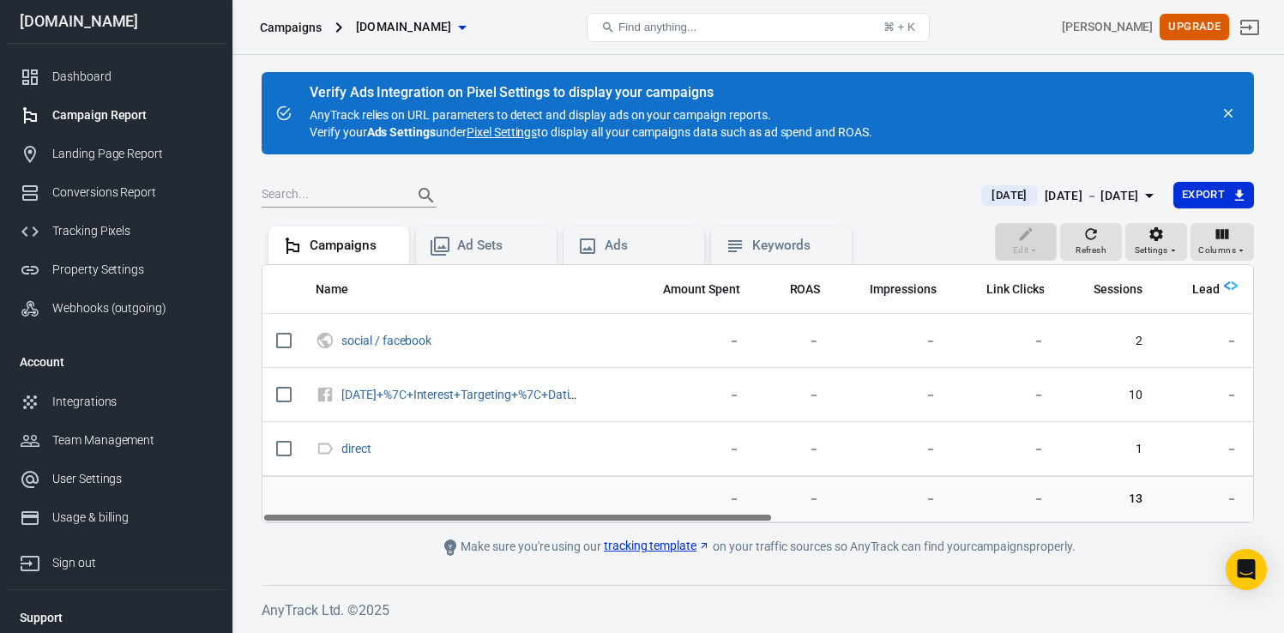
click at [493, 129] on link "Pixel Settings" at bounding box center [502, 131] width 70 height 17
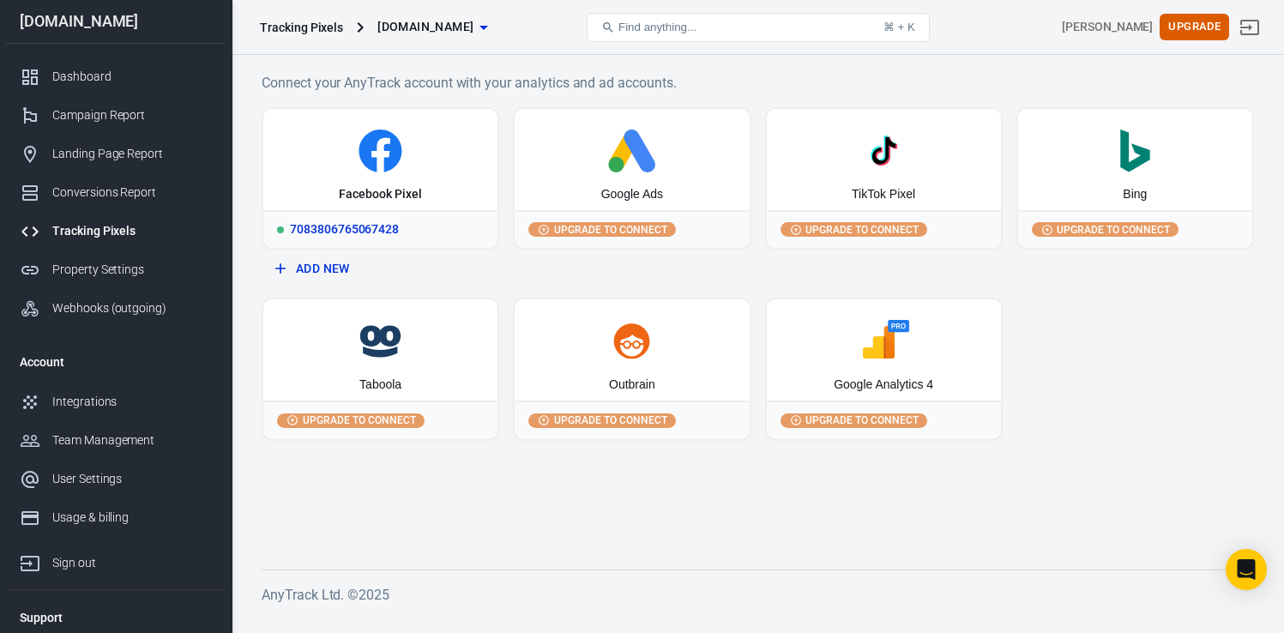
click at [342, 227] on div "7083806765067428" at bounding box center [380, 229] width 234 height 38
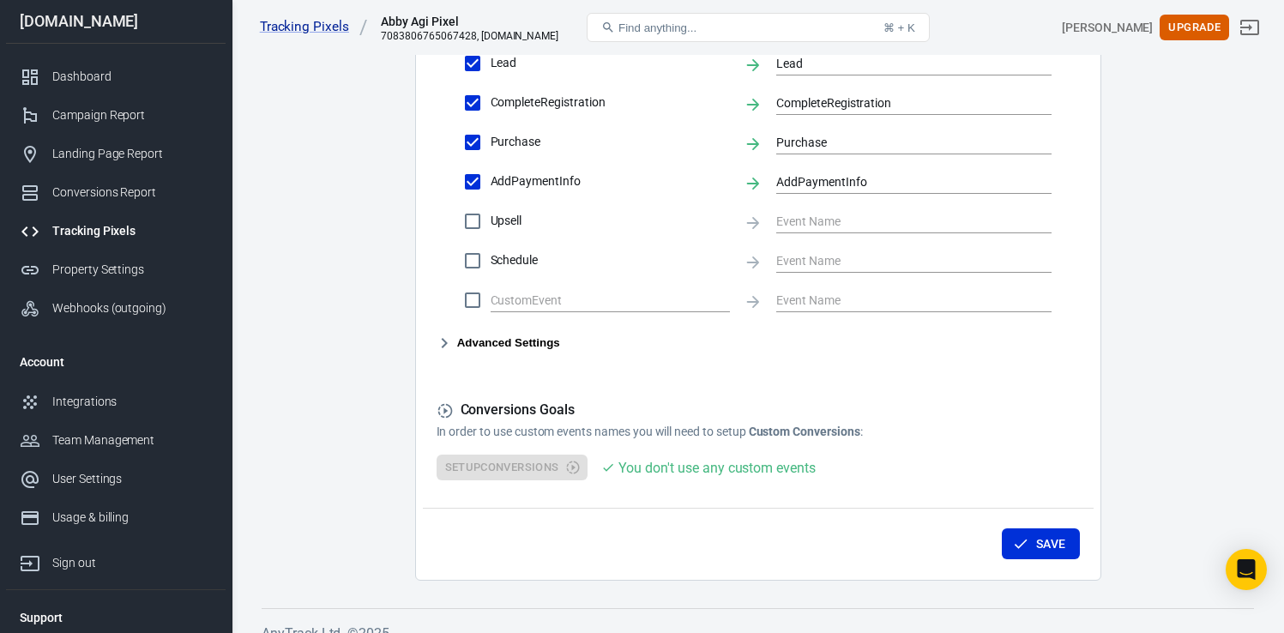
scroll to position [880, 0]
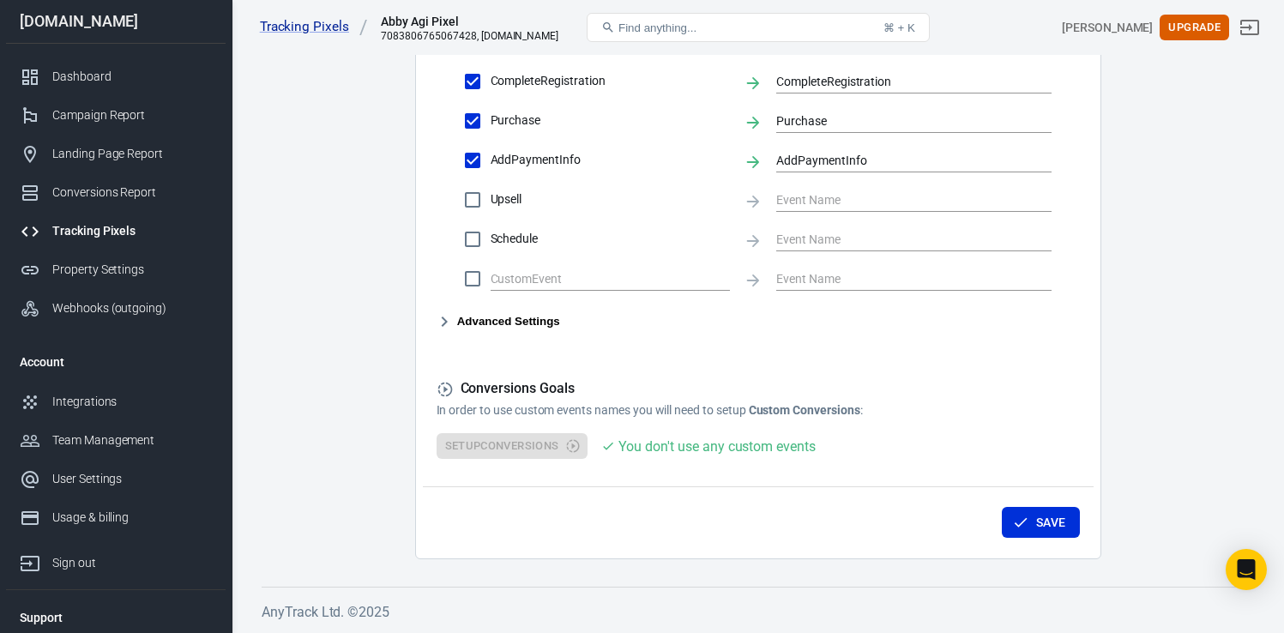
click at [444, 325] on icon "button" at bounding box center [444, 321] width 21 height 21
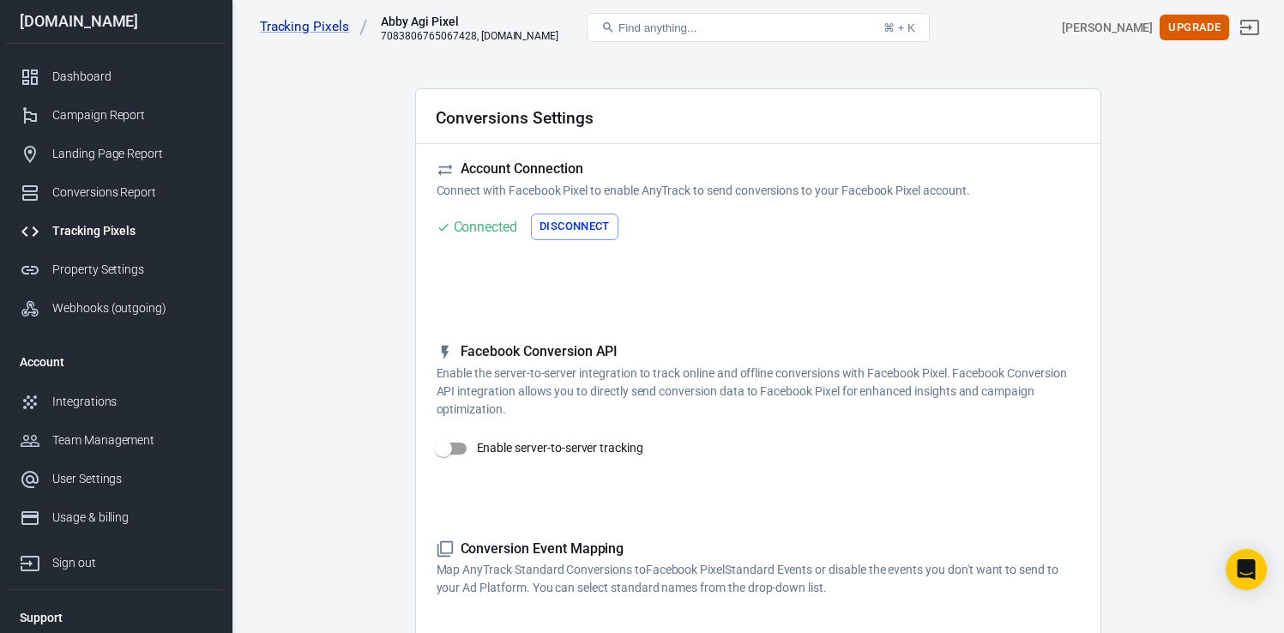
scroll to position [0, 0]
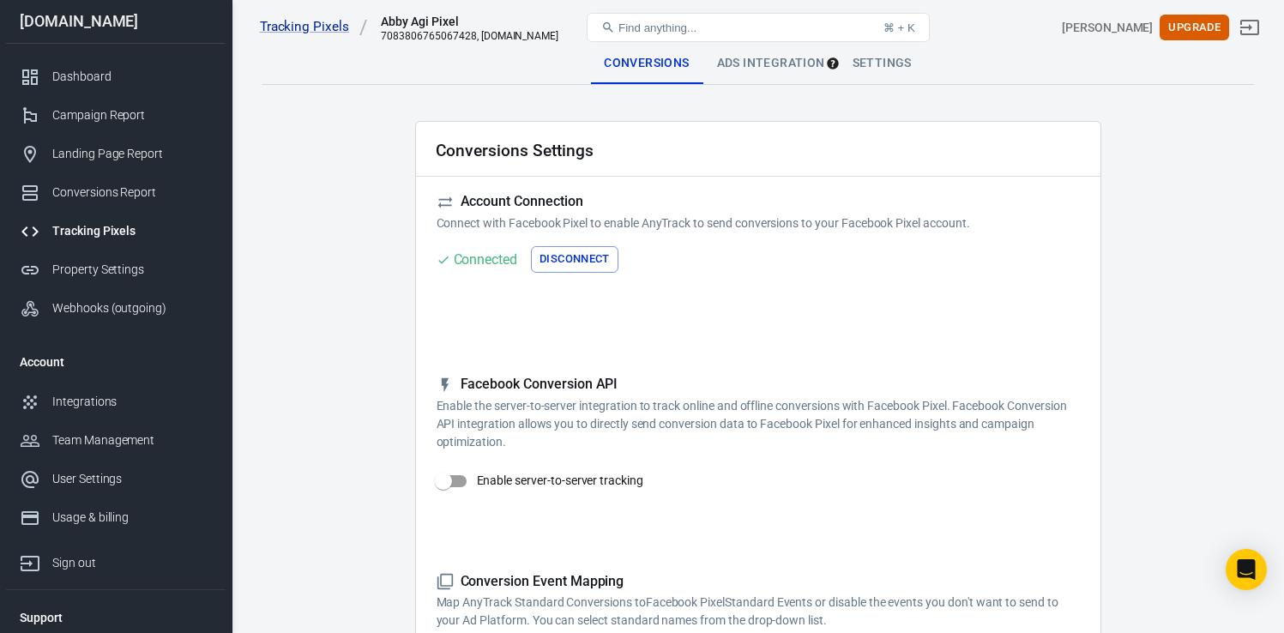
click at [756, 61] on div "Ads Integration" at bounding box center [770, 63] width 135 height 41
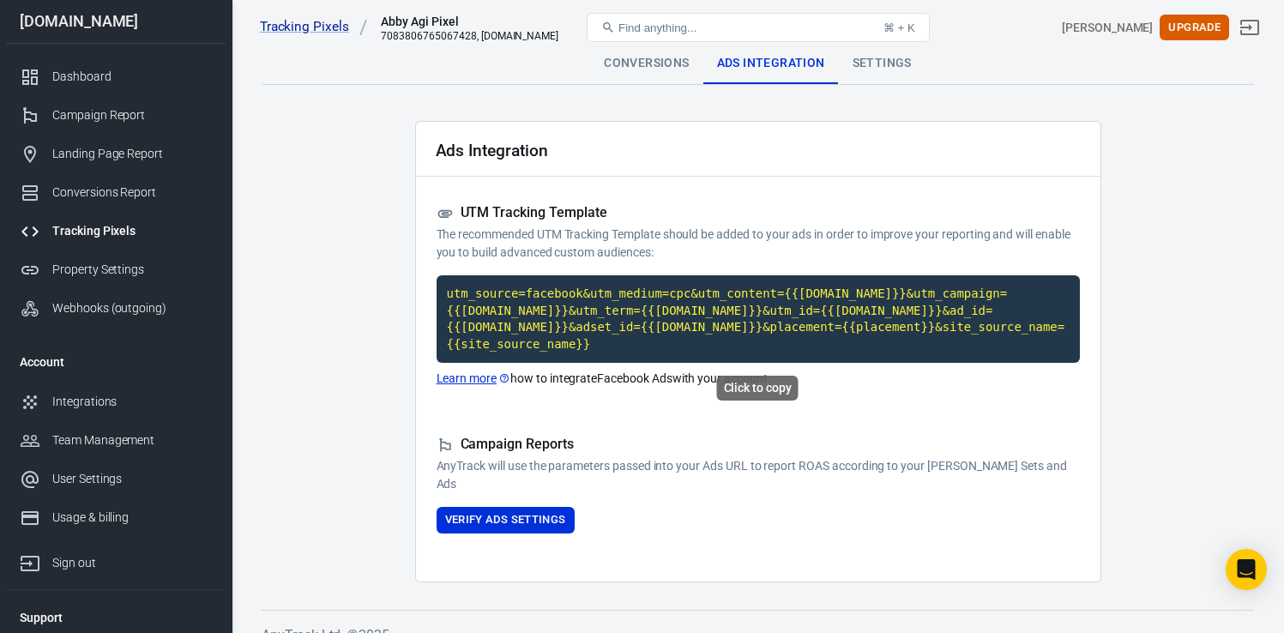
click at [613, 298] on code "utm_source=facebook&utm_medium=cpc&utm_content={{adset.name}}&utm_campaign={{ca…" at bounding box center [757, 318] width 643 height 87
